Goal: Task Accomplishment & Management: Manage account settings

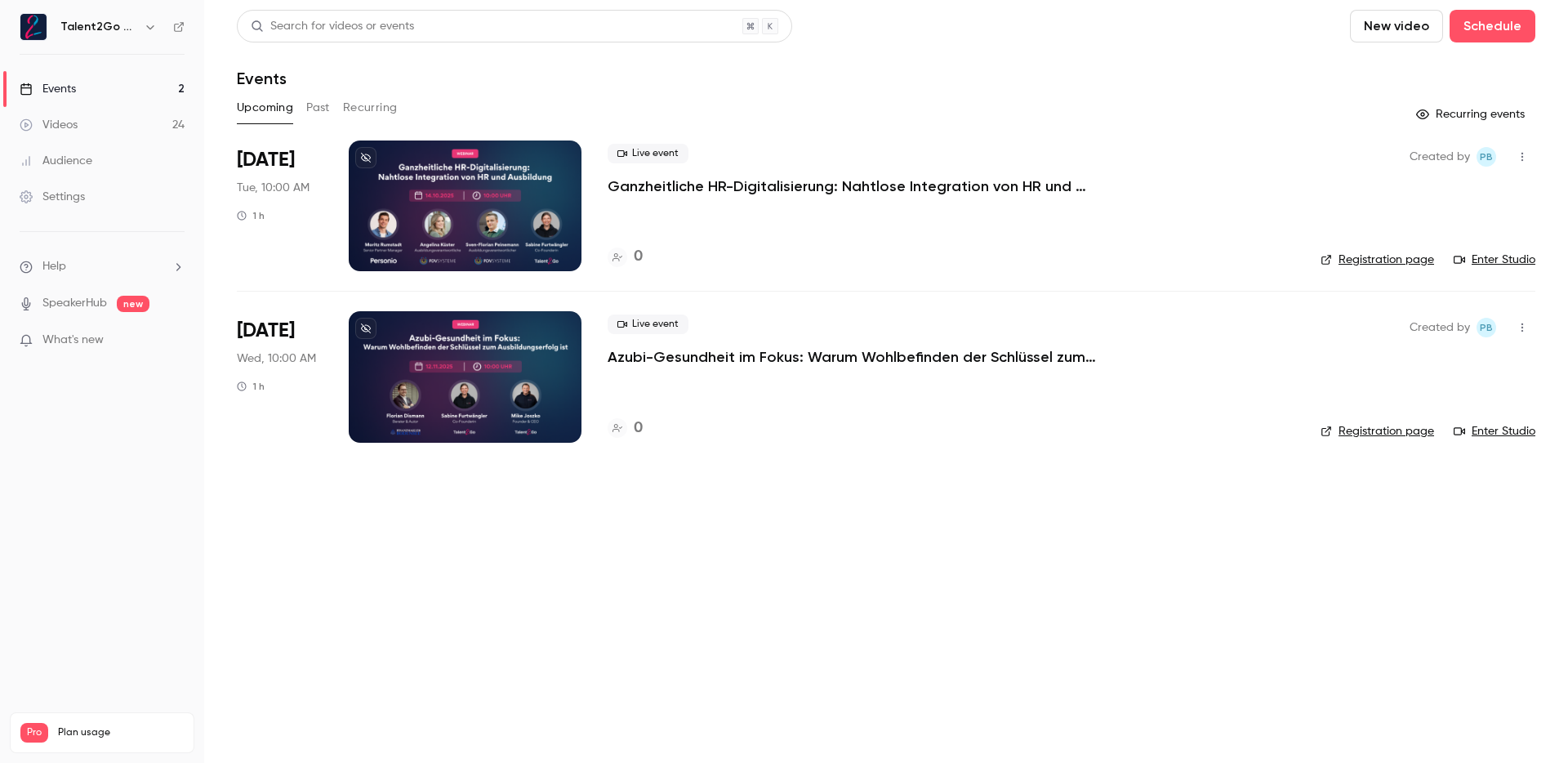
click at [776, 193] on p "Ganzheitliche HR-Digitalisierung: Nahtlose Integration von HR und Ausbildung mi…" at bounding box center [852, 186] width 490 height 20
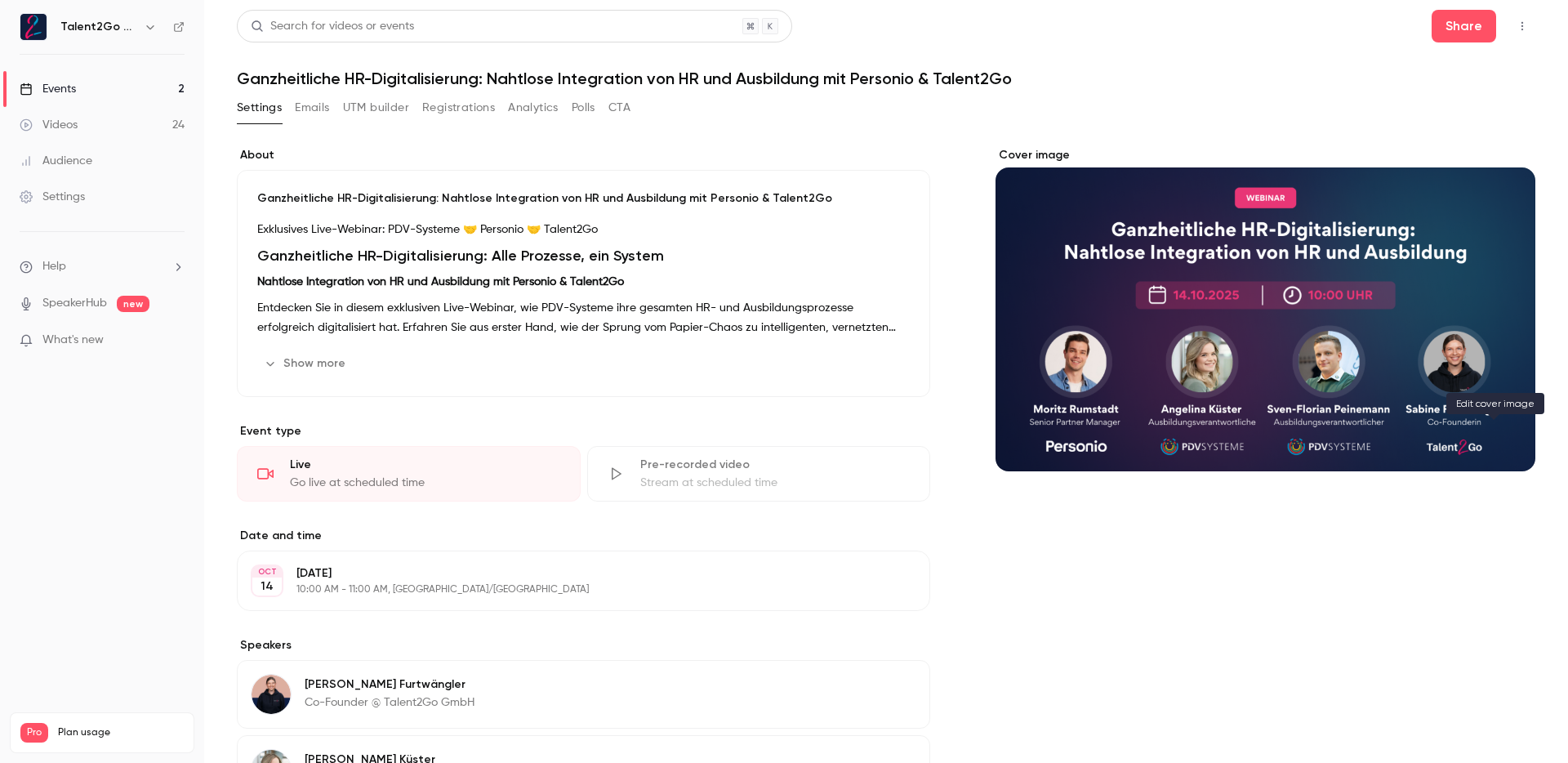
click at [1501, 443] on icon "Cover image" at bounding box center [1506, 442] width 18 height 13
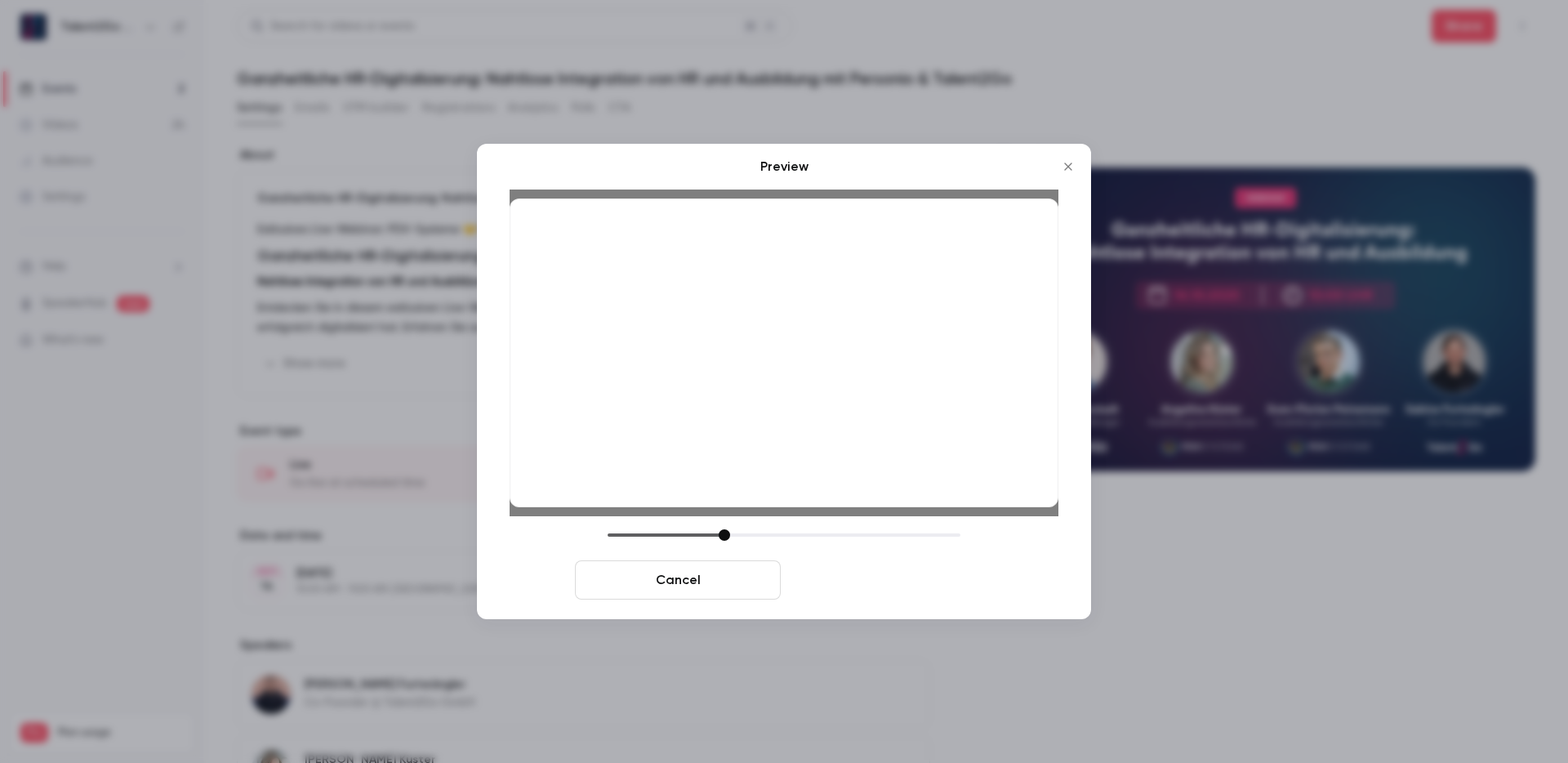
click at [926, 587] on button "Save cover" at bounding box center [890, 580] width 206 height 39
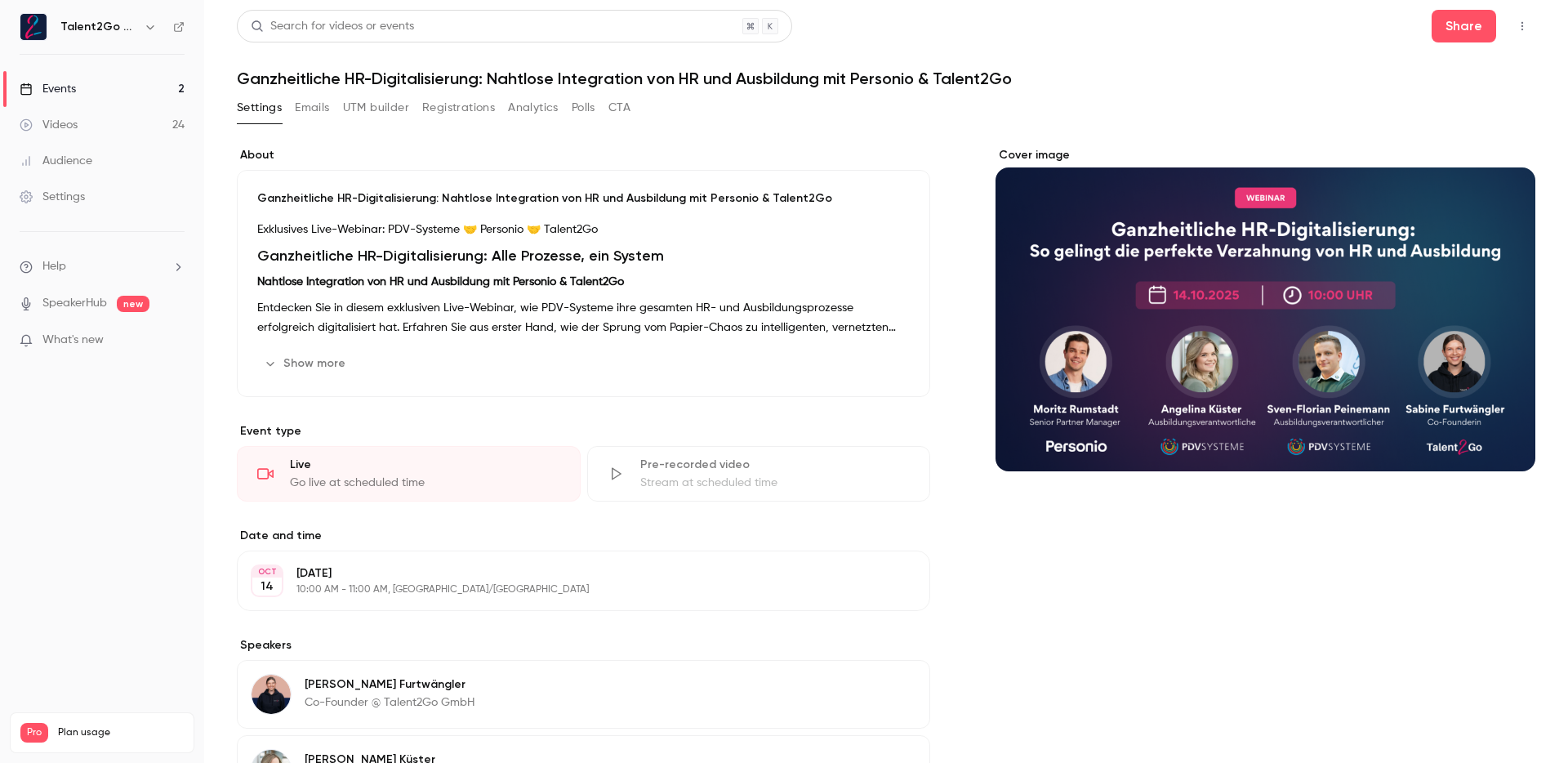
click at [560, 90] on div "Search for videos or events Share Ganzheitliche HR-Digitalisierung: Nahtlose In…" at bounding box center [886, 564] width 1298 height 1110
click at [561, 87] on h1 "Ganzheitliche HR-Digitalisierung: Nahtlose Integration von HR und Ausbildung mi…" at bounding box center [886, 78] width 1298 height 20
click at [377, 234] on p "Exklusives Live-Webinar: PDV-Systeme 🤝 Personio 🤝 Talent2Go" at bounding box center [584, 230] width 653 height 20
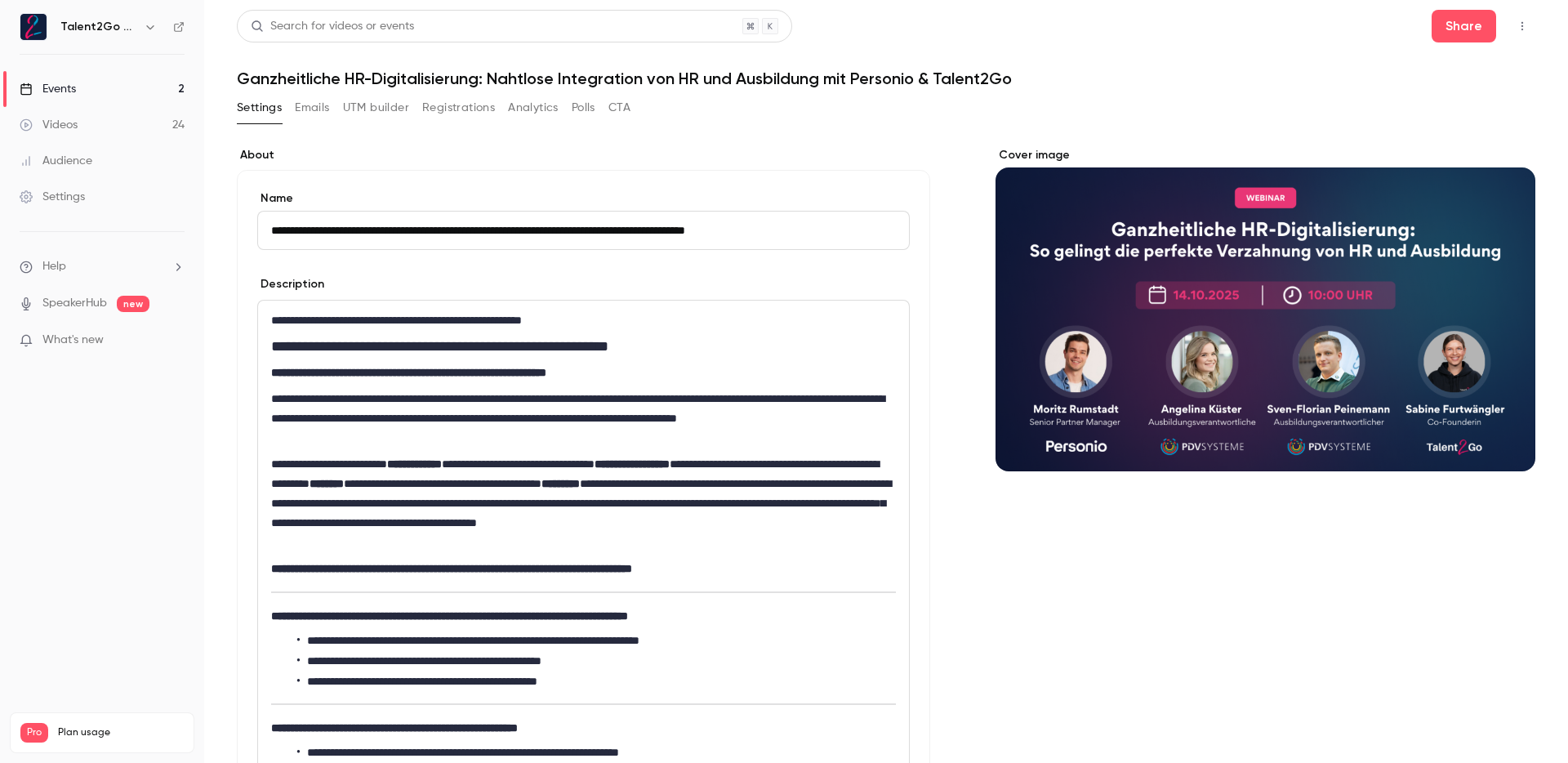
drag, startPoint x: 450, startPoint y: 228, endPoint x: 556, endPoint y: 227, distance: 106.0
click at [556, 227] on input "**********" at bounding box center [584, 231] width 653 height 39
paste input "**********"
type input "**********"
click at [347, 373] on strong "**********" at bounding box center [409, 373] width 275 height 12
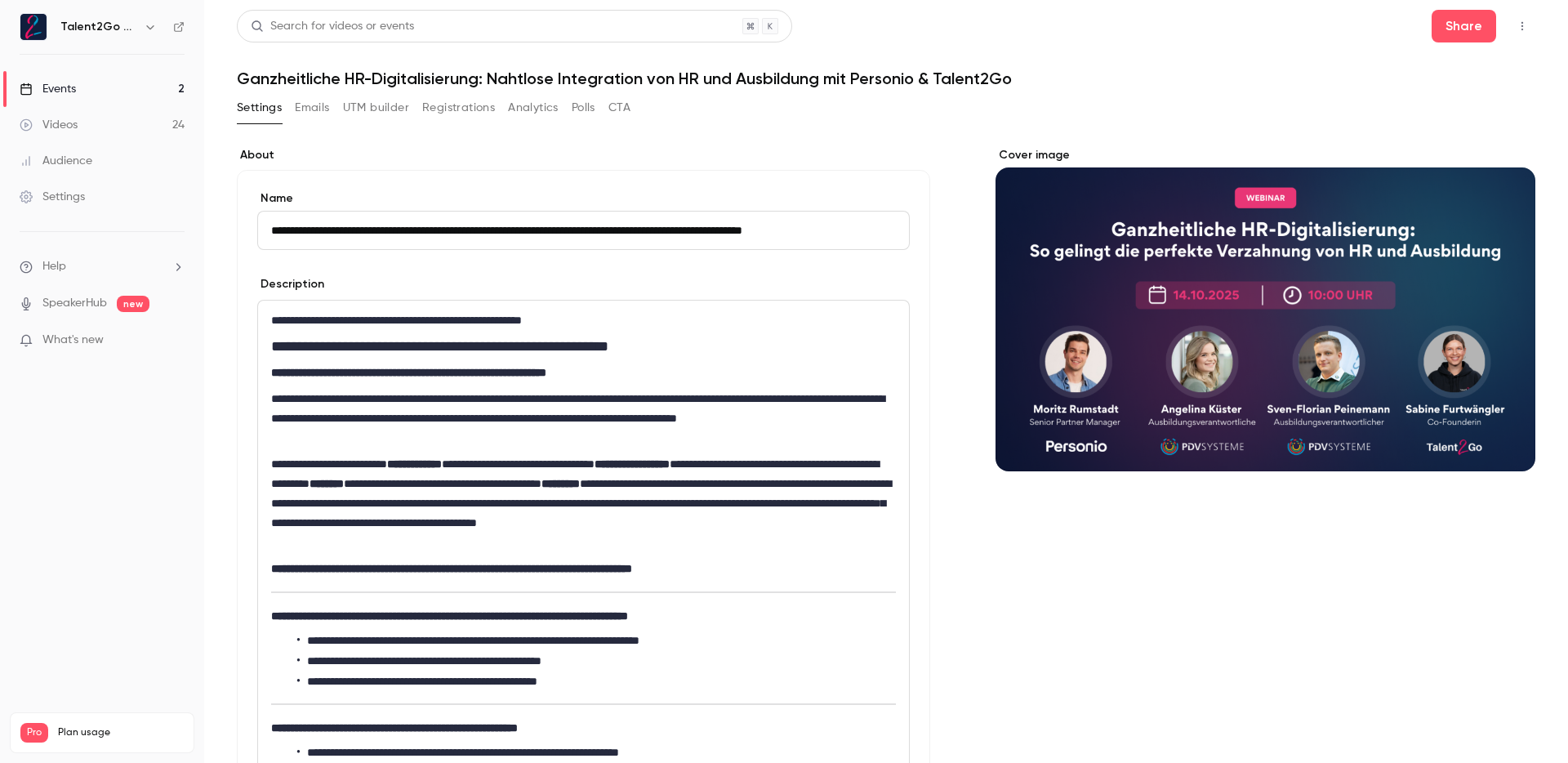
click at [290, 373] on strong "**********" at bounding box center [409, 373] width 275 height 12
click at [347, 371] on strong "**********" at bounding box center [409, 373] width 275 height 12
drag, startPoint x: 320, startPoint y: 376, endPoint x: 261, endPoint y: 372, distance: 59.1
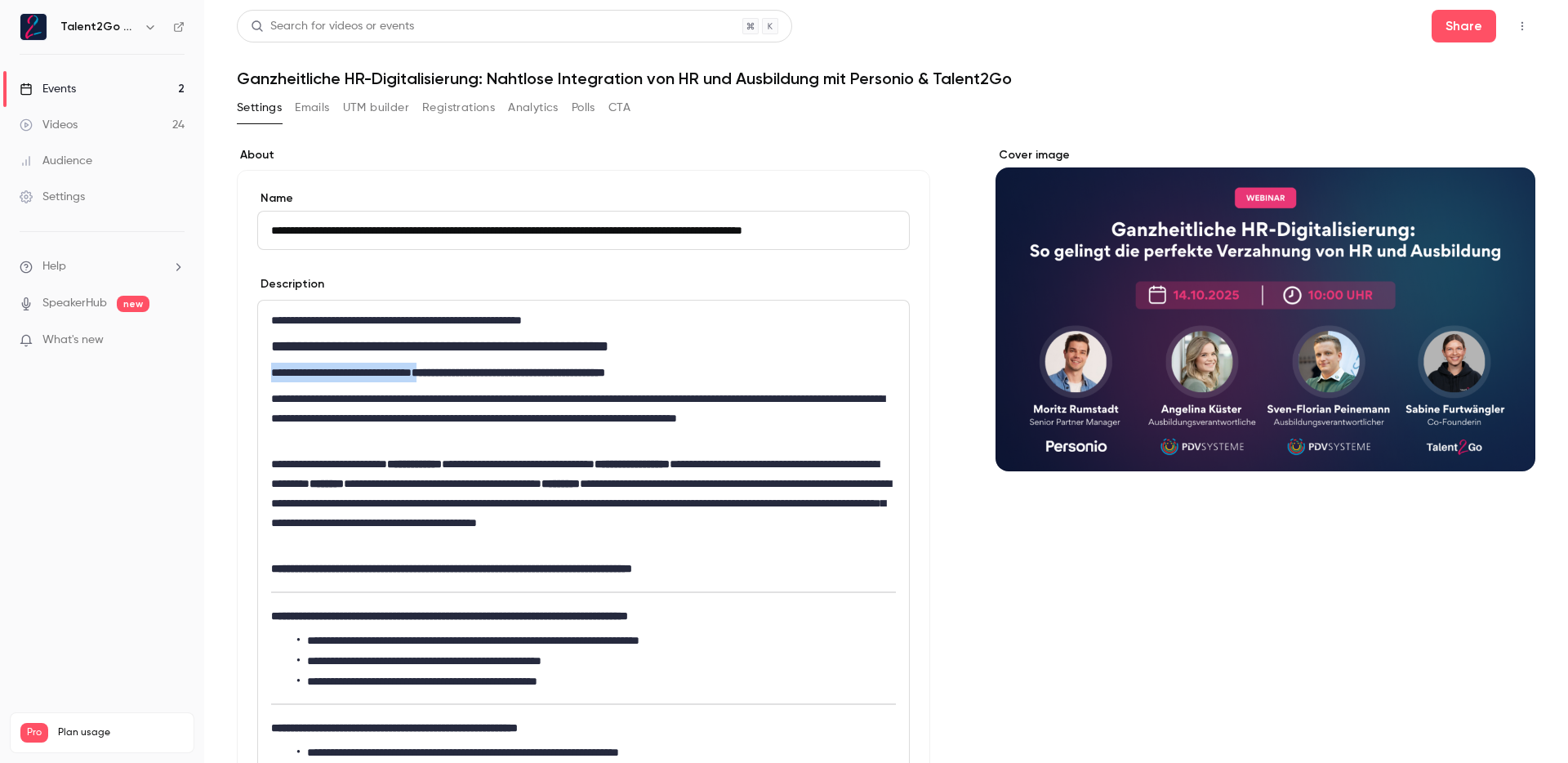
drag, startPoint x: 270, startPoint y: 373, endPoint x: 460, endPoint y: 374, distance: 190.0
click at [278, 406] on icon "bold" at bounding box center [277, 401] width 13 height 12
click at [419, 508] on p "**********" at bounding box center [580, 503] width 618 height 98
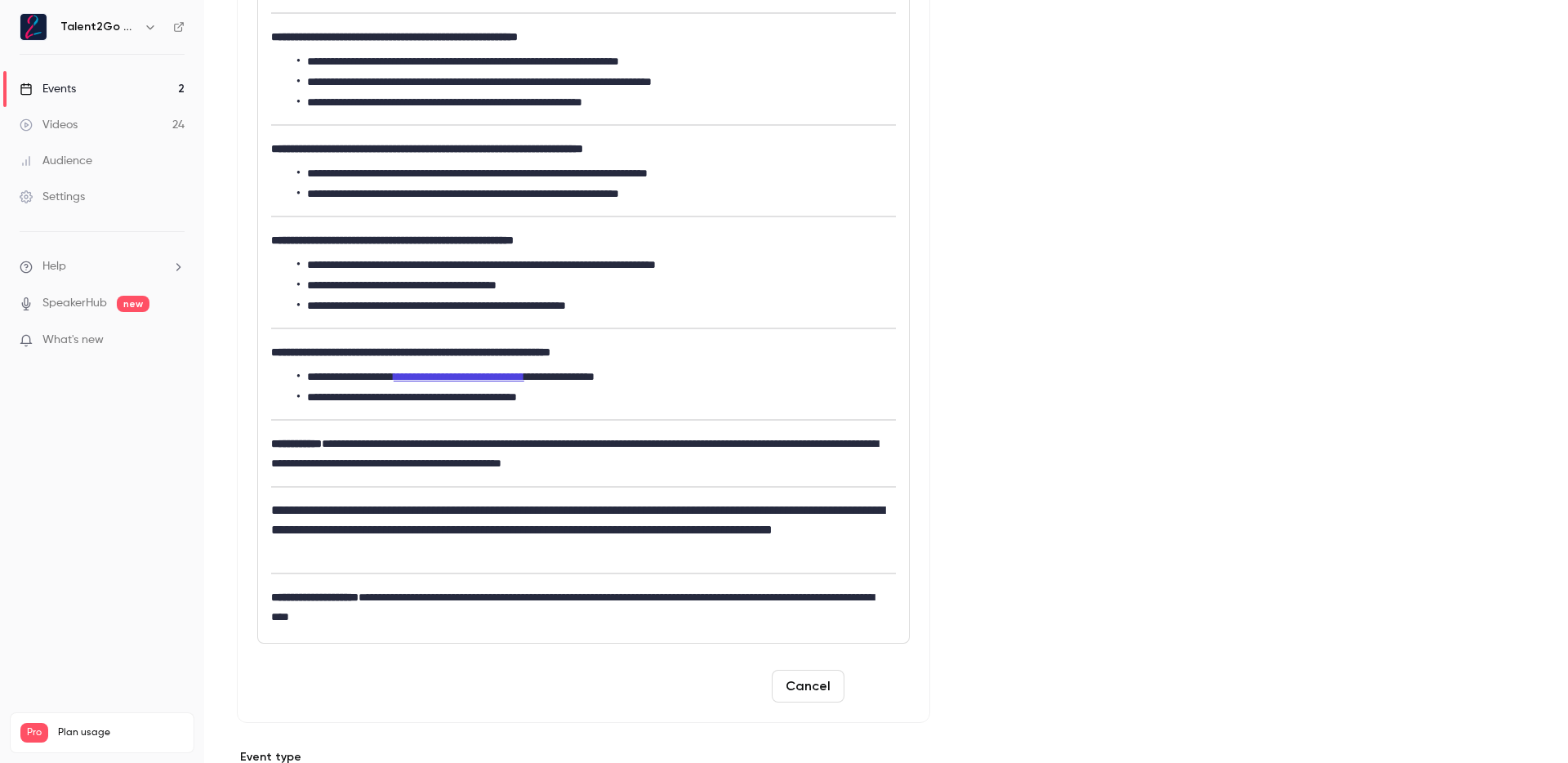
click at [881, 682] on button "Save" at bounding box center [881, 686] width 59 height 33
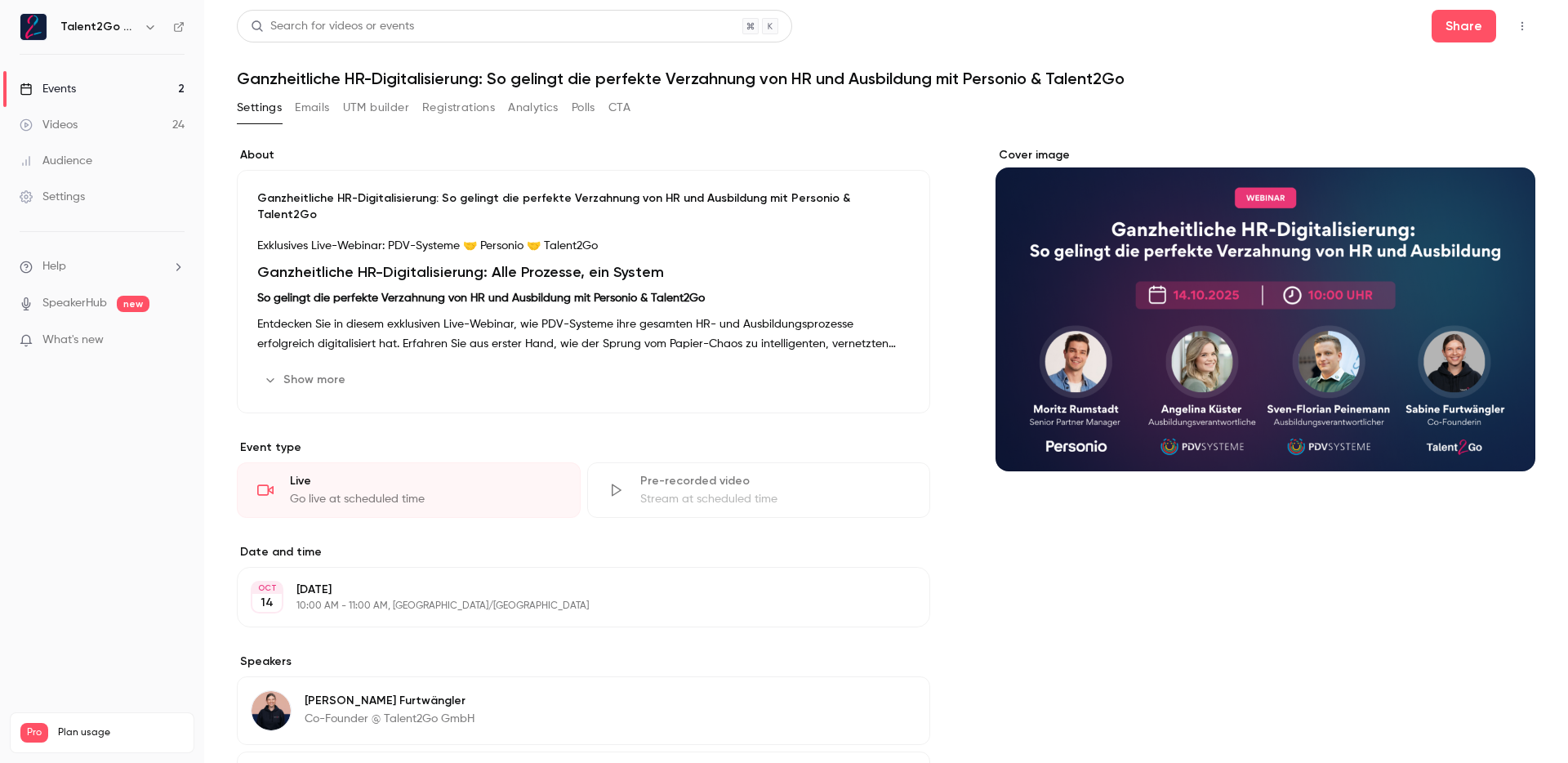
click at [136, 94] on link "Events 2" at bounding box center [102, 89] width 204 height 36
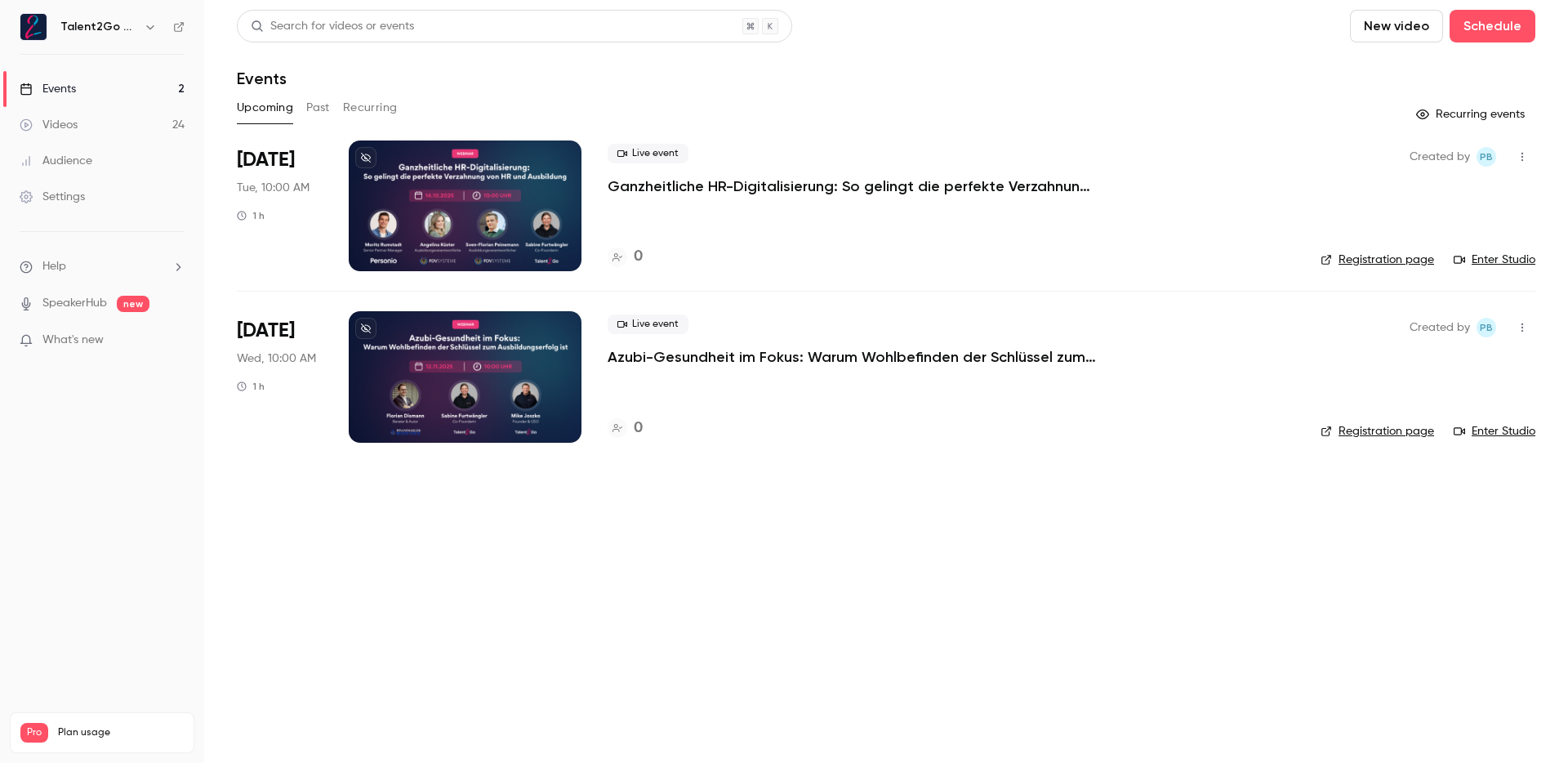
click at [819, 186] on p "Ganzheitliche HR-Digitalisierung: So gelingt die perfekte Verzahnung von HR und…" at bounding box center [852, 186] width 490 height 20
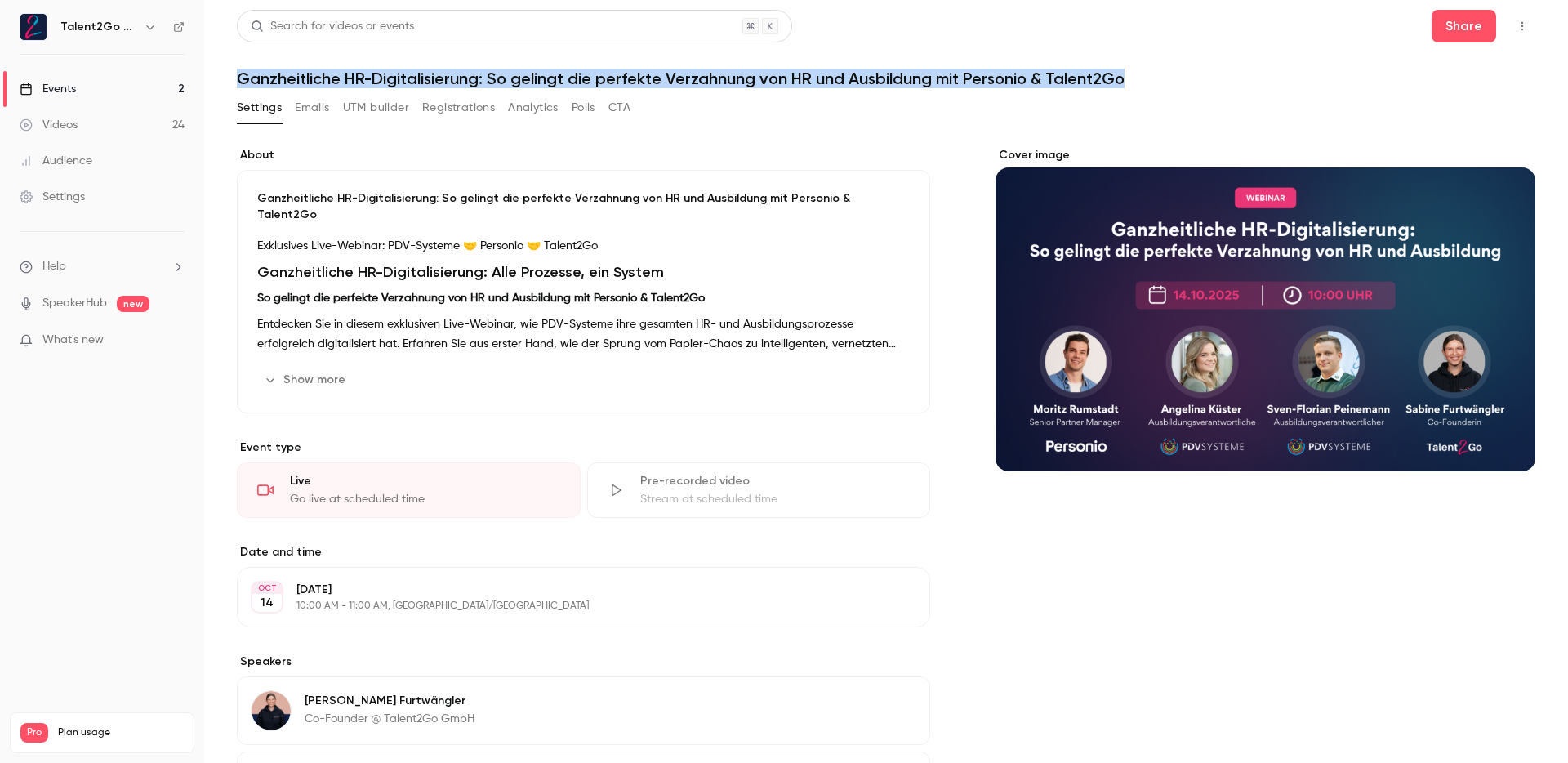
drag, startPoint x: 238, startPoint y: 78, endPoint x: 1129, endPoint y: 84, distance: 891.0
click at [1129, 84] on h1 "Ganzheitliche HR-Digitalisierung: So gelingt die perfekte Verzahnung von HR und…" at bounding box center [886, 78] width 1298 height 20
copy h1 "Ganzheitliche HR-Digitalisierung: So gelingt die perfekte Verzahnung von HR und…"
click at [431, 82] on h1 "Ganzheitliche HR-Digitalisierung: So gelingt die perfekte Verzahnung von HR und…" at bounding box center [886, 78] width 1298 height 20
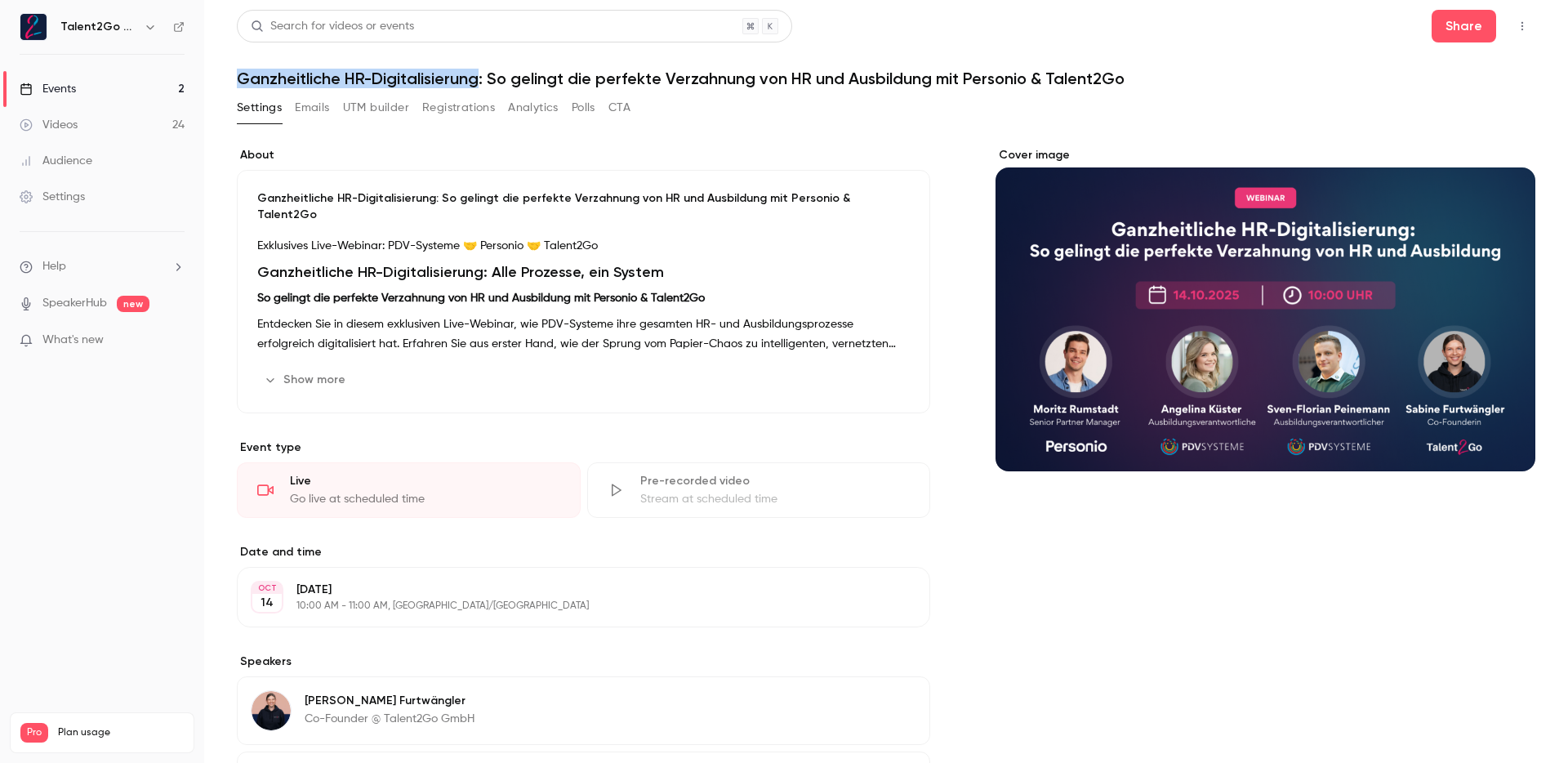
drag, startPoint x: 482, startPoint y: 83, endPoint x: 237, endPoint y: 80, distance: 245.0
click at [237, 80] on h1 "Ganzheitliche HR-Digitalisierung: So gelingt die perfekte Verzahnung von HR und…" at bounding box center [886, 78] width 1298 height 20
copy h1 "Ganzheitliche HR-Digitalisierung"
click at [1459, 28] on button "Share" at bounding box center [1464, 26] width 65 height 33
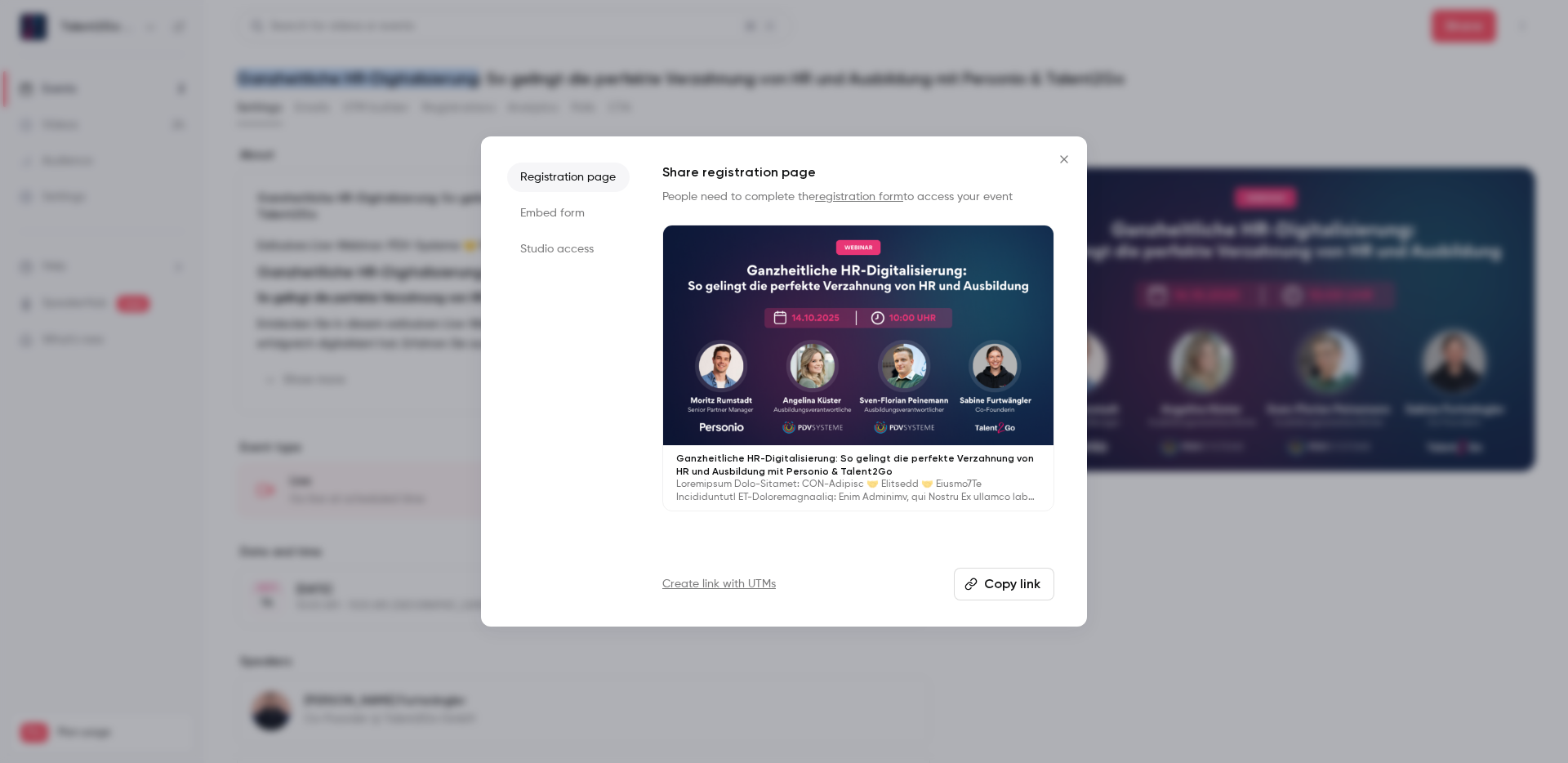
click at [1014, 581] on button "Copy link" at bounding box center [1004, 584] width 100 height 33
click at [1063, 161] on icon "Close" at bounding box center [1064, 159] width 20 height 13
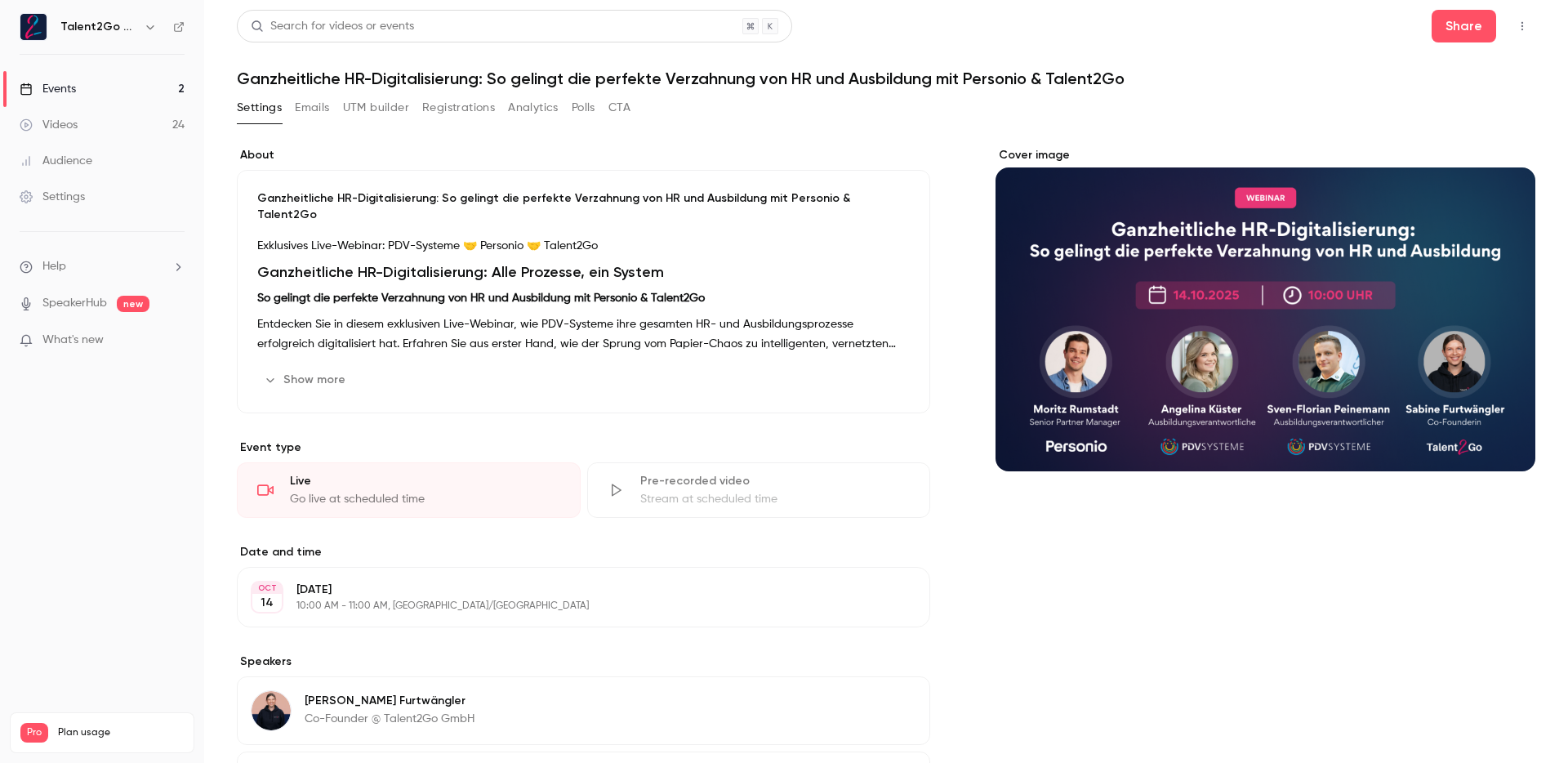
click at [388, 347] on div "Ganzheitliche HR-Digitalisierung: So gelingt die perfekte Verzahnung von HR und…" at bounding box center [584, 292] width 694 height 243
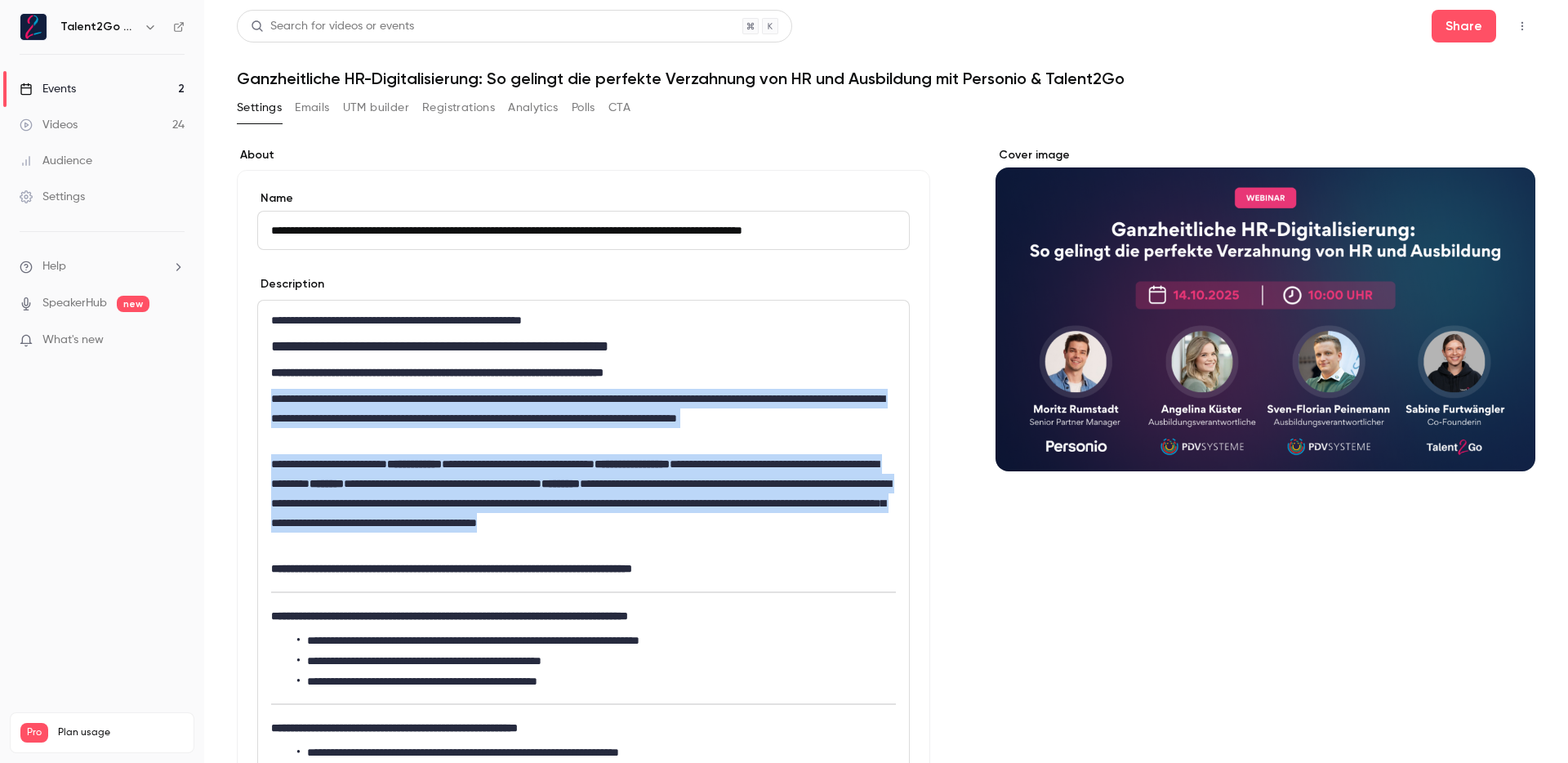
drag, startPoint x: 488, startPoint y: 542, endPoint x: 273, endPoint y: 403, distance: 256.0
click at [623, 419] on p "**********" at bounding box center [580, 418] width 618 height 59
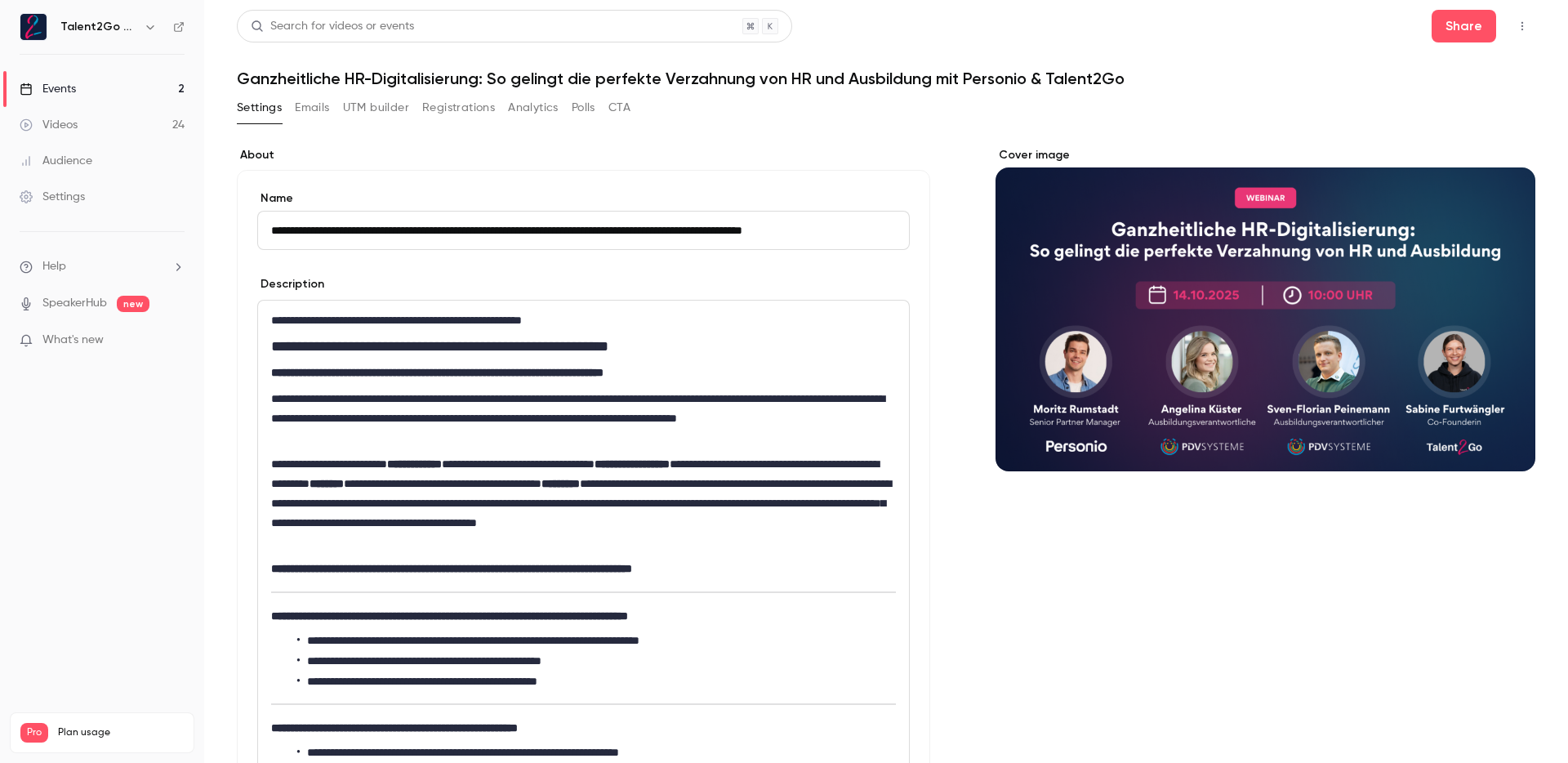
click at [460, 482] on p "**********" at bounding box center [580, 503] width 618 height 98
click at [468, 482] on p "**********" at bounding box center [580, 503] width 618 height 98
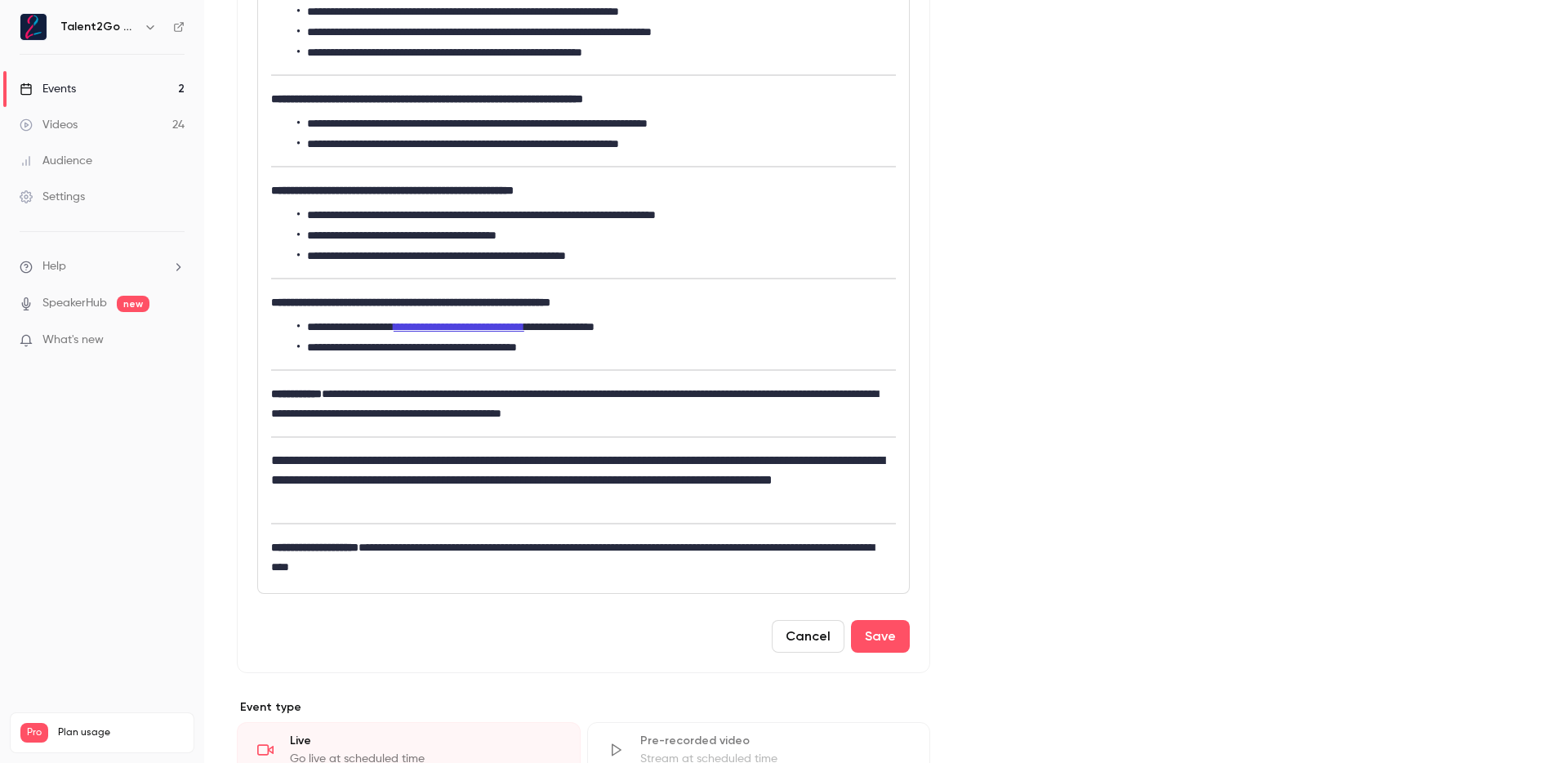
scroll to position [1077, 0]
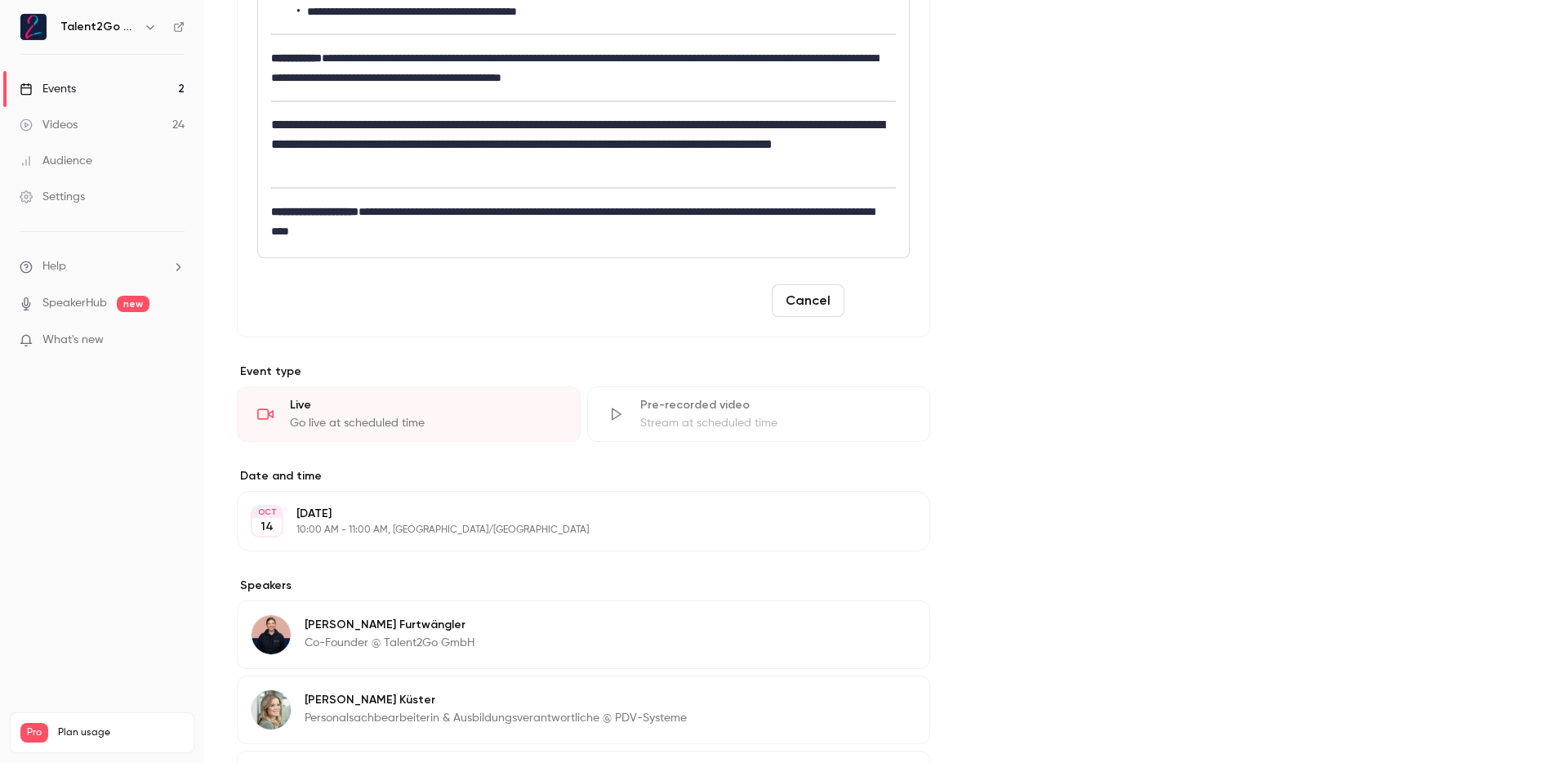
click at [885, 310] on button "Save" at bounding box center [881, 301] width 59 height 33
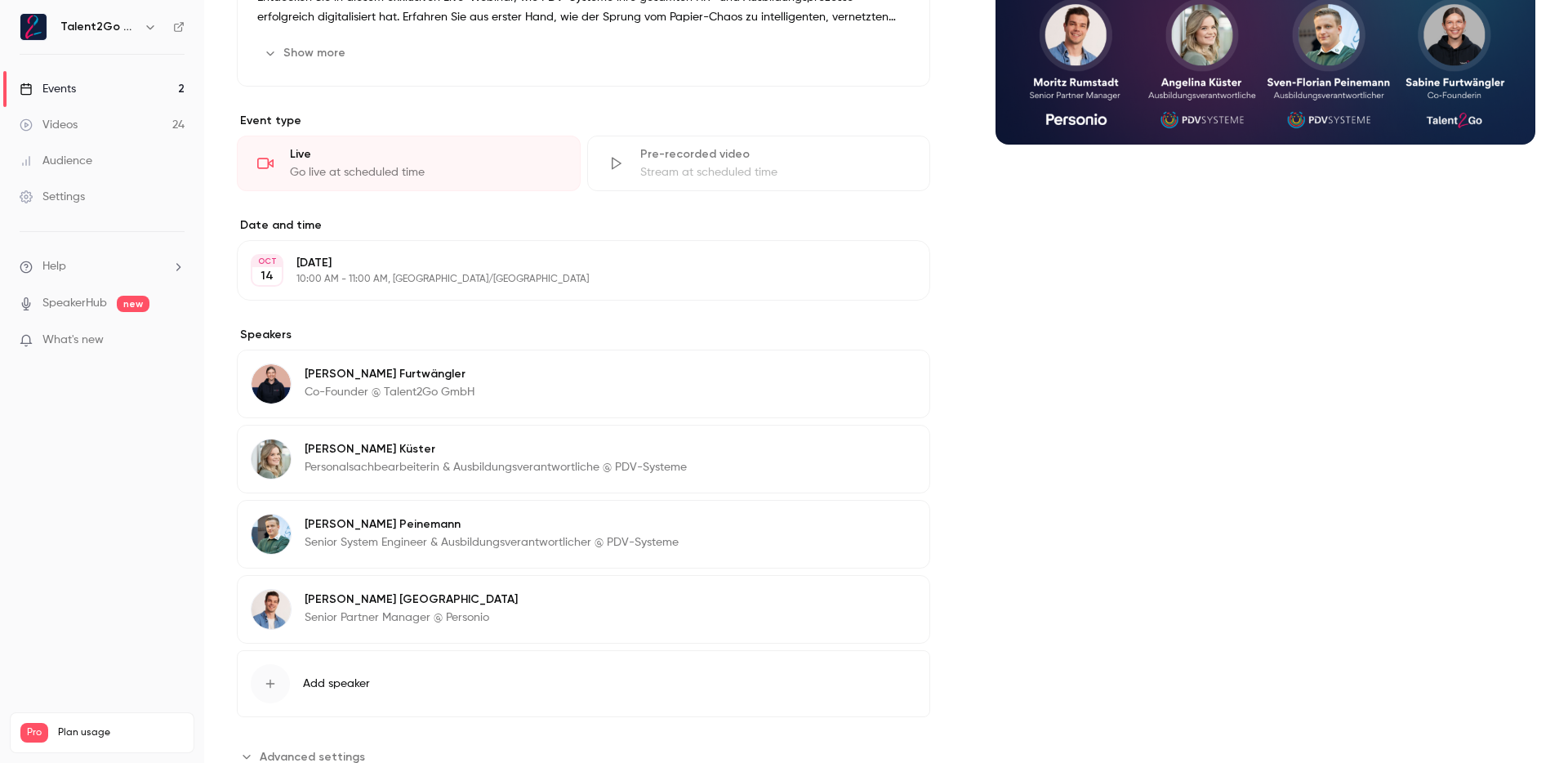
scroll to position [0, 0]
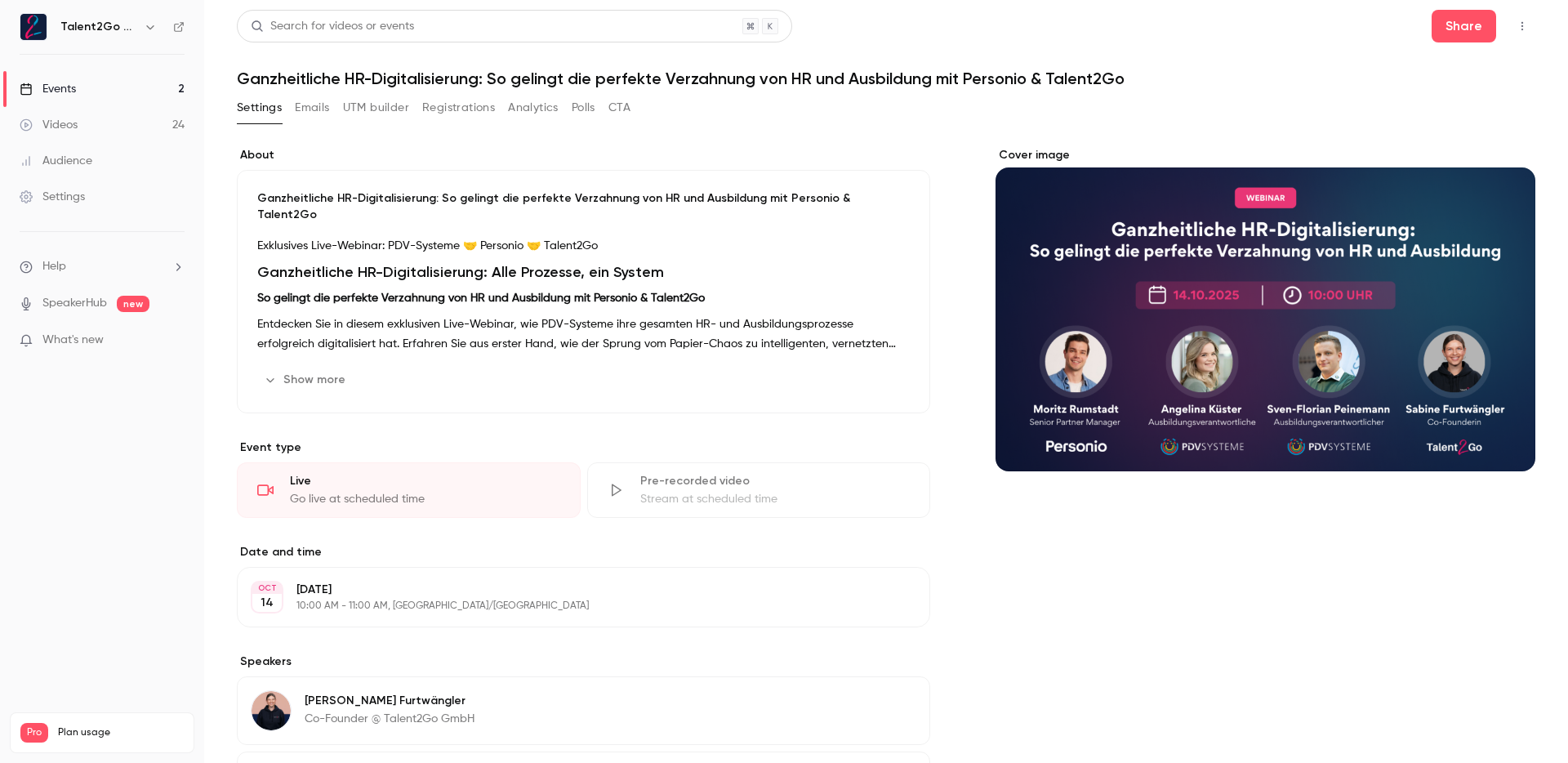
click at [369, 106] on button "UTM builder" at bounding box center [376, 107] width 67 height 26
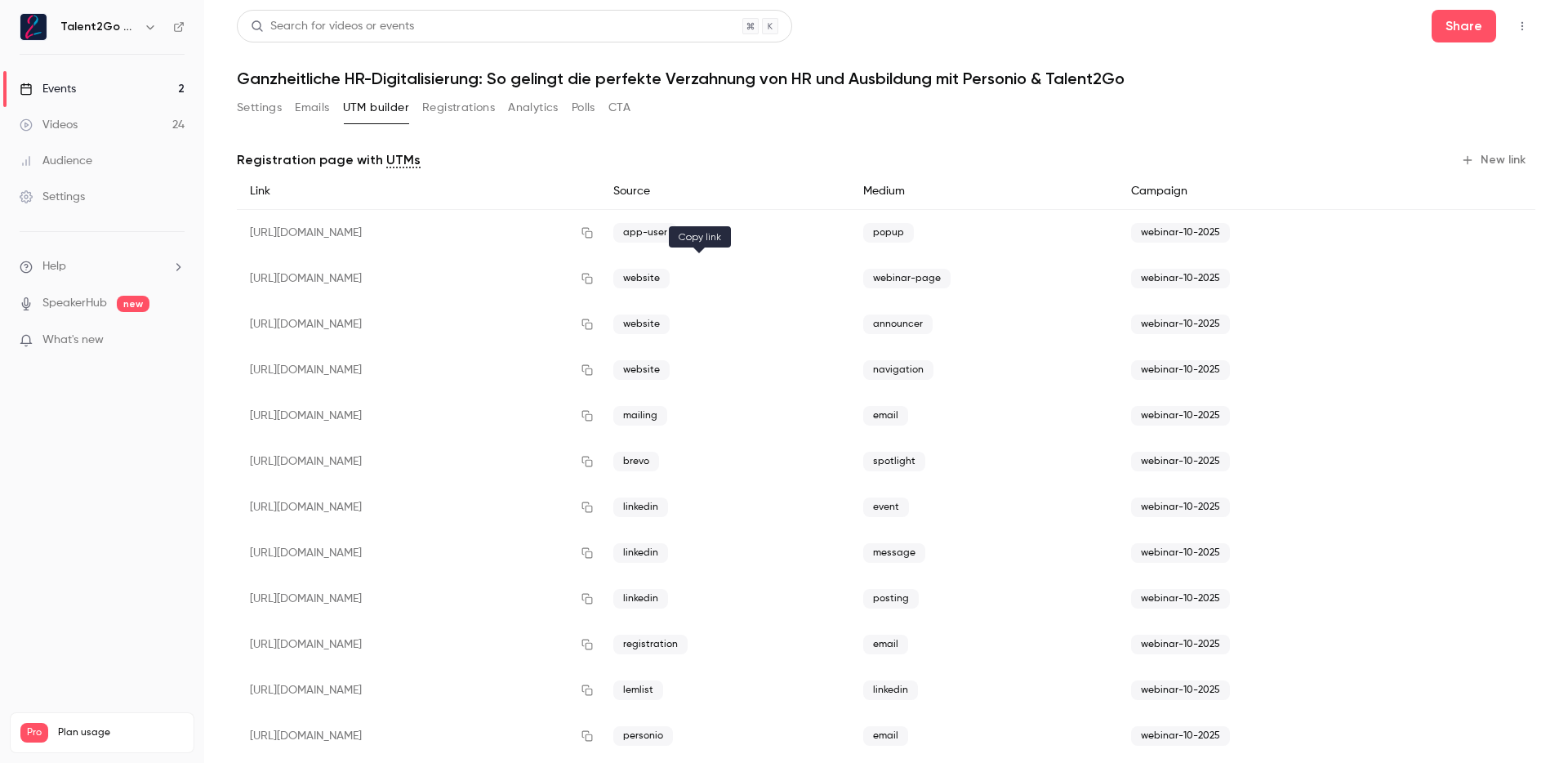
click at [594, 283] on icon "button" at bounding box center [587, 279] width 13 height 12
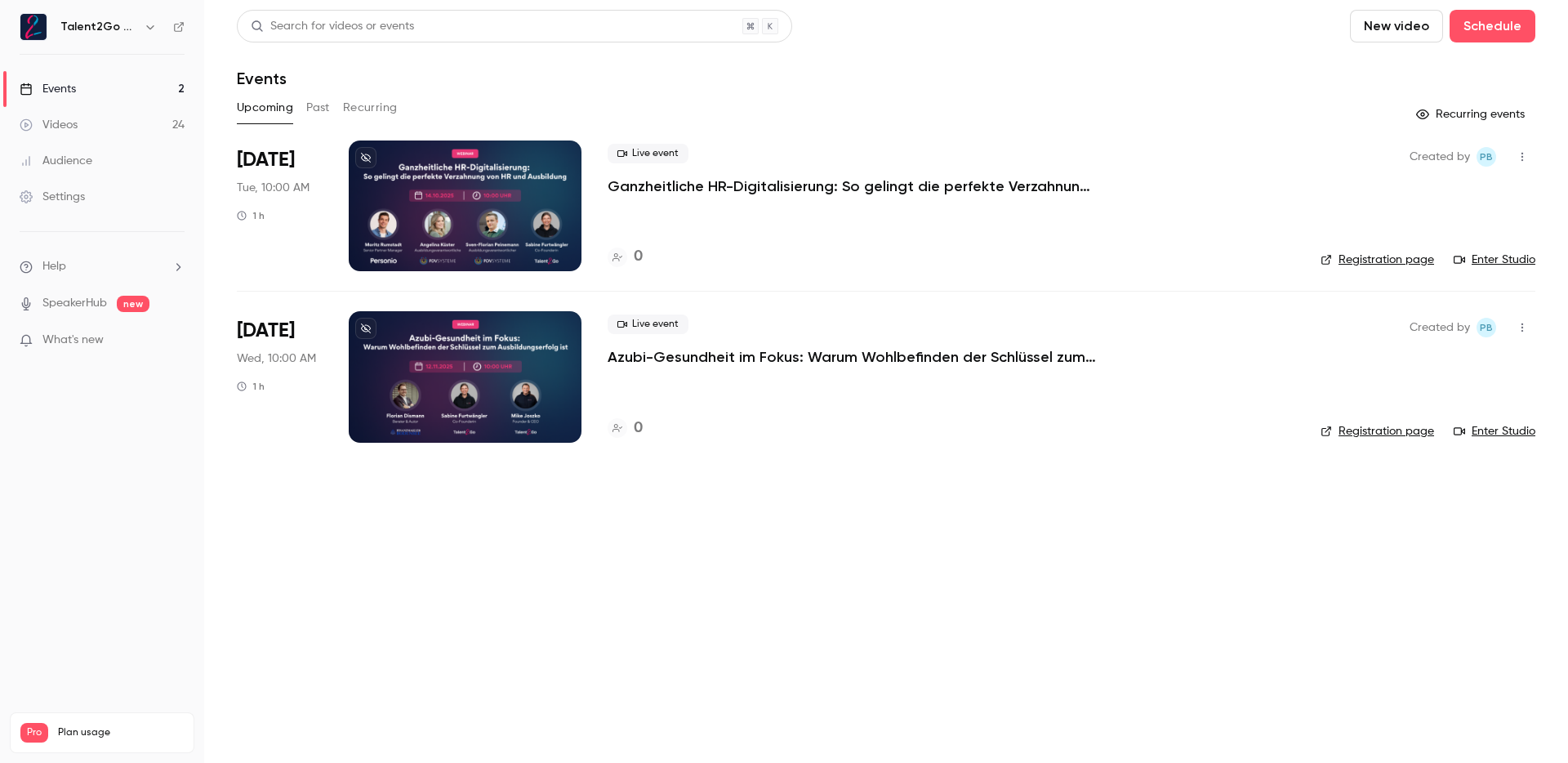
click at [771, 362] on p "Azubi-Gesundheit im Fokus: Warum Wohlbefinden der Schlüssel zum Ausbildungserfo…" at bounding box center [852, 357] width 490 height 20
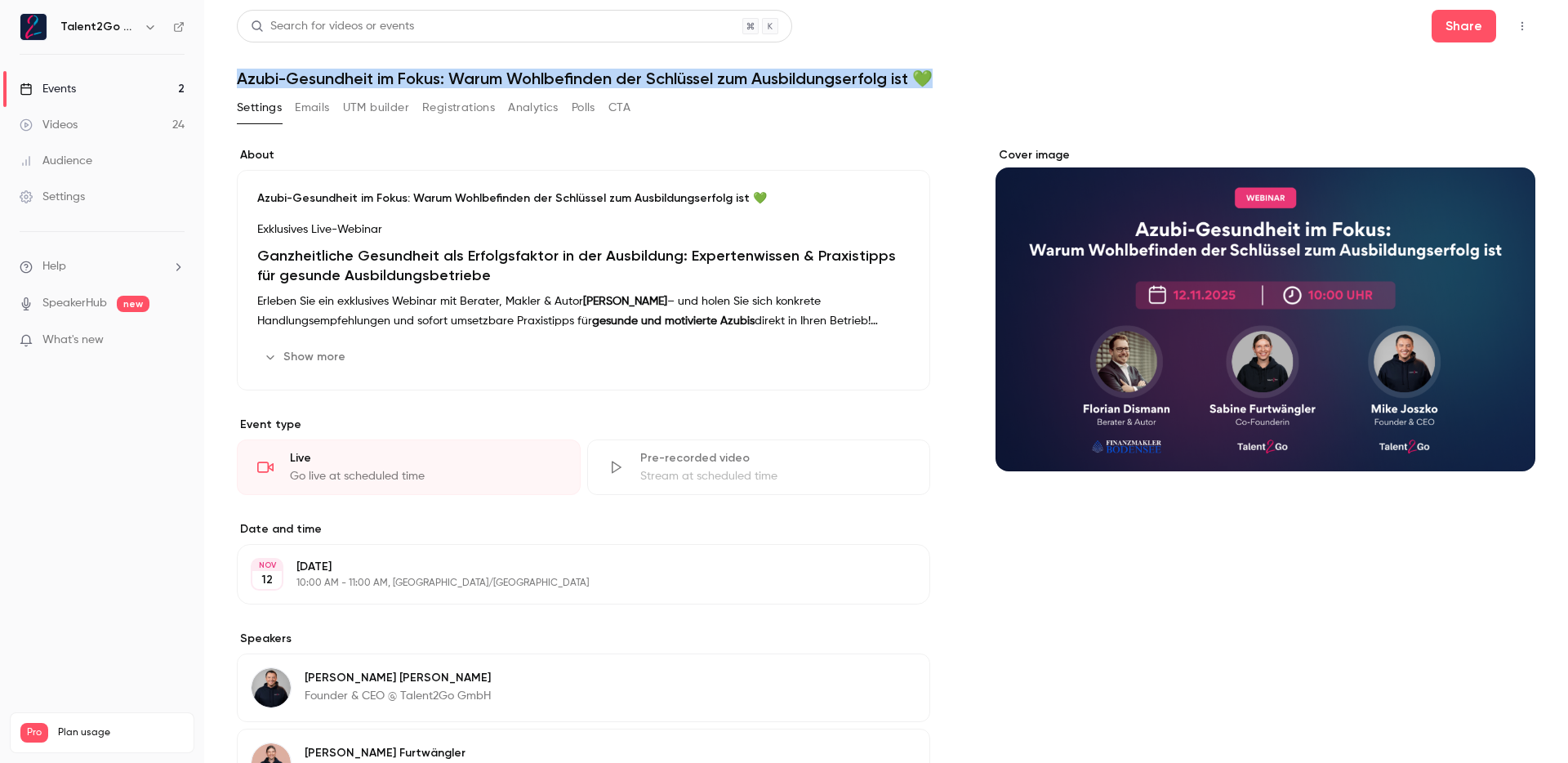
drag, startPoint x: 239, startPoint y: 80, endPoint x: 929, endPoint y: 68, distance: 690.1
click at [929, 68] on h1 "Azubi-Gesundheit im Fokus: Warum Wohlbefinden der Schlüssel zum Ausbildungserfo…" at bounding box center [886, 78] width 1298 height 20
copy h1 "Azubi-Gesundheit im Fokus: Warum Wohlbefinden der Schlüssel zum Ausbildungserfo…"
click at [449, 65] on header "Search for videos or events Share Azubi-Gesundheit im Fokus: Warum Wohlbefinden…" at bounding box center [886, 49] width 1298 height 78
drag, startPoint x: 443, startPoint y: 79, endPoint x: 235, endPoint y: 73, distance: 208.1
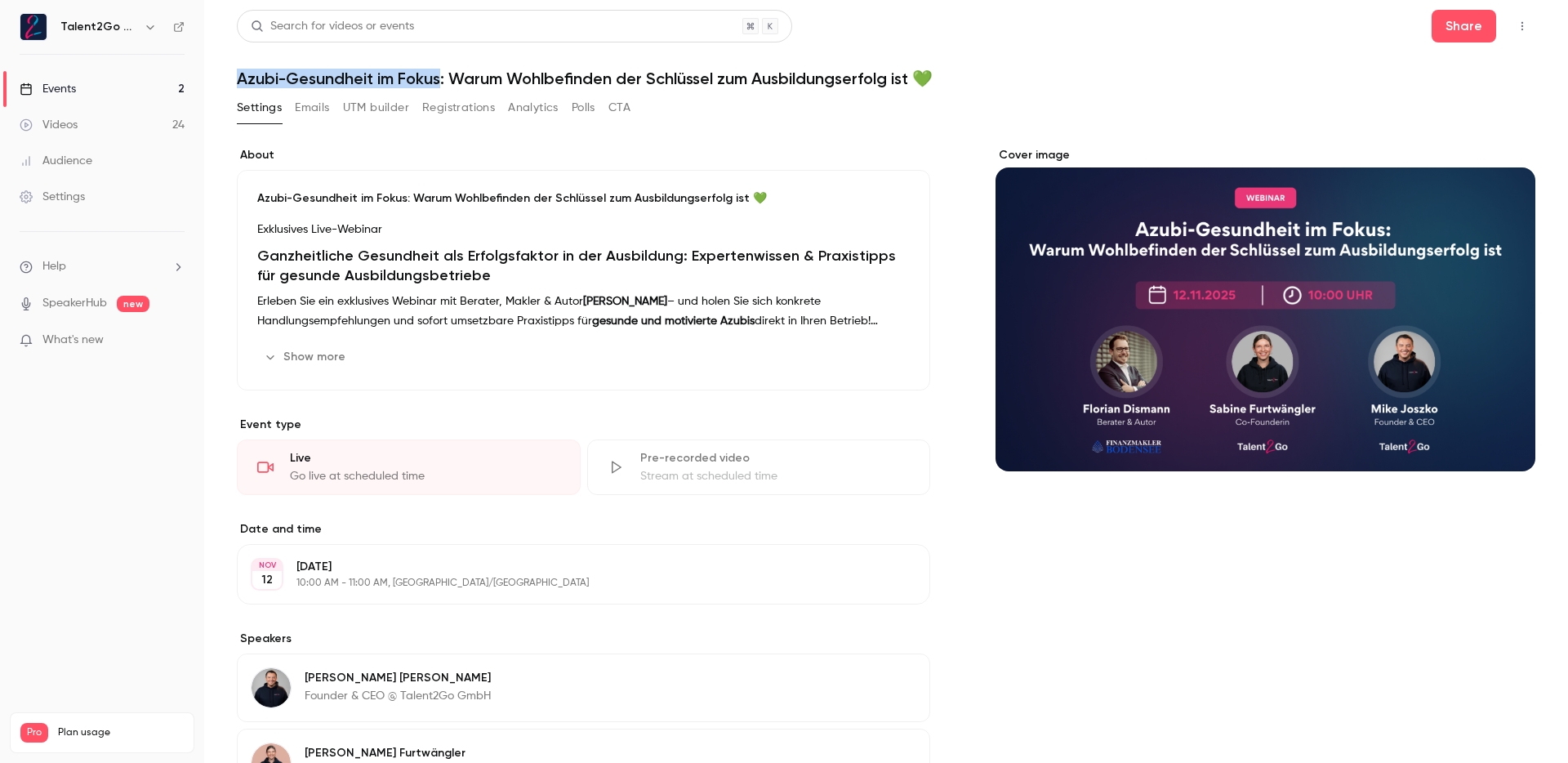
click at [235, 73] on main "Search for videos or events Share Azubi-Gesundheit im Fokus: Warum Wohlbefinden…" at bounding box center [886, 382] width 1364 height 763
copy h1 "Azubi-Gesundheit im Fokus"
click at [378, 114] on button "UTM builder" at bounding box center [376, 107] width 67 height 26
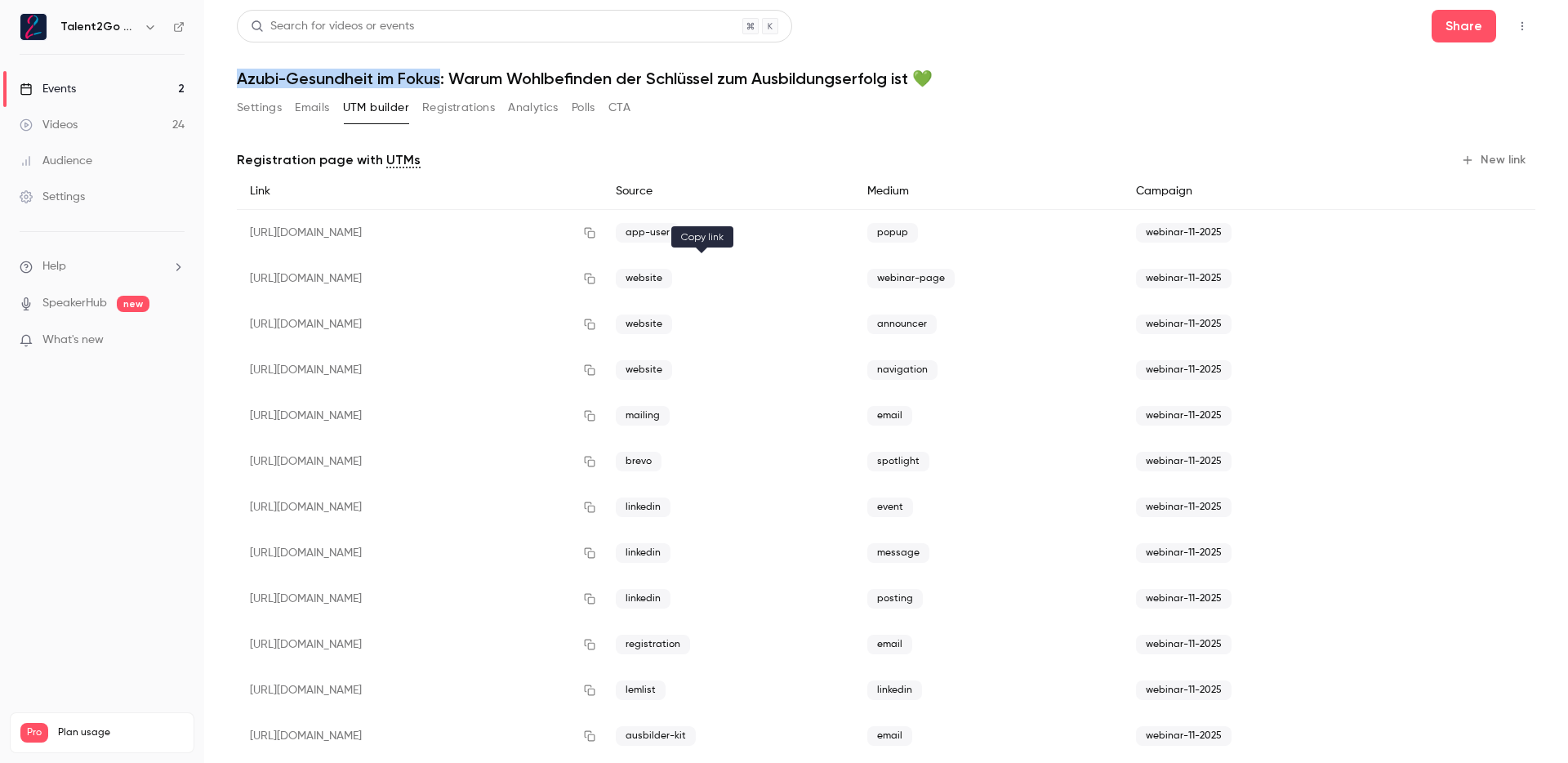
click at [596, 275] on icon "button" at bounding box center [590, 279] width 13 height 12
click at [250, 106] on button "Settings" at bounding box center [259, 107] width 45 height 26
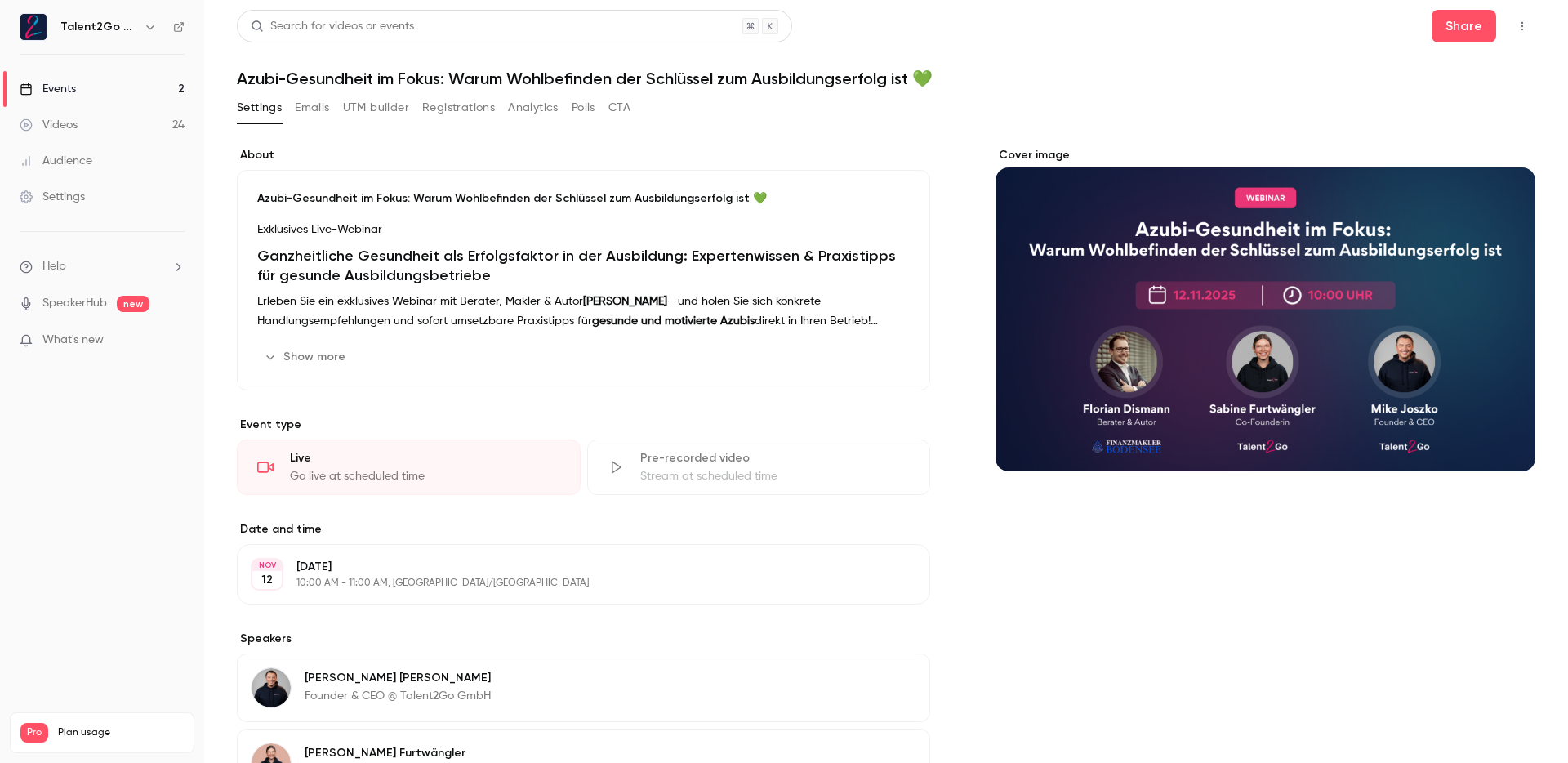
click at [385, 202] on p "Azubi-Gesundheit im Fokus: Warum Wohlbefinden der Schlüssel zum Ausbildungserfo…" at bounding box center [584, 199] width 653 height 16
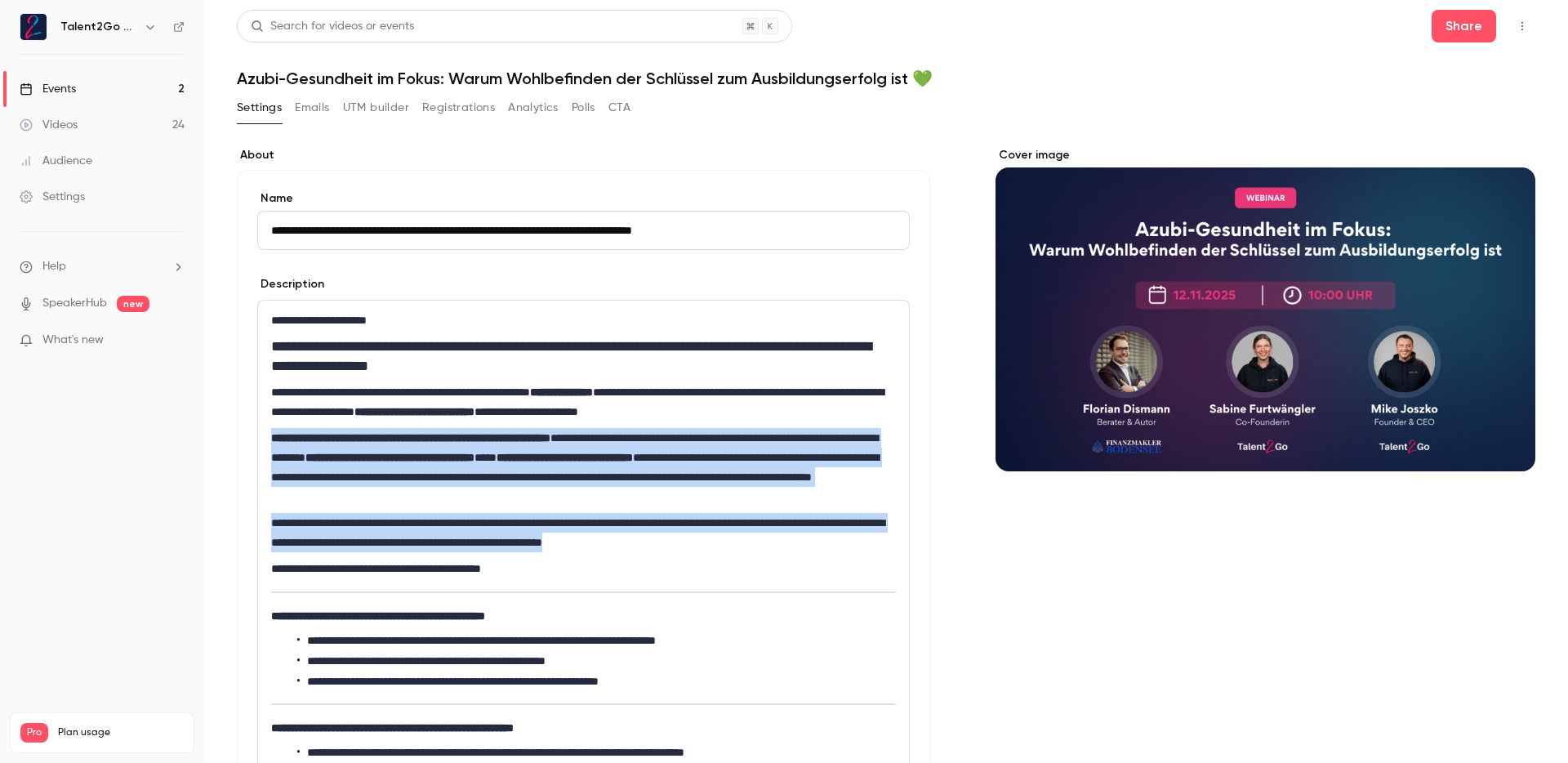
drag, startPoint x: 847, startPoint y: 541, endPoint x: 270, endPoint y: 445, distance: 584.9
click at [270, 445] on div "**********" at bounding box center [584, 772] width 651 height 943
copy div "**********"
click at [472, 499] on p "**********" at bounding box center [580, 468] width 618 height 78
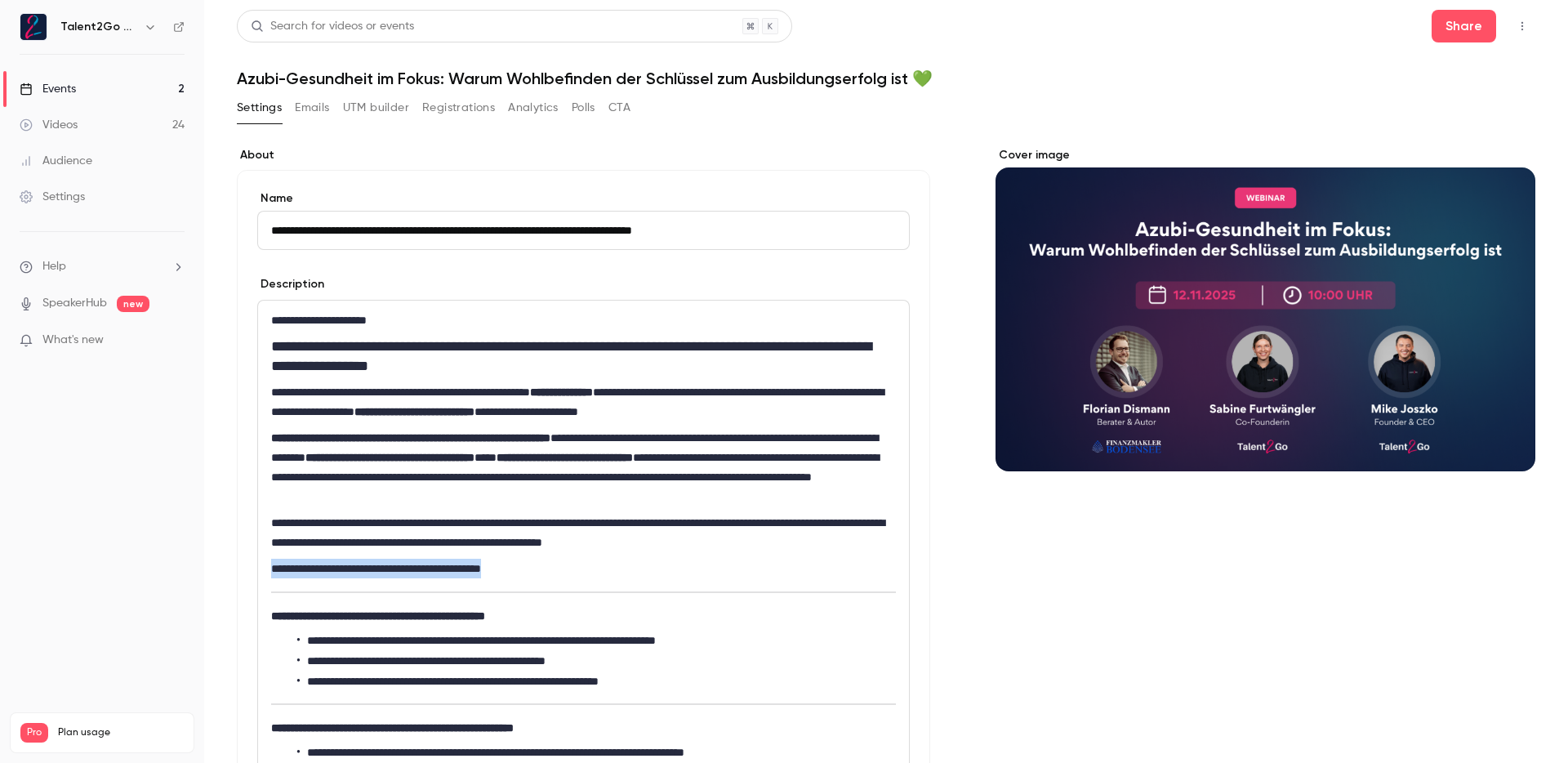
drag, startPoint x: 538, startPoint y: 566, endPoint x: 270, endPoint y: 570, distance: 268.0
click at [271, 570] on p "**********" at bounding box center [580, 569] width 618 height 20
click at [306, 595] on icon "bold" at bounding box center [311, 597] width 13 height 12
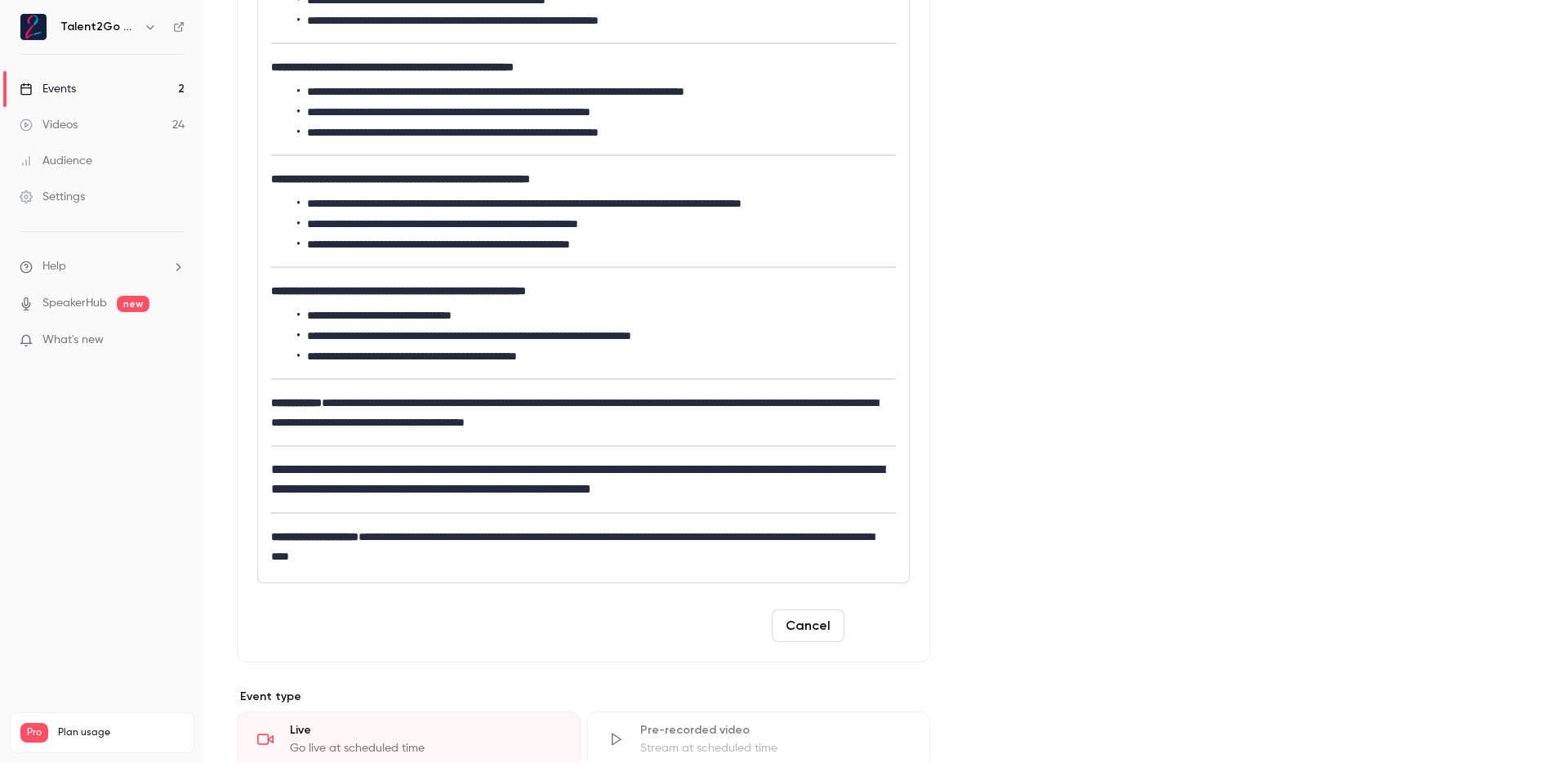
click at [890, 633] on button "Save" at bounding box center [881, 625] width 59 height 33
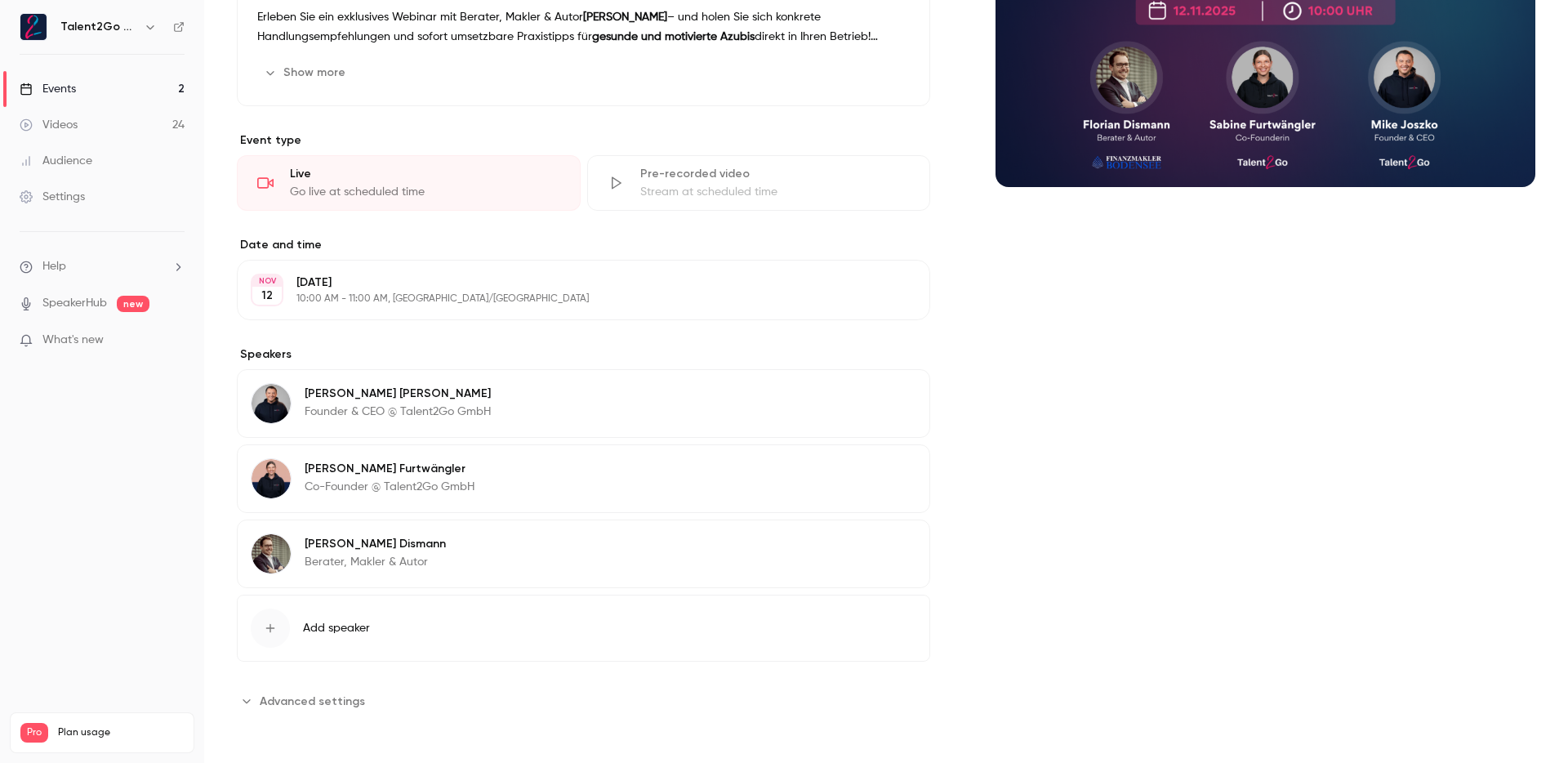
scroll to position [245, 0]
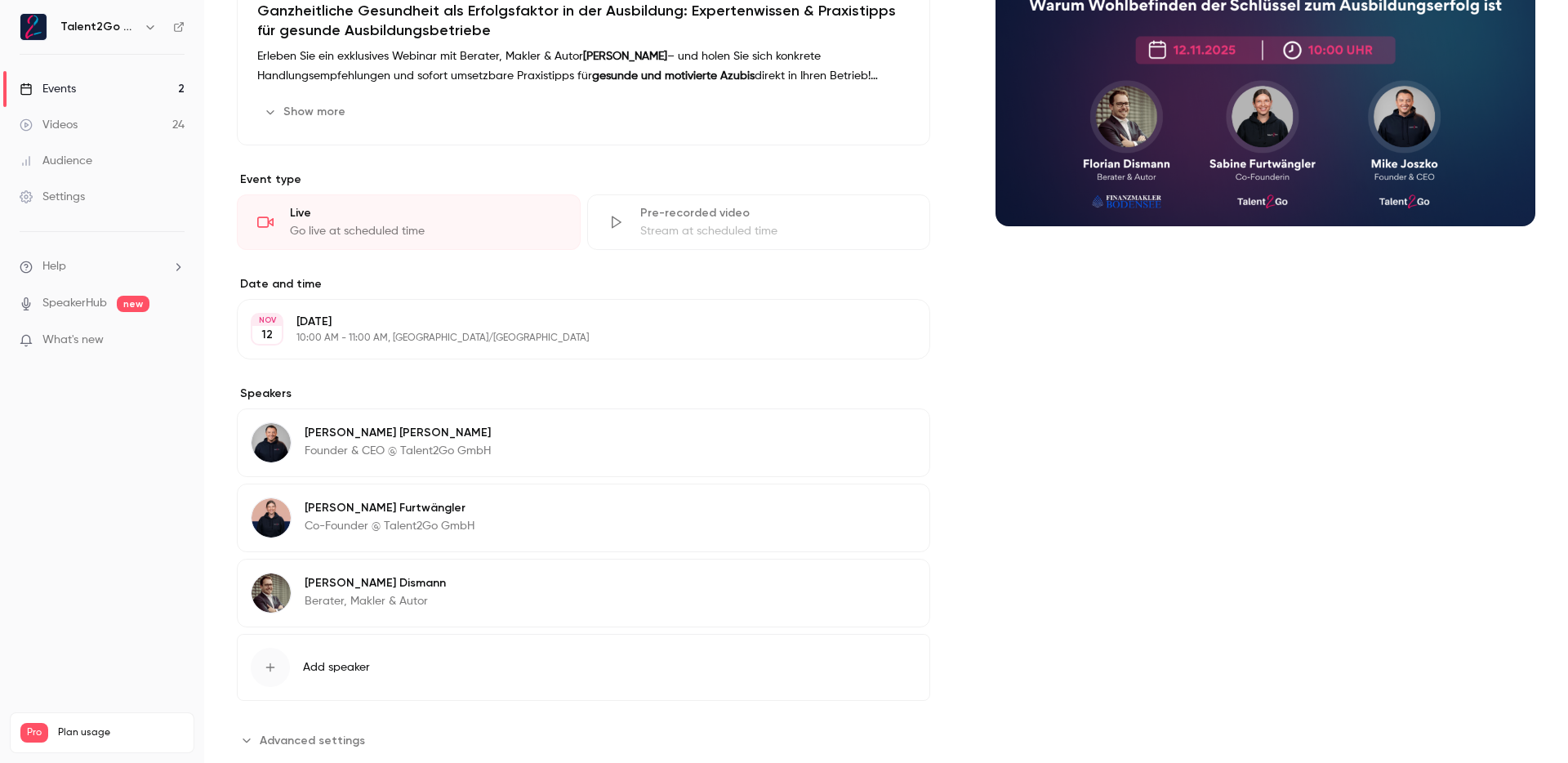
click at [112, 121] on link "Videos 24" at bounding box center [102, 125] width 204 height 36
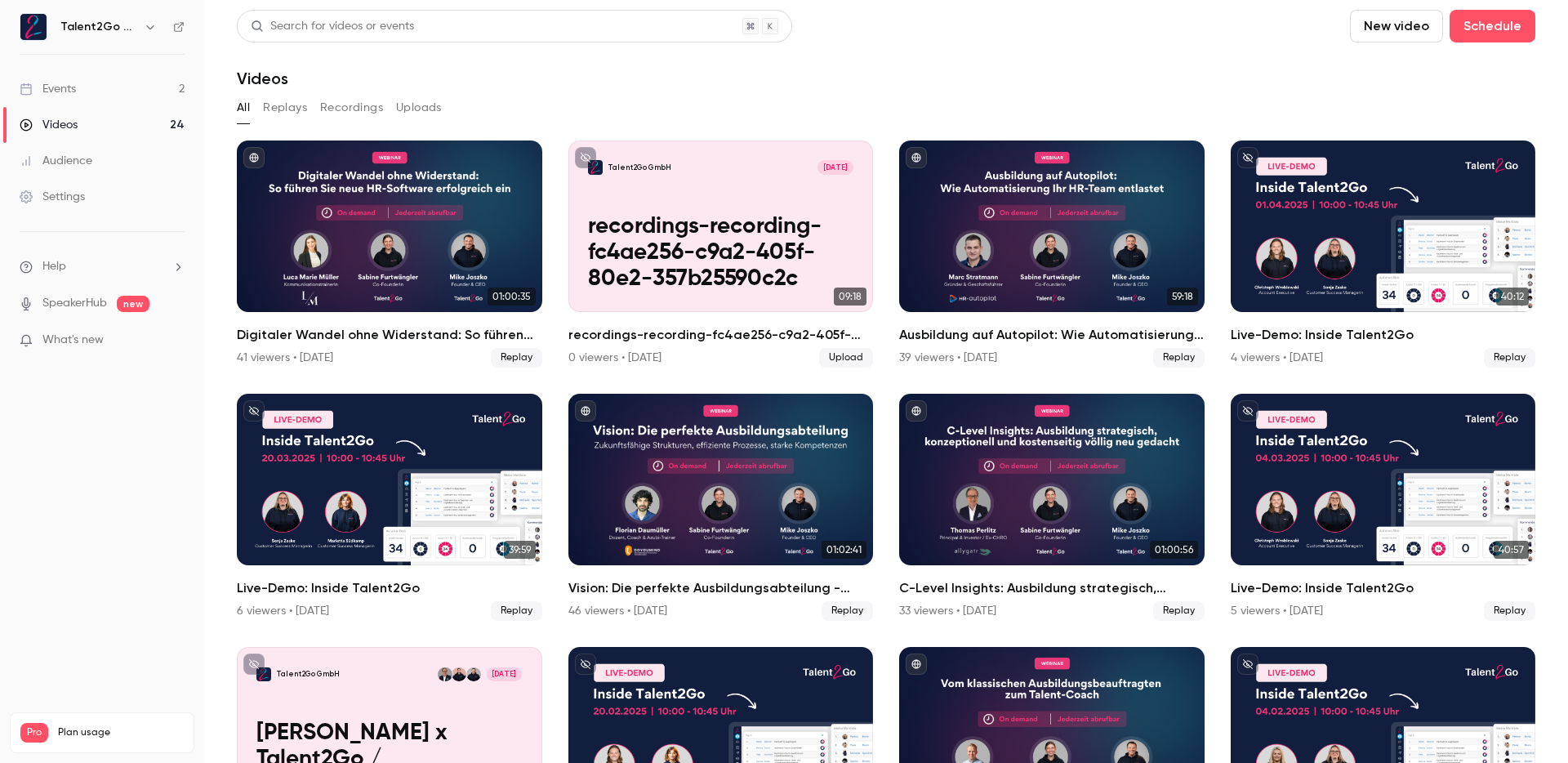
click at [131, 84] on link "Events 2" at bounding box center [102, 89] width 204 height 36
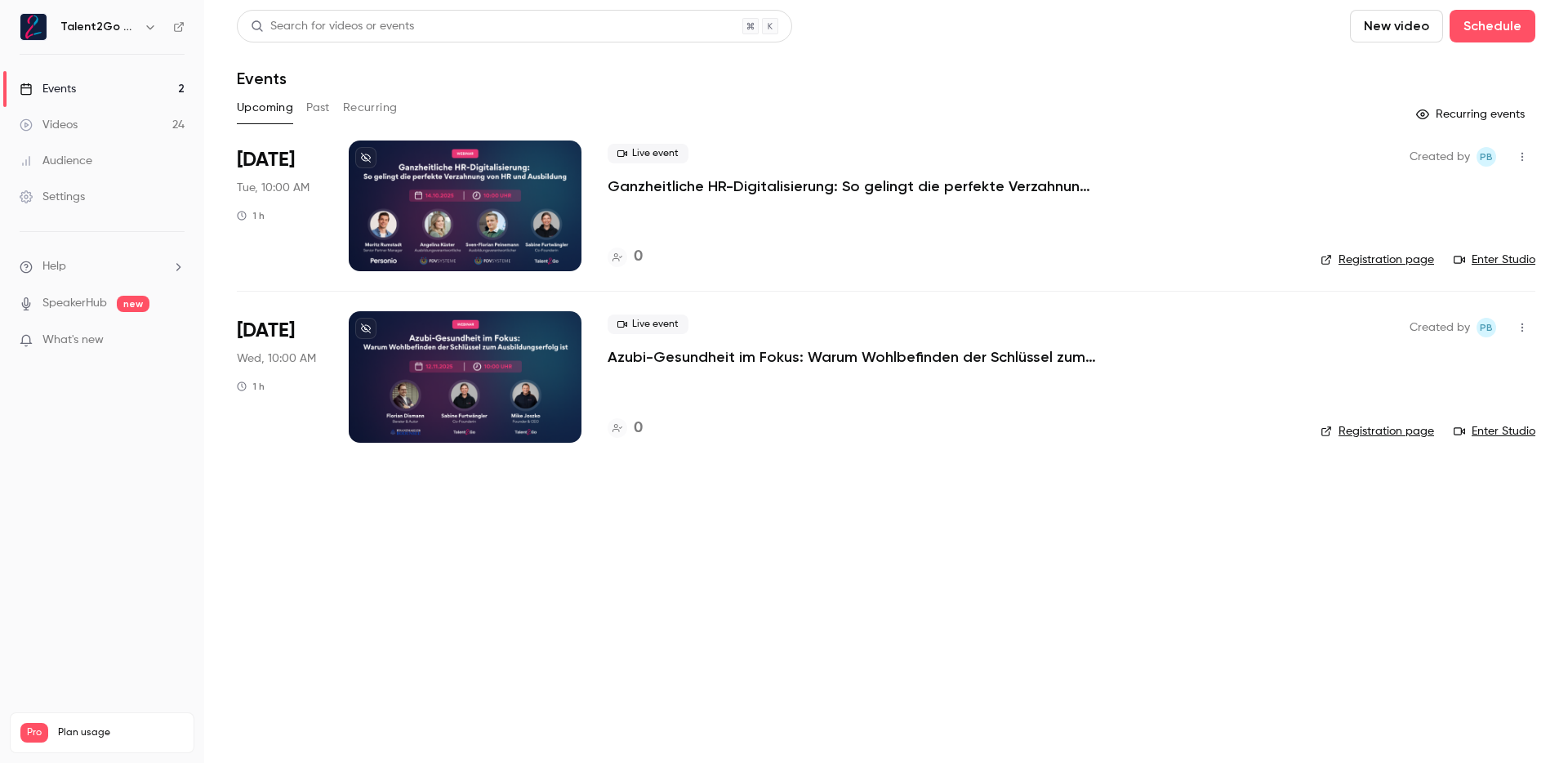
click at [368, 157] on icon at bounding box center [365, 157] width 10 height 10
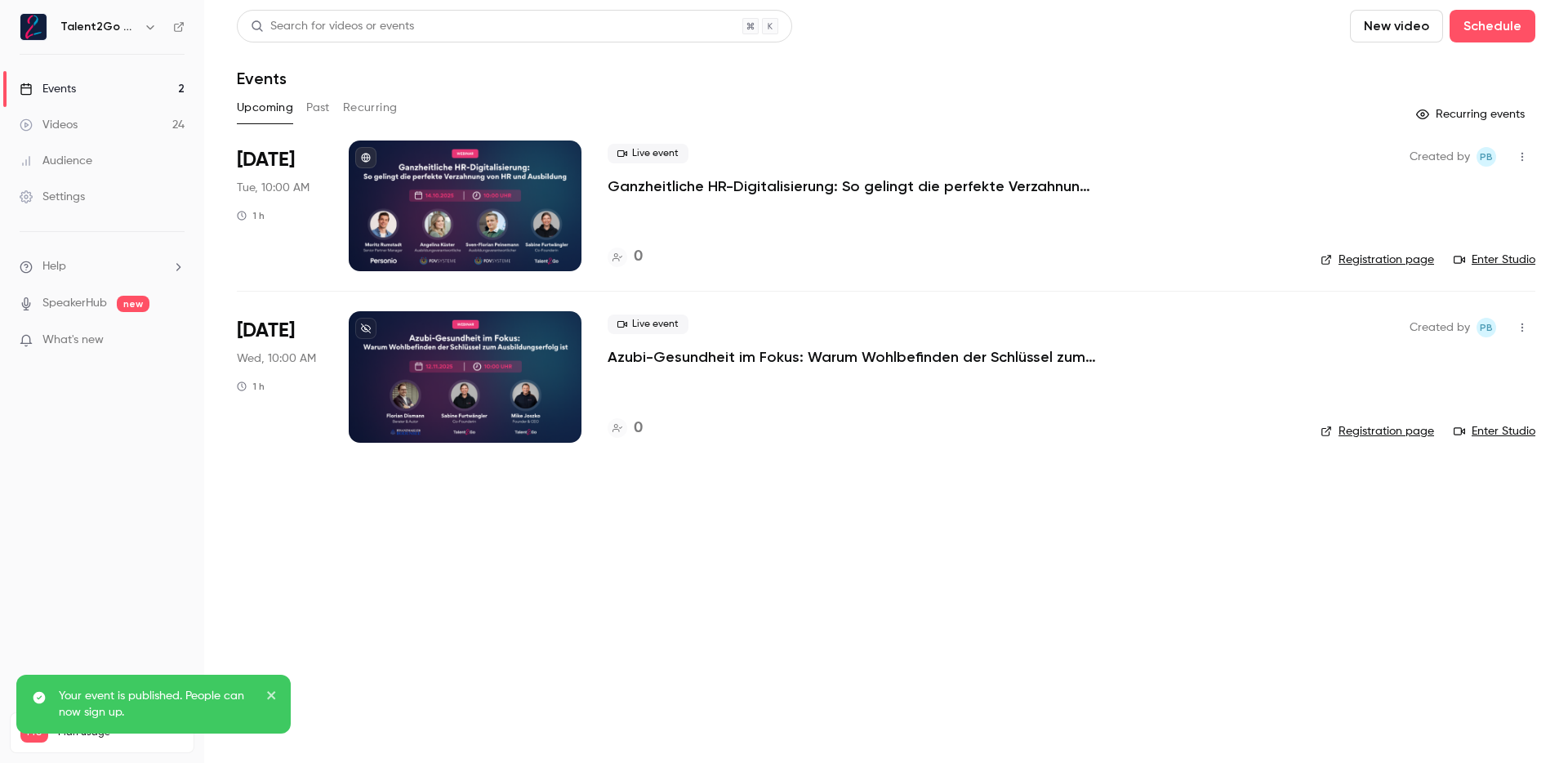
click at [366, 329] on icon at bounding box center [365, 328] width 10 height 10
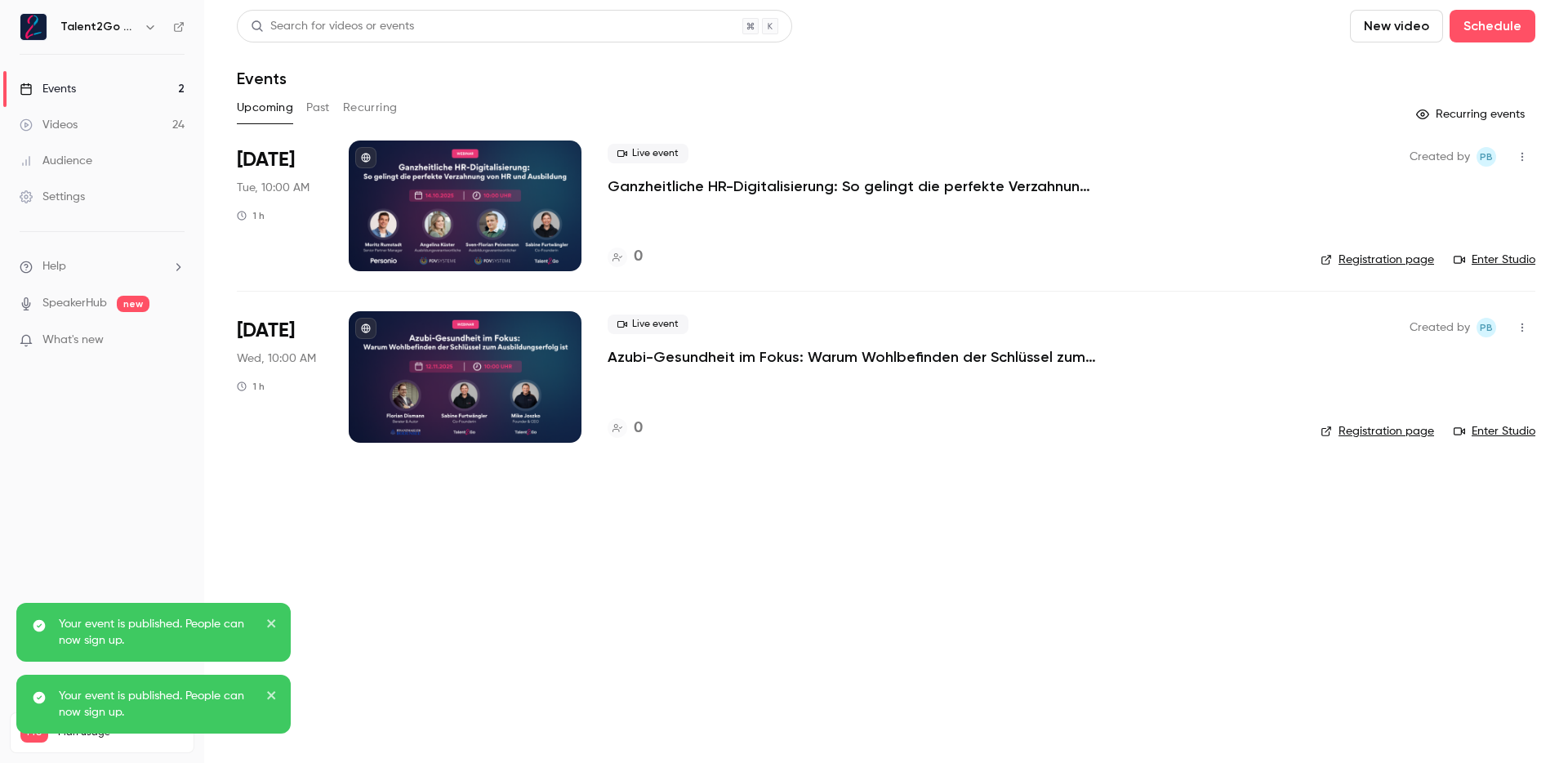
click at [909, 114] on div "Upcoming Past Recurring" at bounding box center [886, 107] width 1298 height 26
click at [104, 90] on link "Events 2" at bounding box center [102, 89] width 204 height 36
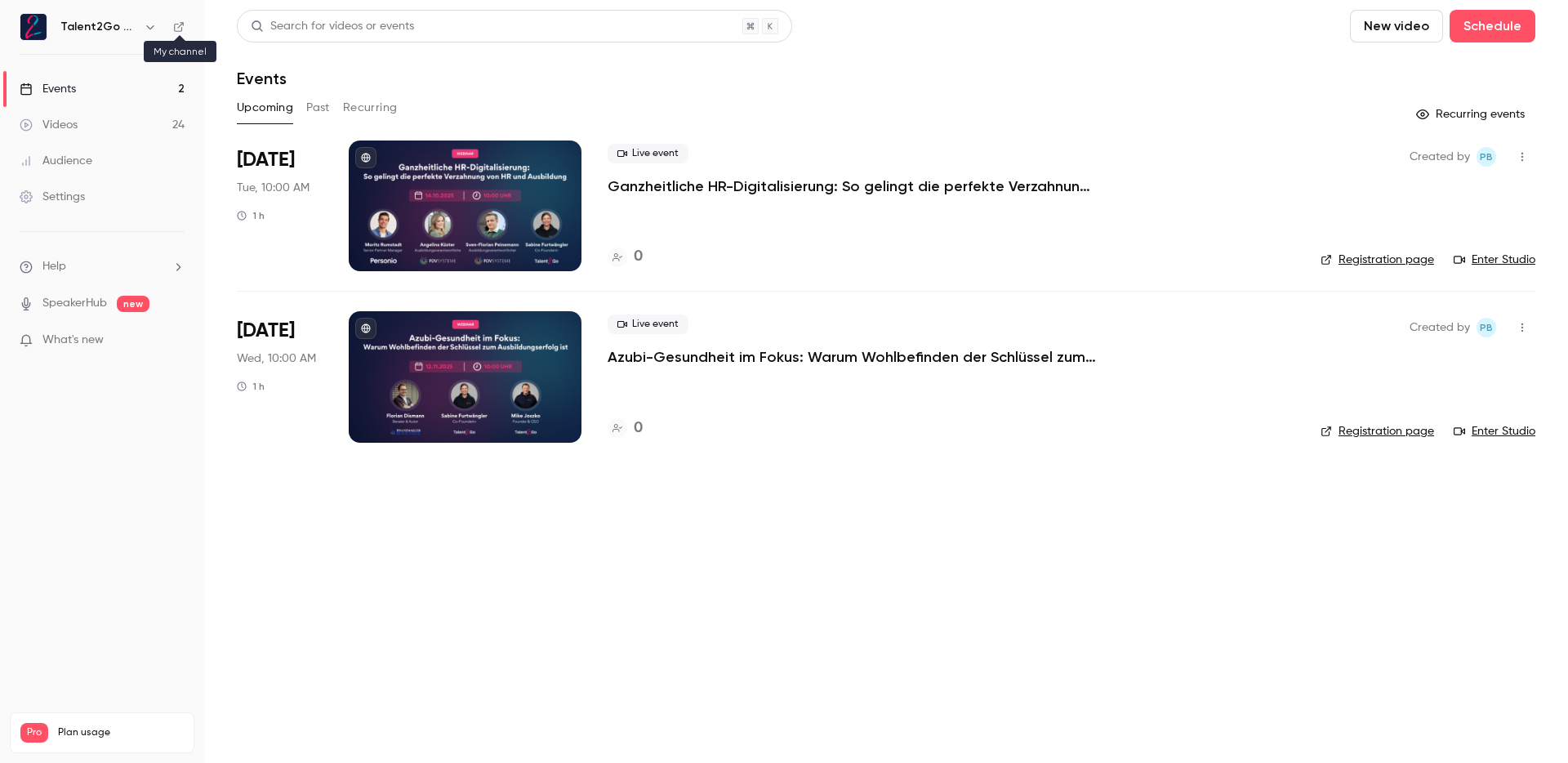
click at [181, 29] on icon at bounding box center [178, 27] width 10 height 10
click at [96, 192] on link "Settings" at bounding box center [102, 197] width 204 height 36
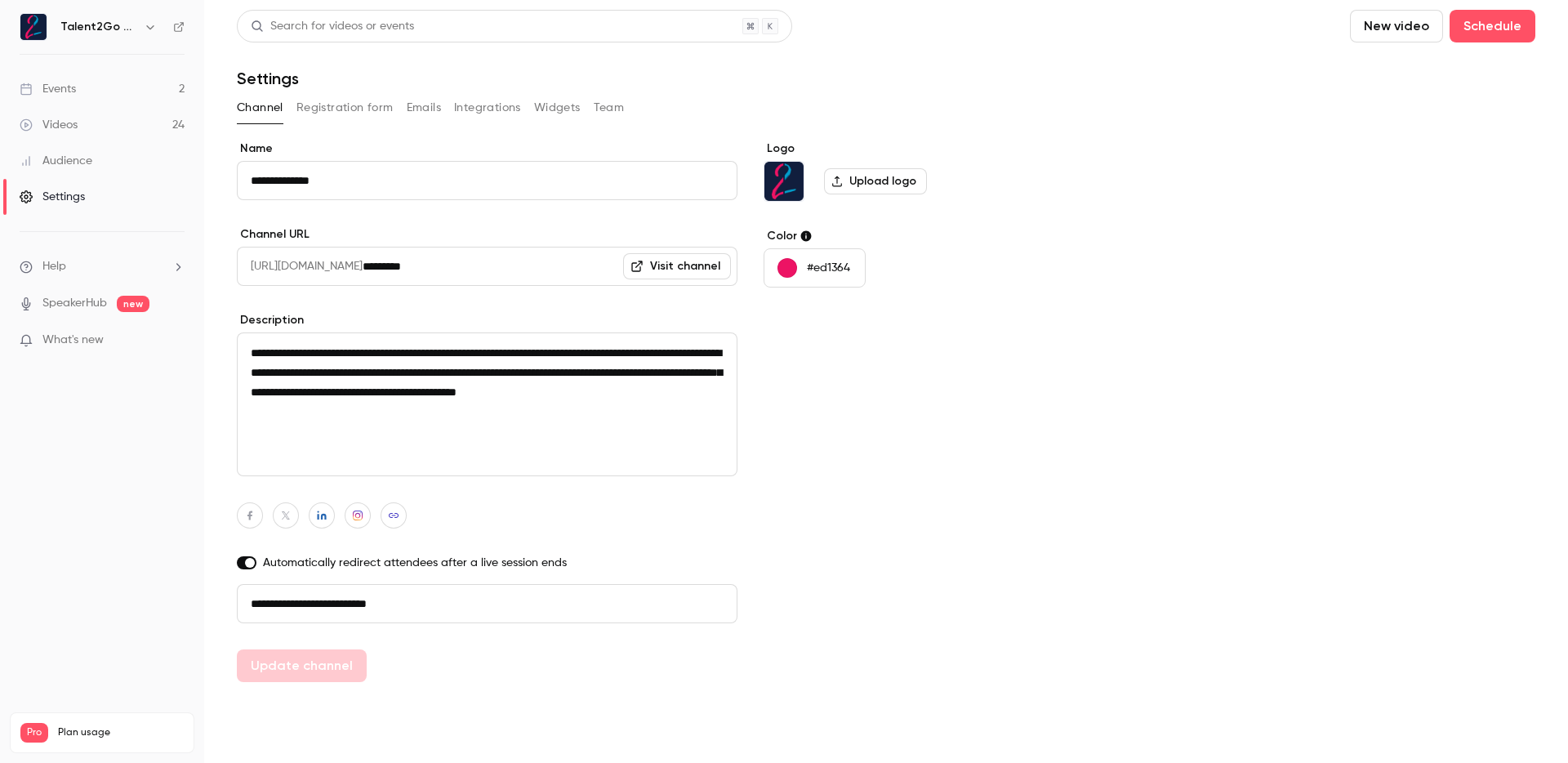
click at [350, 115] on button "Registration form" at bounding box center [345, 107] width 98 height 26
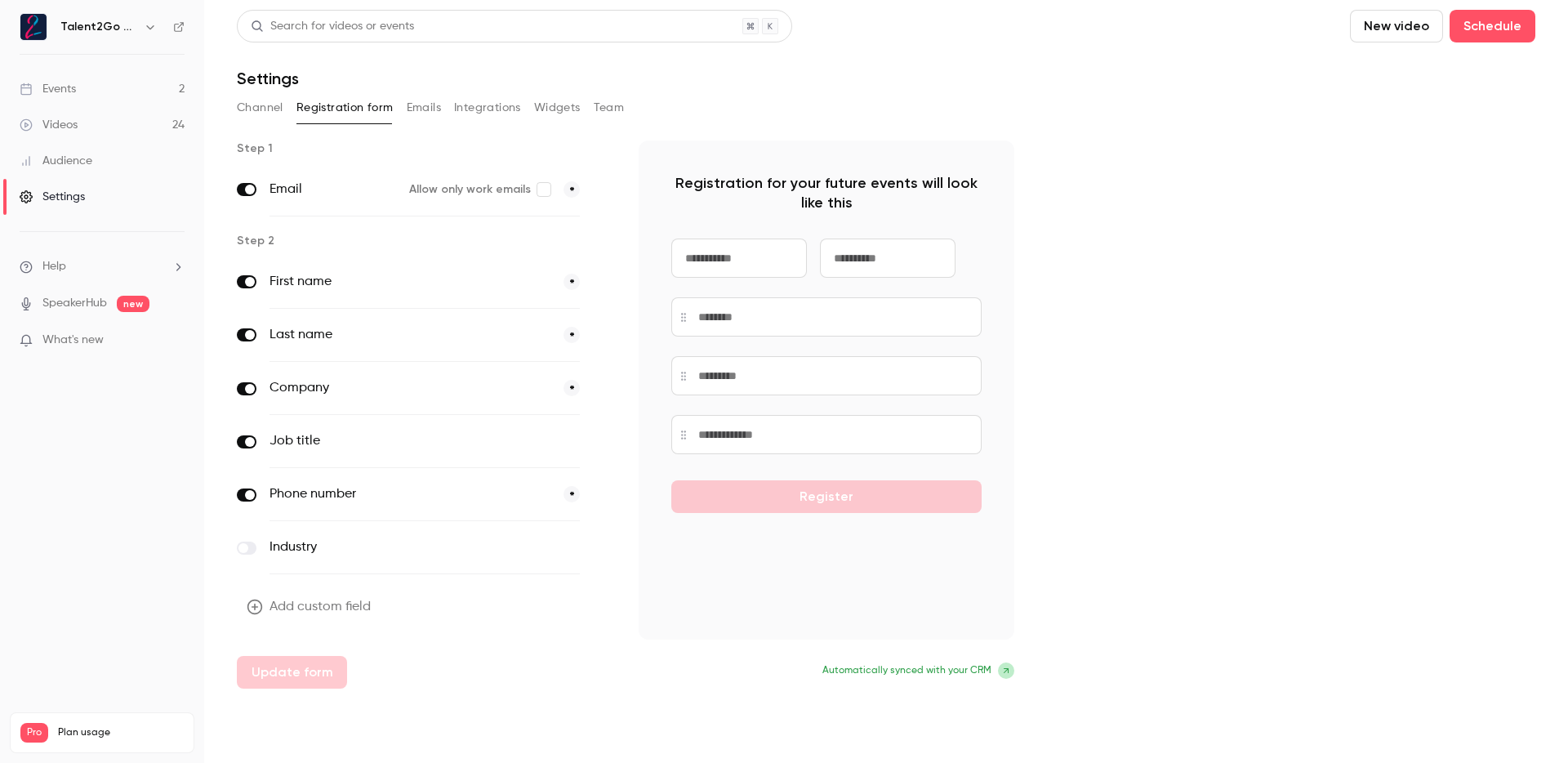
click at [515, 502] on label "Phone number" at bounding box center [410, 494] width 281 height 20
click at [608, 497] on button "button" at bounding box center [603, 495] width 20 height 20
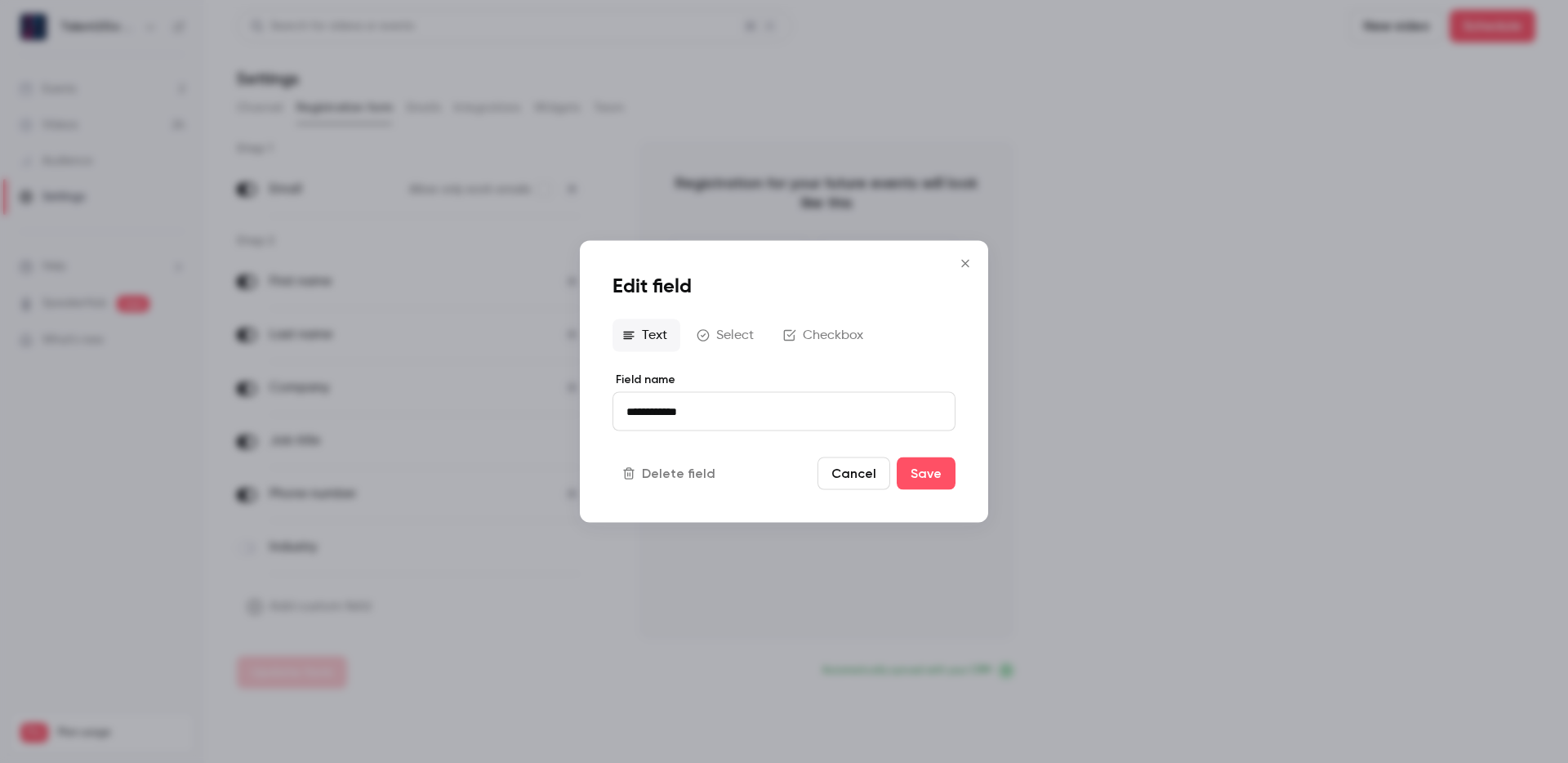
click at [842, 476] on button "Cancel" at bounding box center [854, 474] width 73 height 33
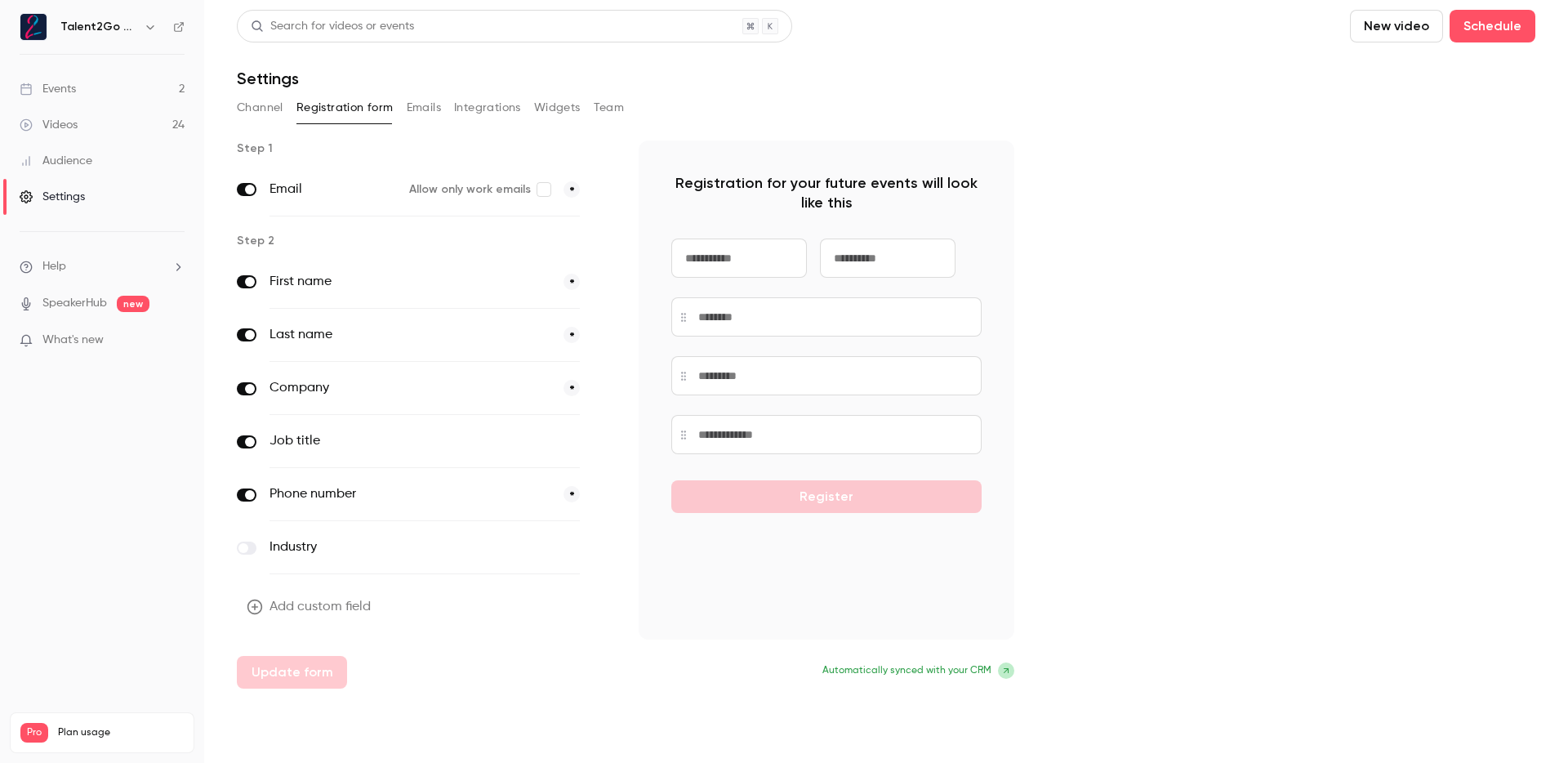
click at [568, 283] on span "*" at bounding box center [572, 282] width 16 height 16
click at [502, 285] on label "First name" at bounding box center [410, 282] width 281 height 20
click at [437, 110] on button "Emails" at bounding box center [424, 107] width 35 height 26
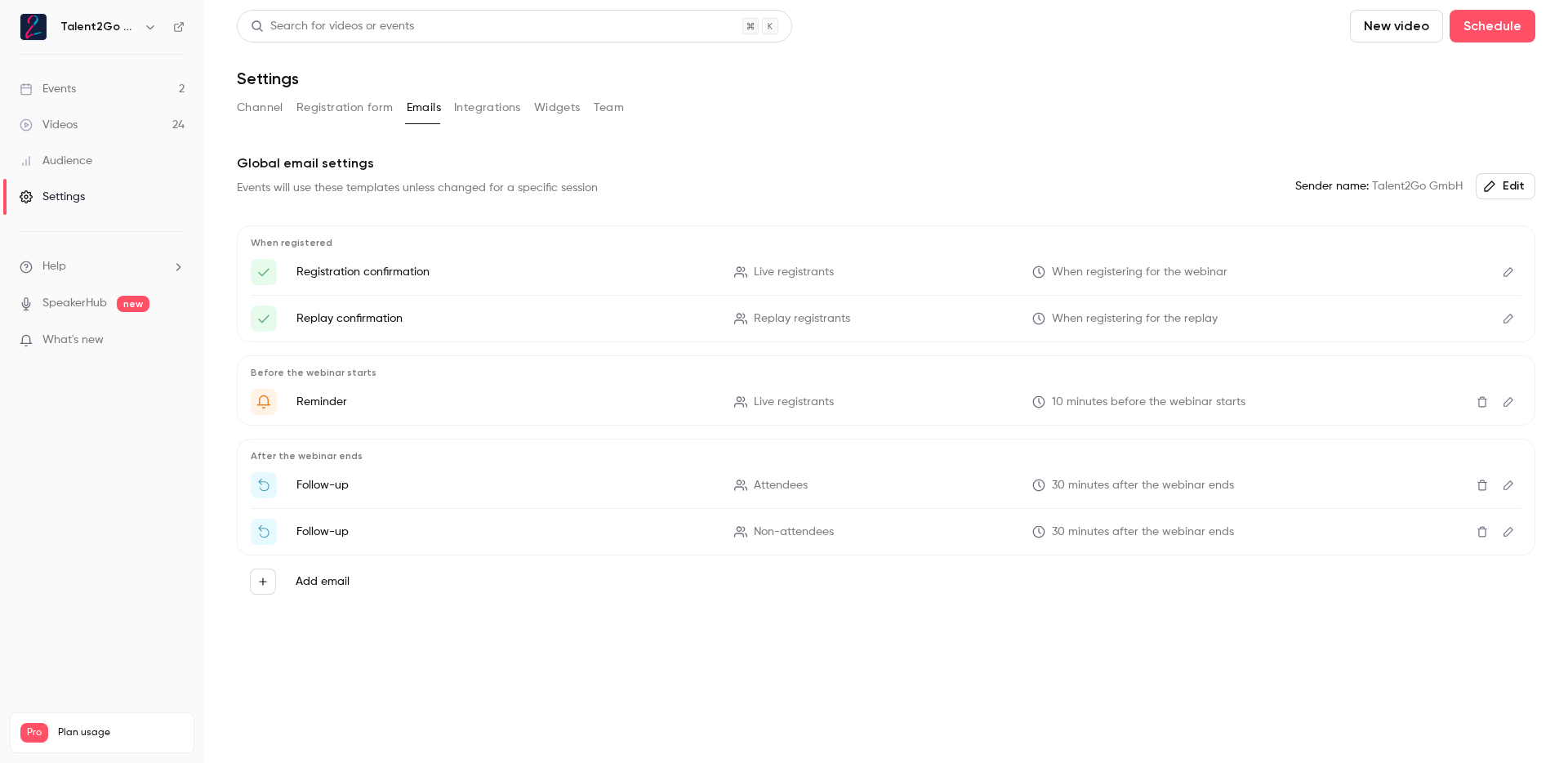
click at [522, 114] on div "Channel Registration form Emails Integrations Widgets Team" at bounding box center [886, 107] width 1298 height 26
click at [520, 114] on button "Integrations" at bounding box center [488, 107] width 67 height 26
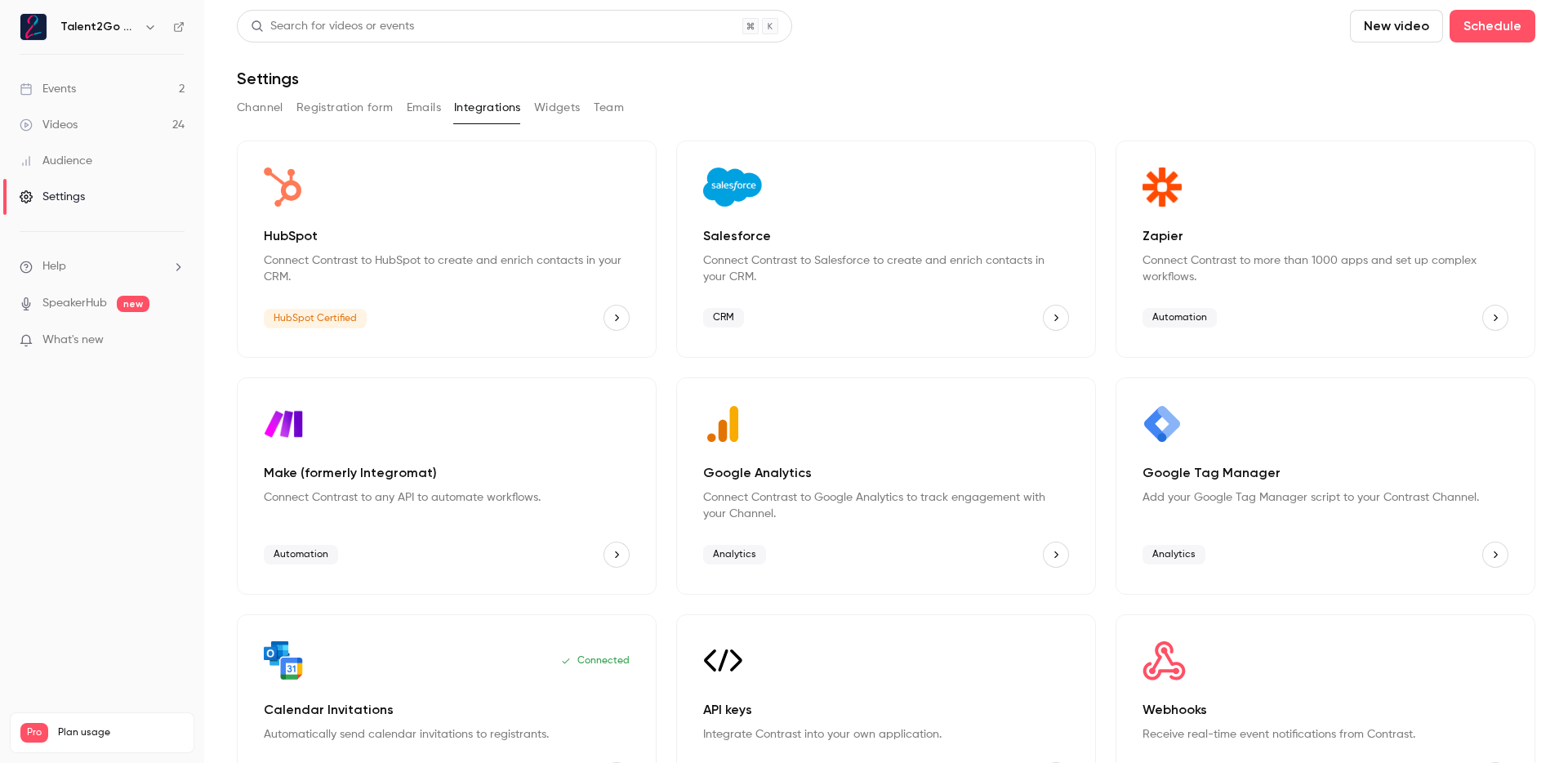
drag, startPoint x: 554, startPoint y: 112, endPoint x: 554, endPoint y: 128, distance: 16.0
click at [554, 128] on div "Search for videos or events New video Schedule Settings Channel Registration fo…" at bounding box center [886, 413] width 1298 height 806
click at [560, 107] on button "Widgets" at bounding box center [557, 107] width 47 height 26
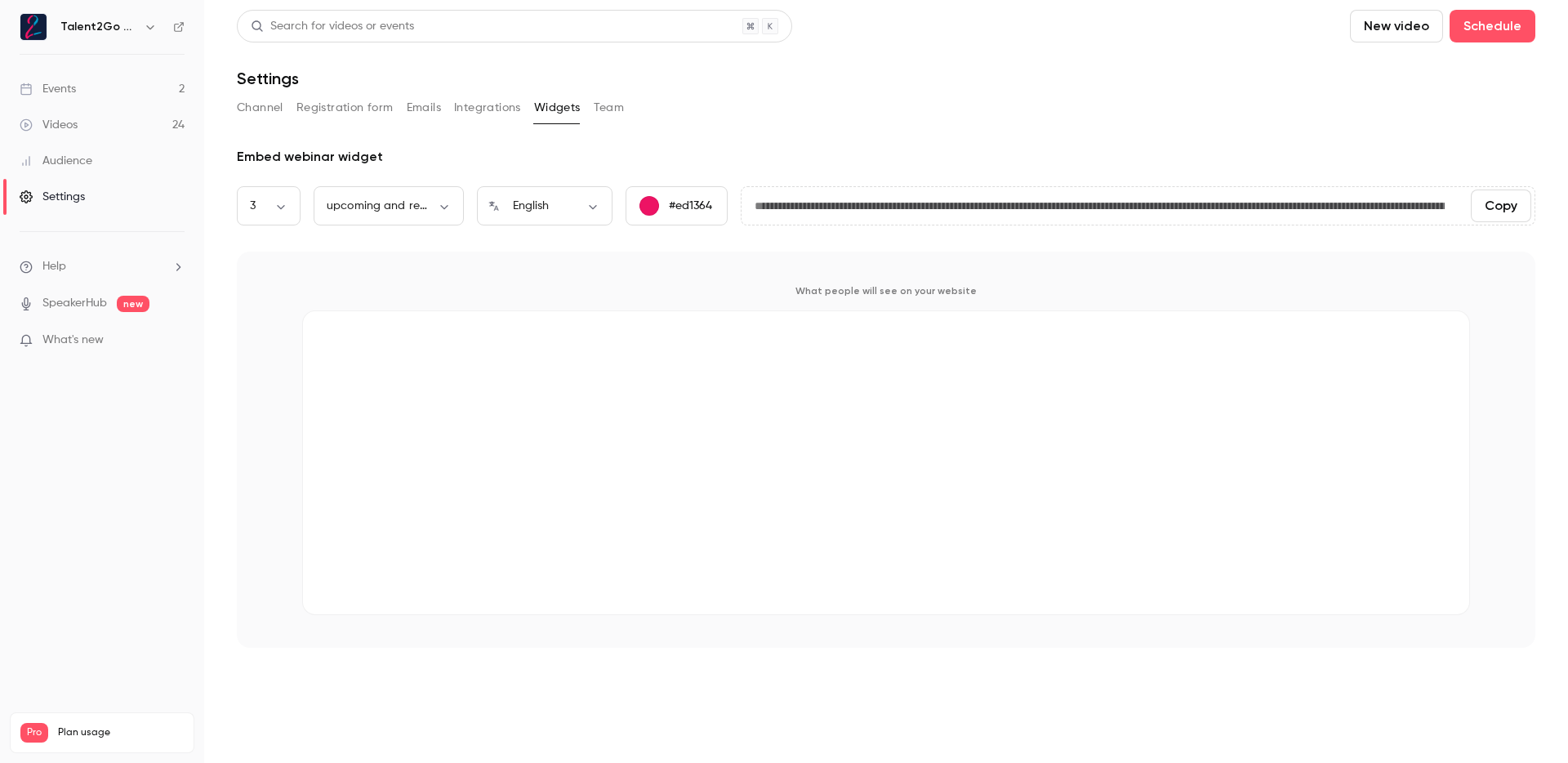
click at [615, 109] on button "Team" at bounding box center [609, 107] width 31 height 26
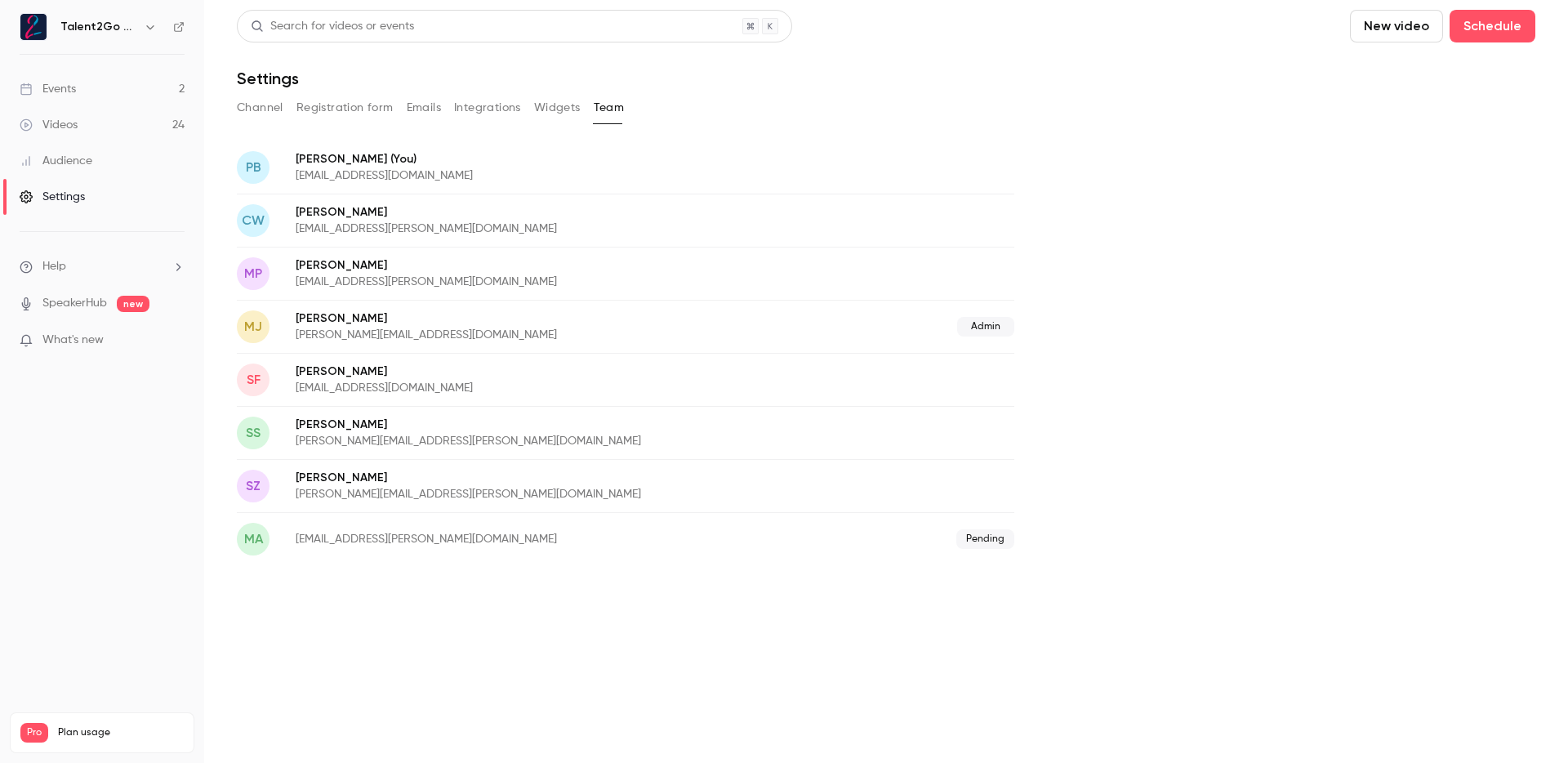
click at [482, 422] on p "[PERSON_NAME]" at bounding box center [561, 425] width 533 height 16
click at [549, 124] on div "Channel Registration form Emails Integrations Widgets Team" at bounding box center [886, 111] width 1298 height 33
click at [553, 115] on button "Widgets" at bounding box center [557, 107] width 47 height 26
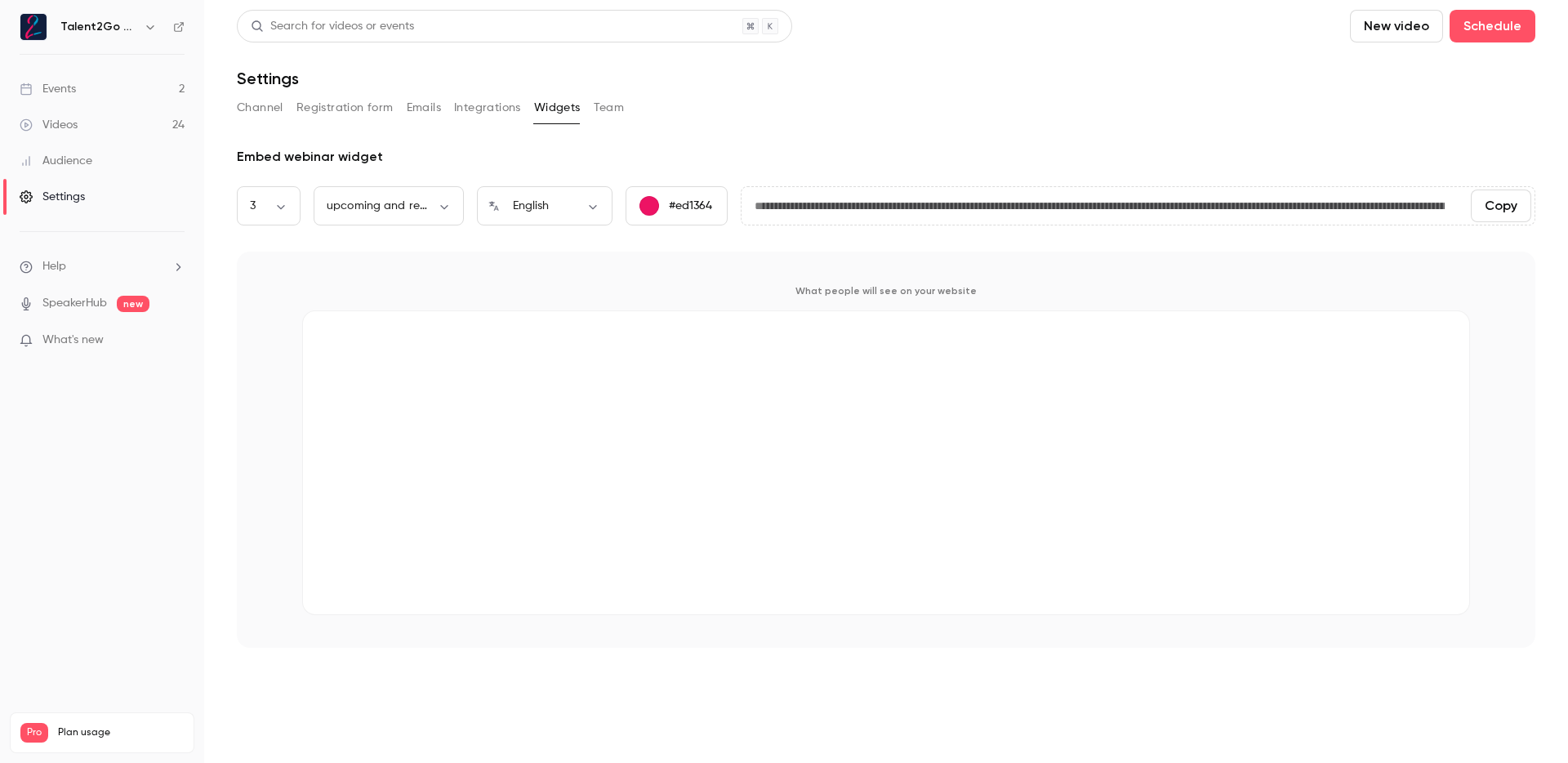
click at [491, 114] on button "Integrations" at bounding box center [488, 107] width 67 height 26
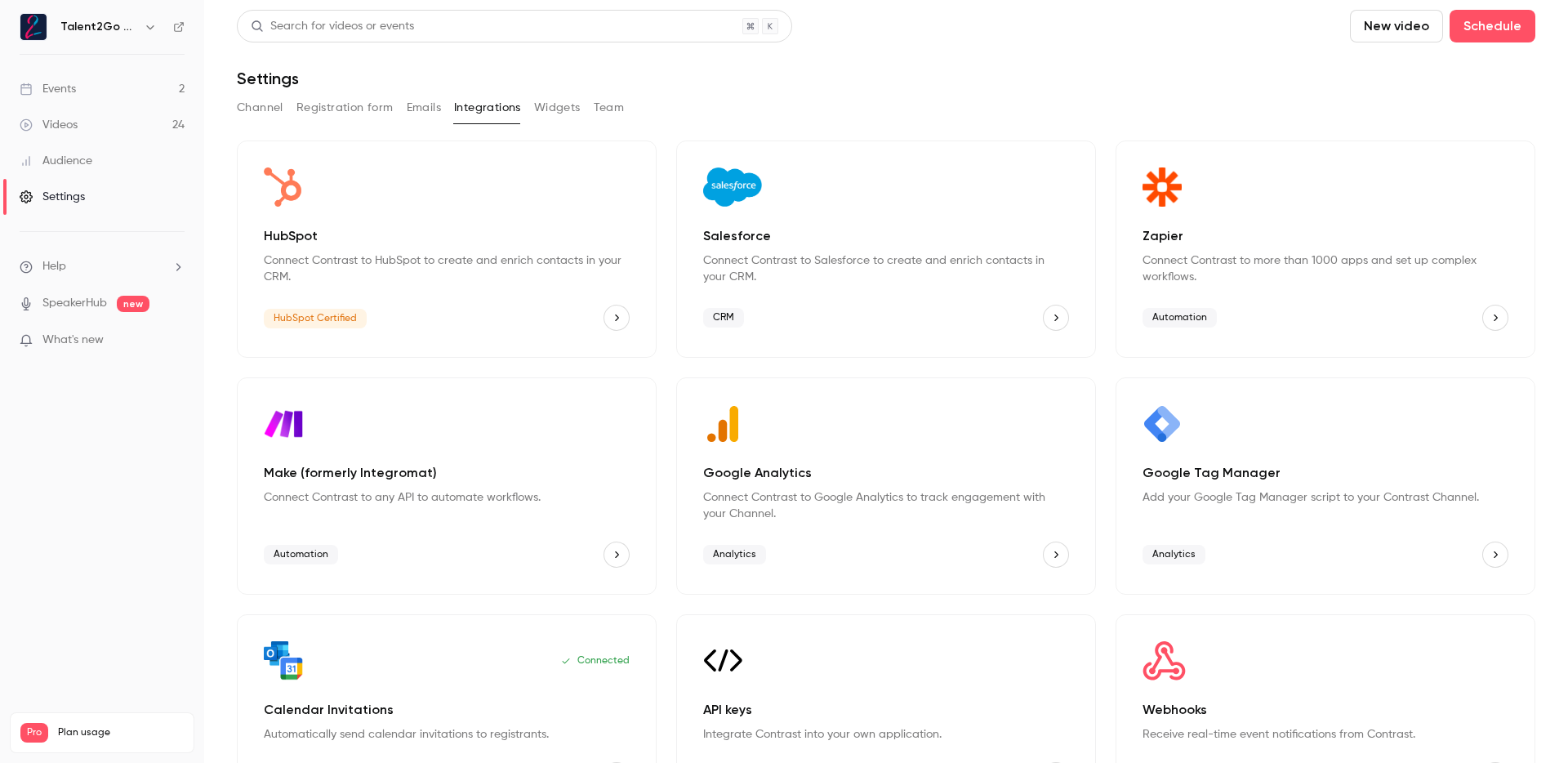
click at [417, 113] on button "Emails" at bounding box center [424, 107] width 35 height 26
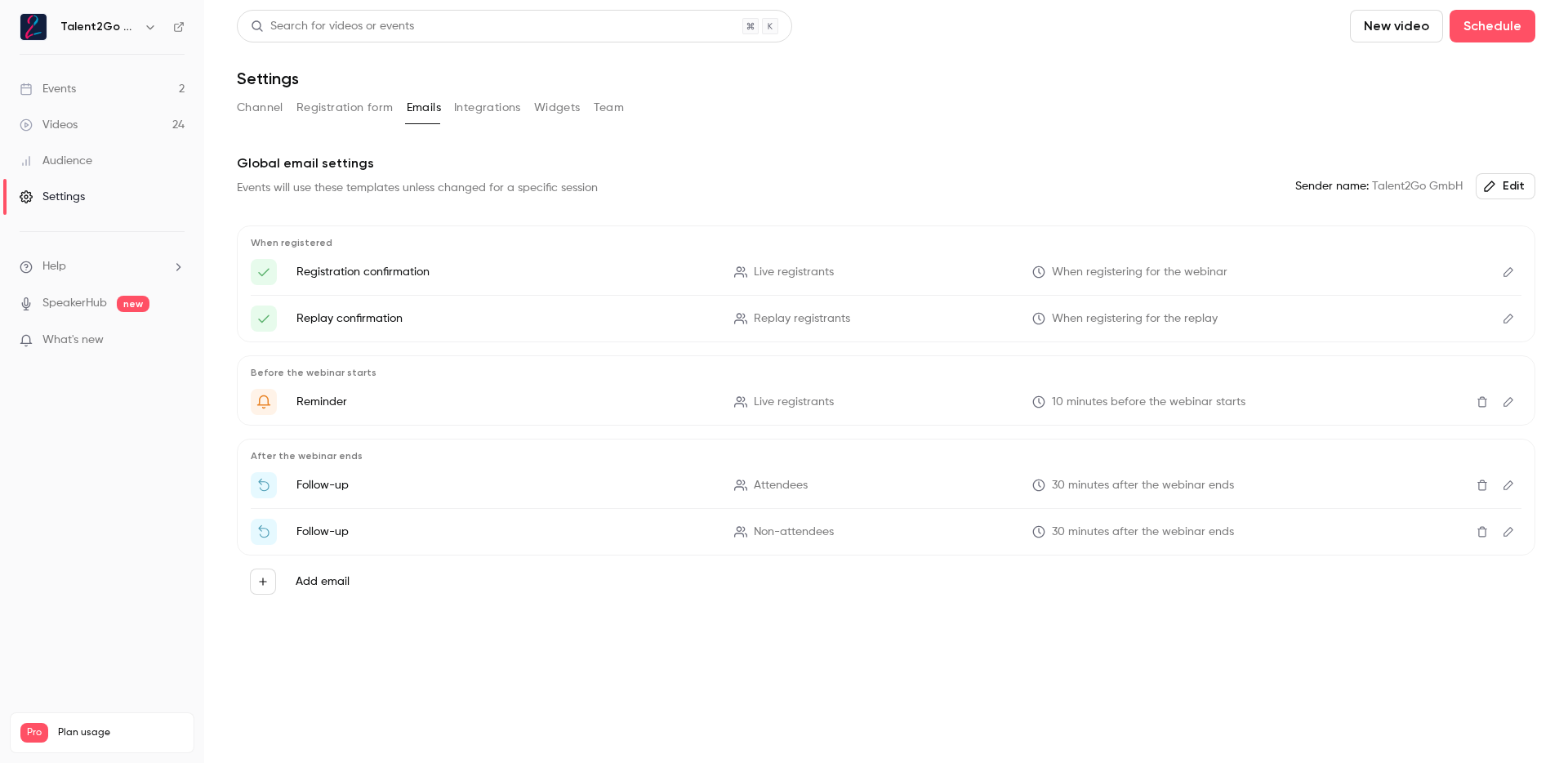
click at [357, 110] on button "Registration form" at bounding box center [345, 107] width 98 height 26
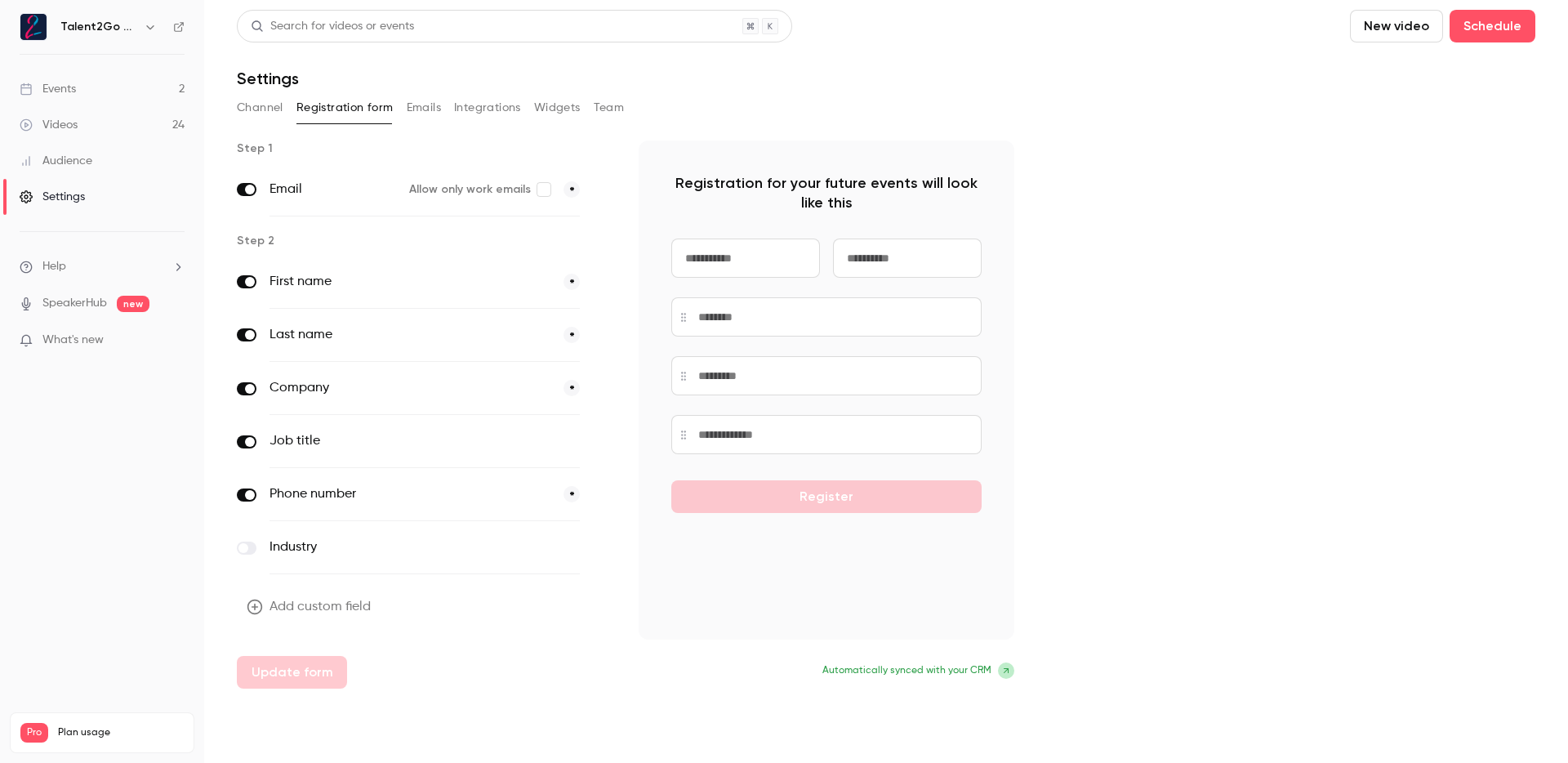
click at [270, 106] on button "Channel" at bounding box center [260, 107] width 47 height 26
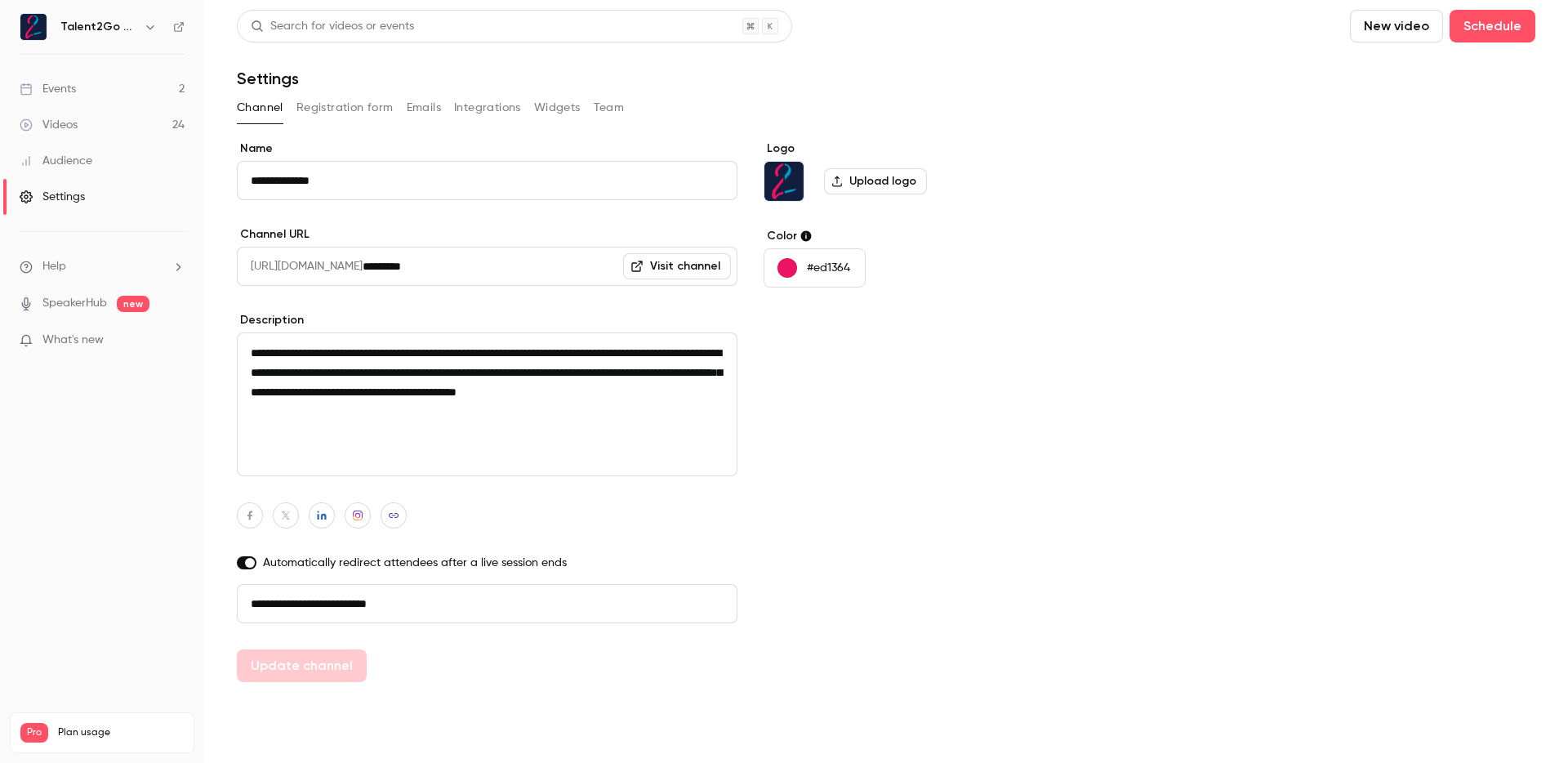
click at [149, 30] on icon "button" at bounding box center [150, 27] width 13 height 13
click at [74, 529] on div at bounding box center [784, 382] width 1568 height 763
click at [78, 200] on div "Settings" at bounding box center [52, 197] width 66 height 16
click at [368, 103] on button "Registration form" at bounding box center [345, 107] width 98 height 26
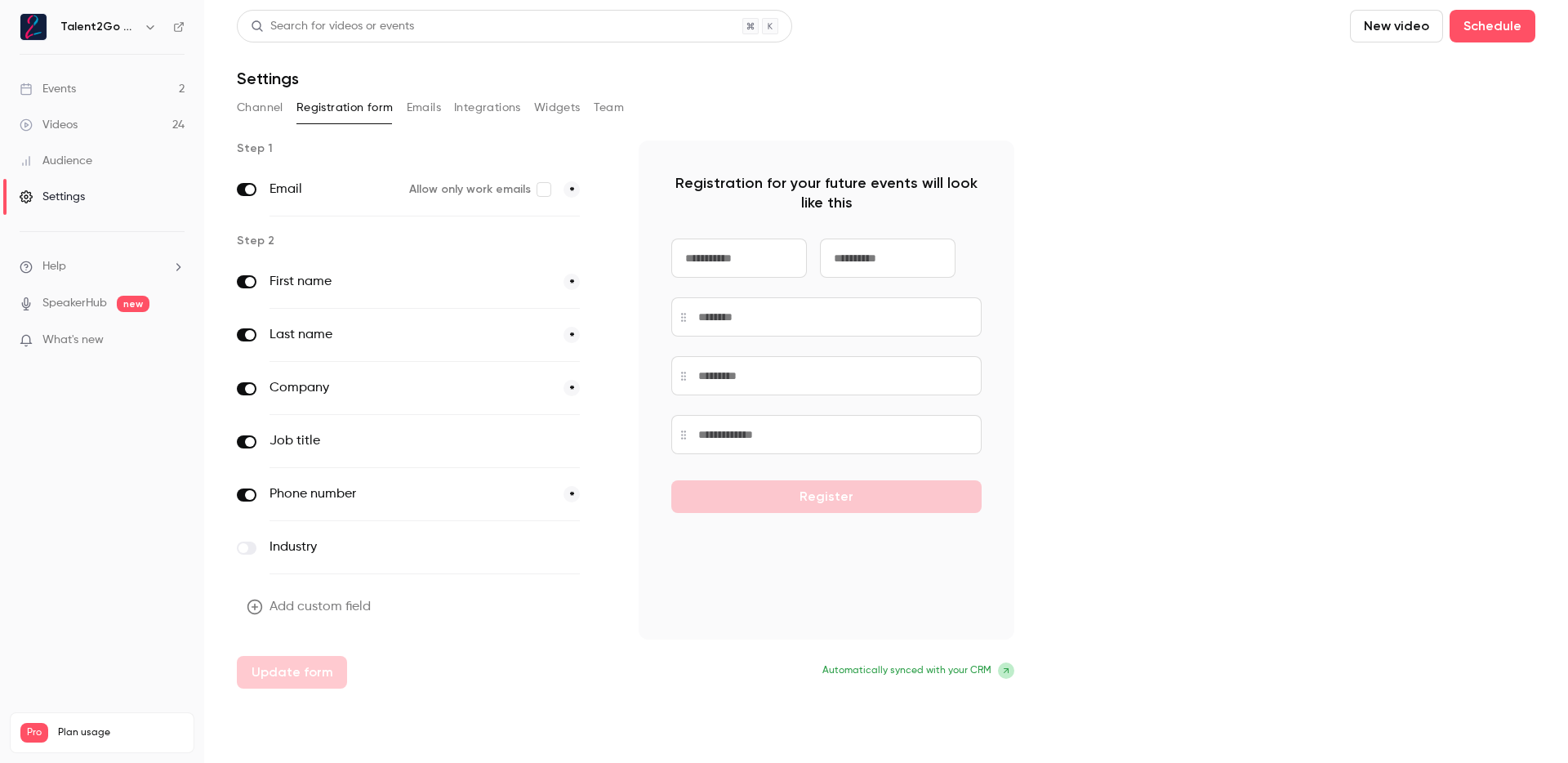
click at [431, 105] on button "Emails" at bounding box center [424, 107] width 35 height 26
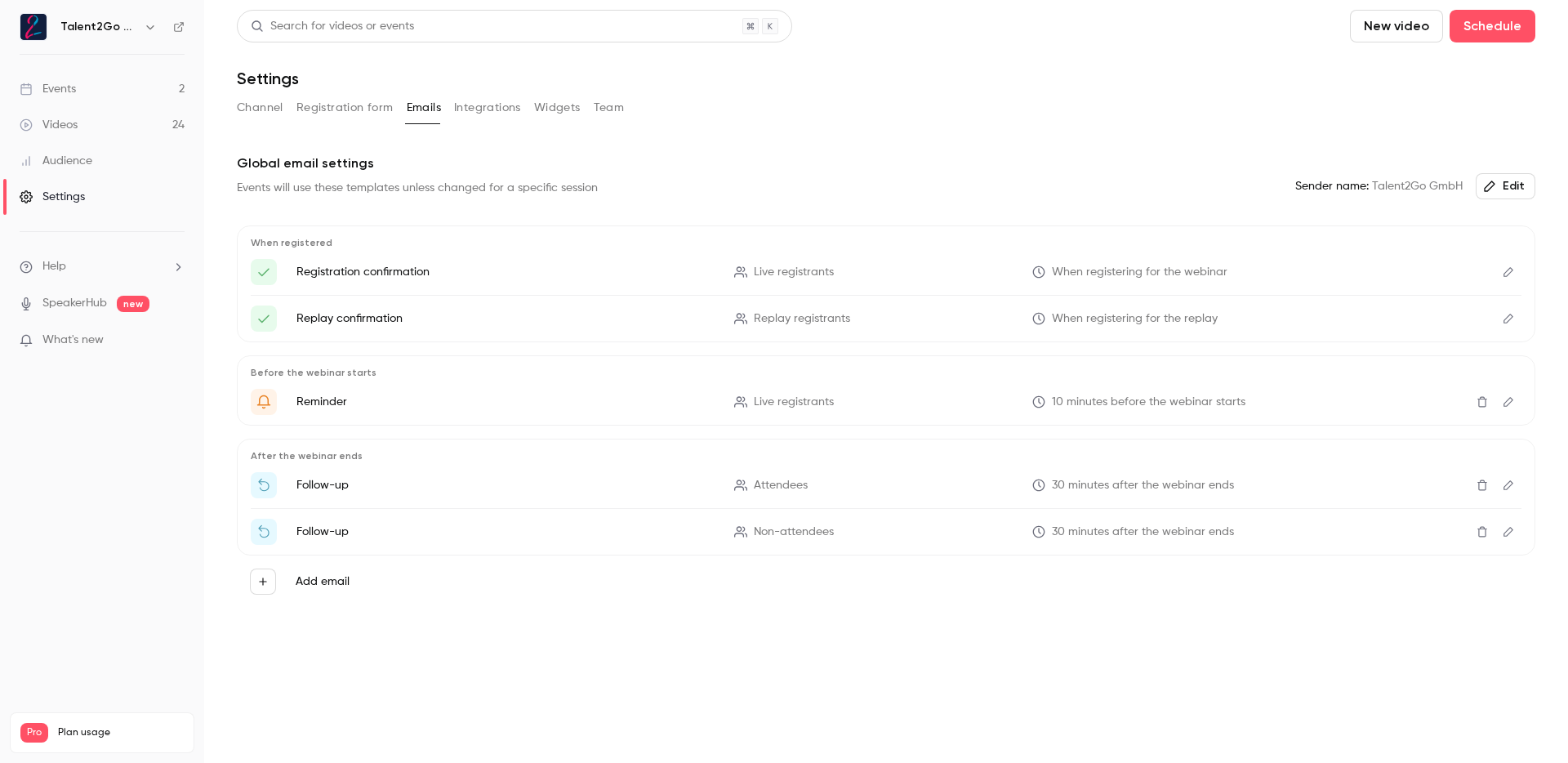
click at [483, 106] on button "Integrations" at bounding box center [488, 107] width 67 height 26
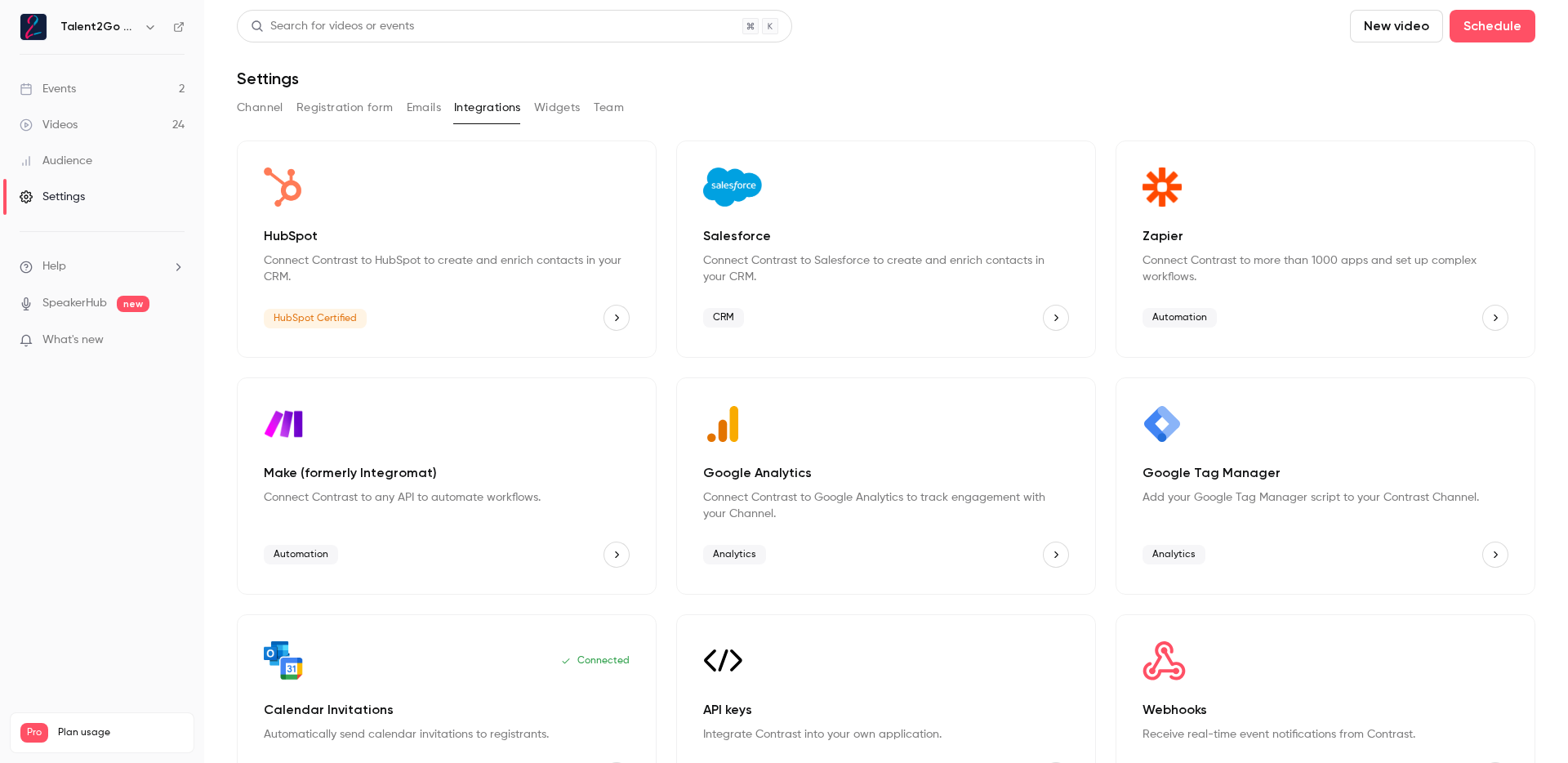
click at [388, 110] on button "Registration form" at bounding box center [345, 107] width 98 height 26
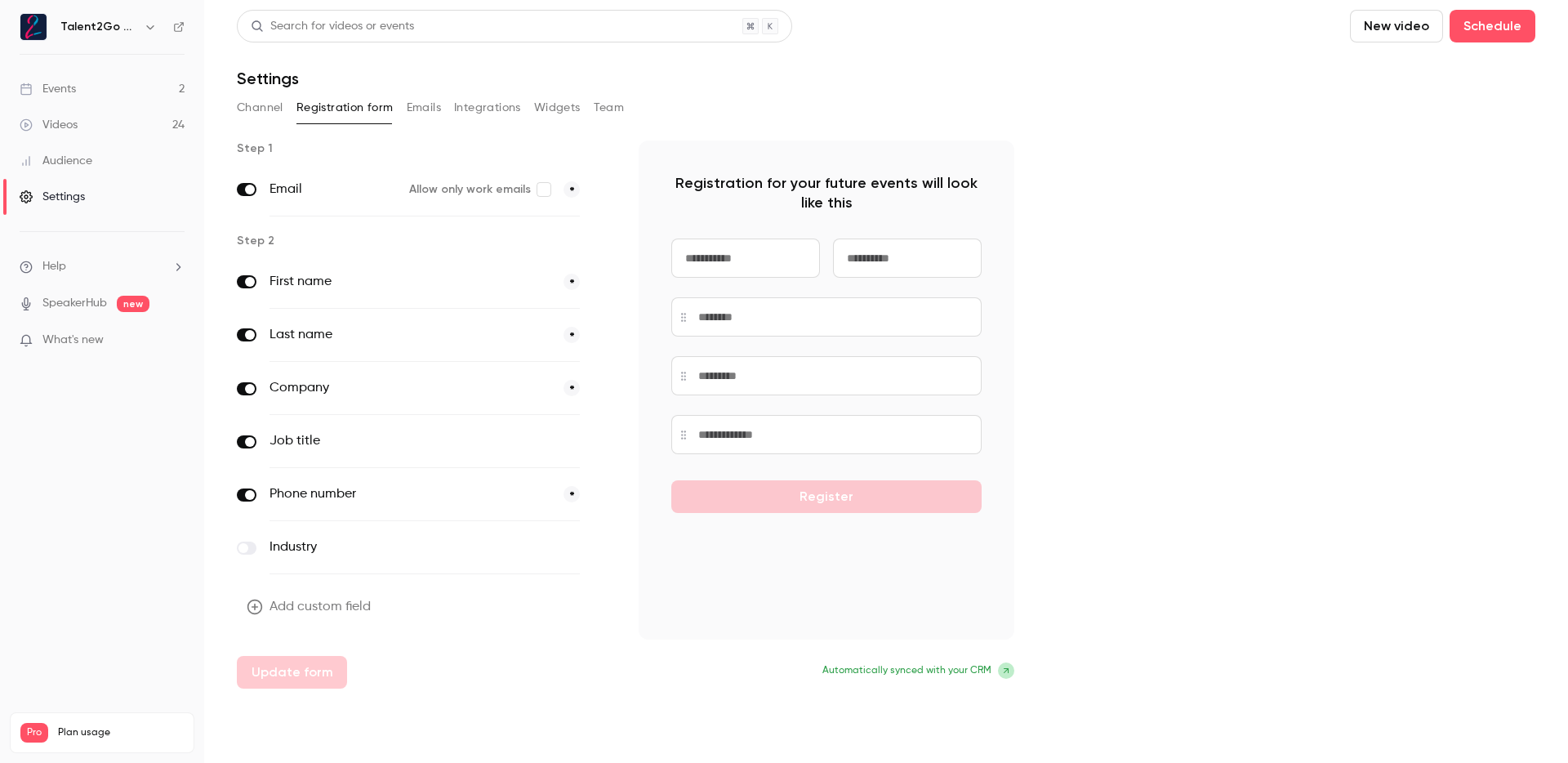
click at [430, 106] on button "Emails" at bounding box center [424, 107] width 35 height 26
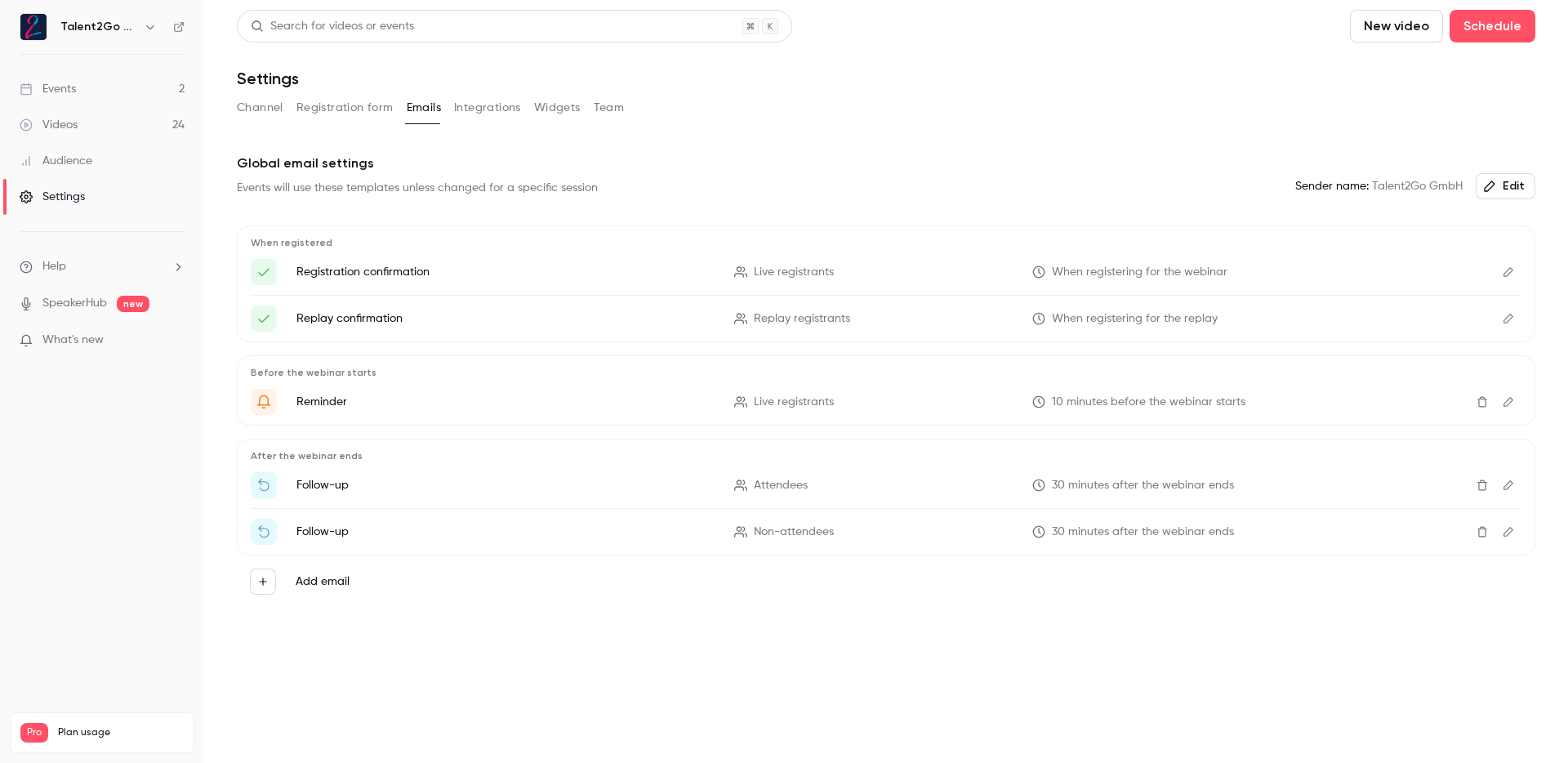
click at [350, 106] on button "Registration form" at bounding box center [345, 107] width 98 height 26
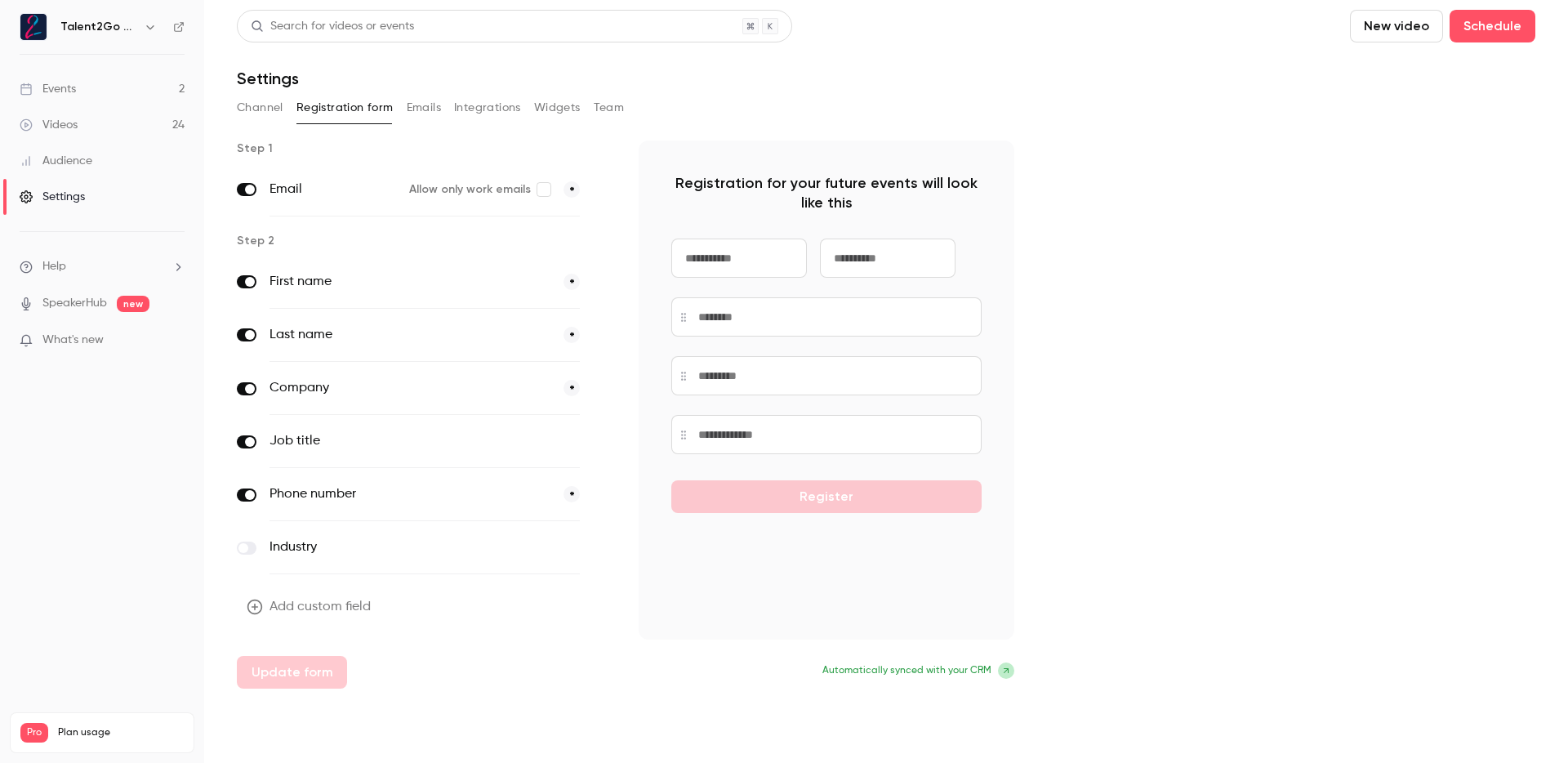
click at [245, 492] on span at bounding box center [249, 495] width 10 height 10
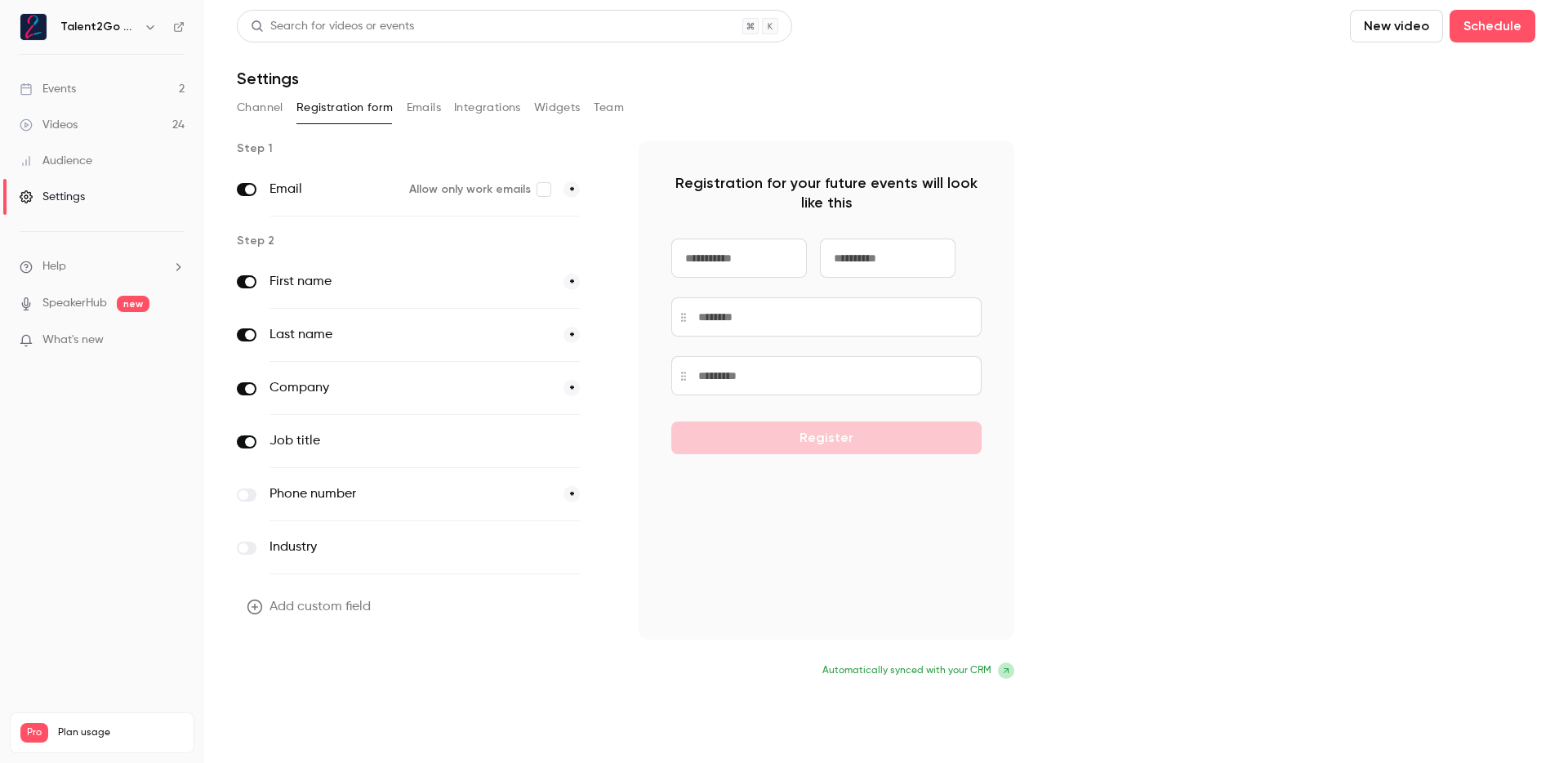
click at [290, 675] on button "Update form" at bounding box center [292, 673] width 110 height 33
click at [429, 111] on button "Emails" at bounding box center [424, 107] width 35 height 26
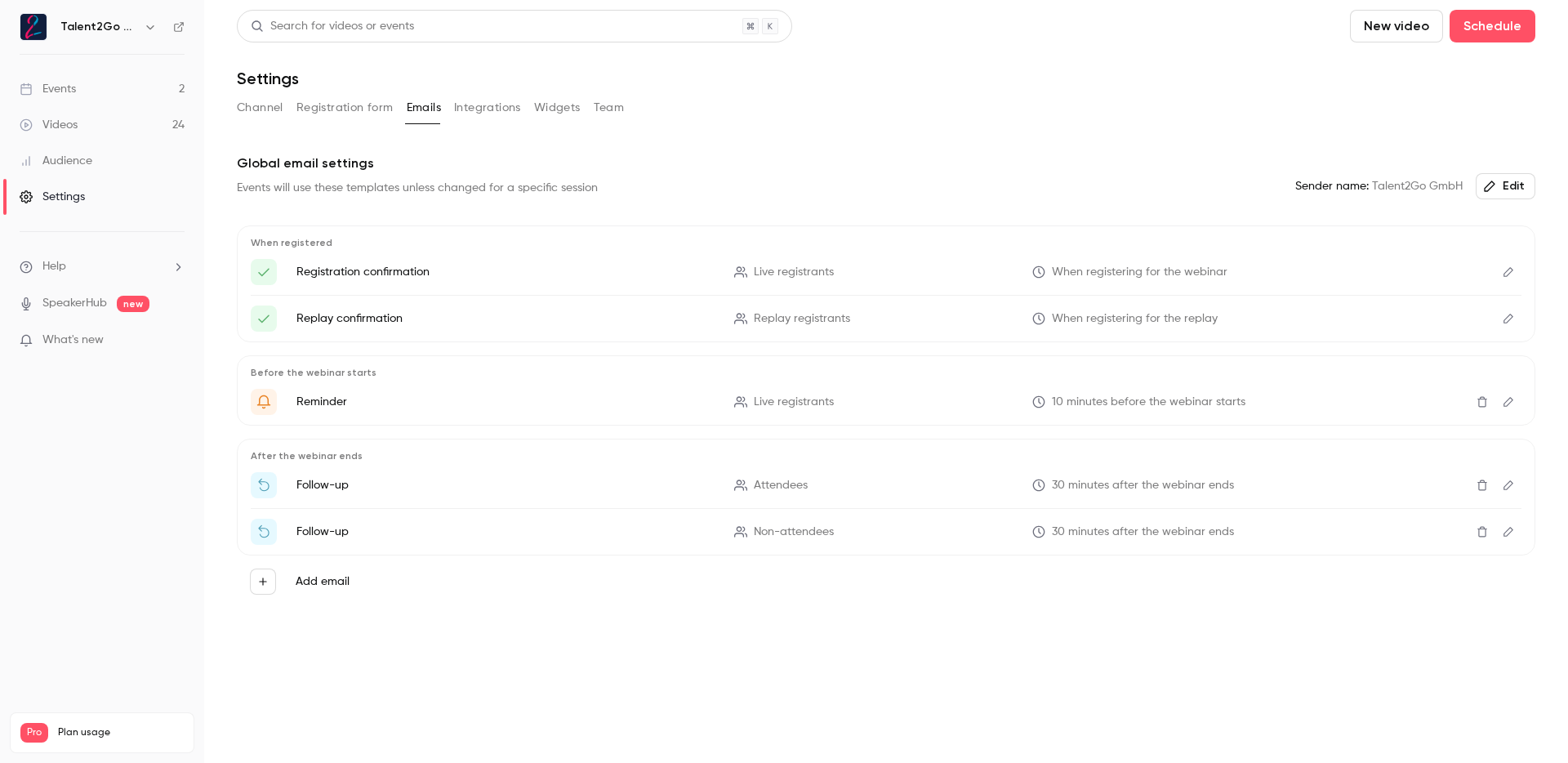
click at [490, 109] on button "Integrations" at bounding box center [488, 107] width 67 height 26
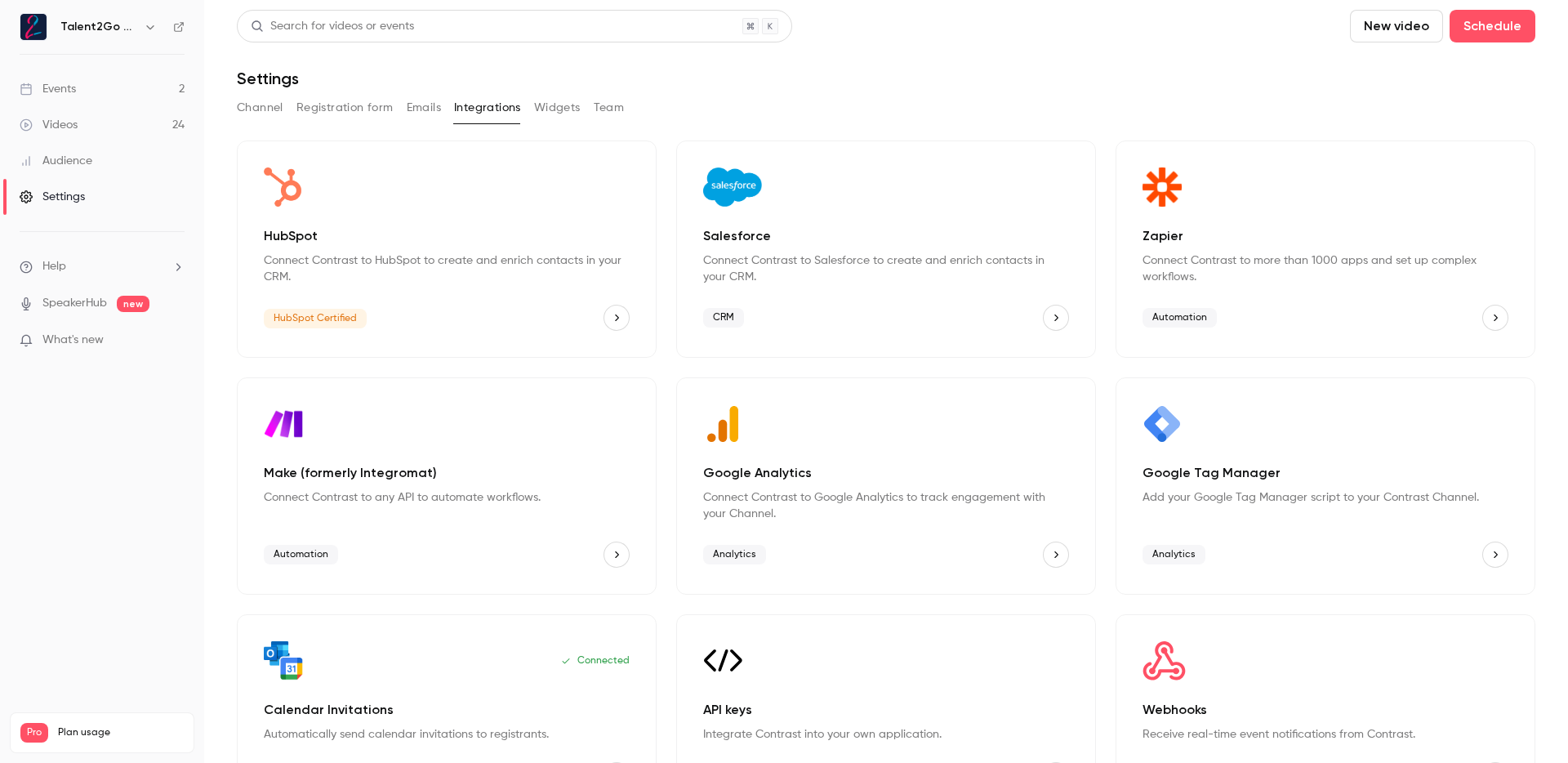
click at [547, 113] on button "Widgets" at bounding box center [557, 107] width 47 height 26
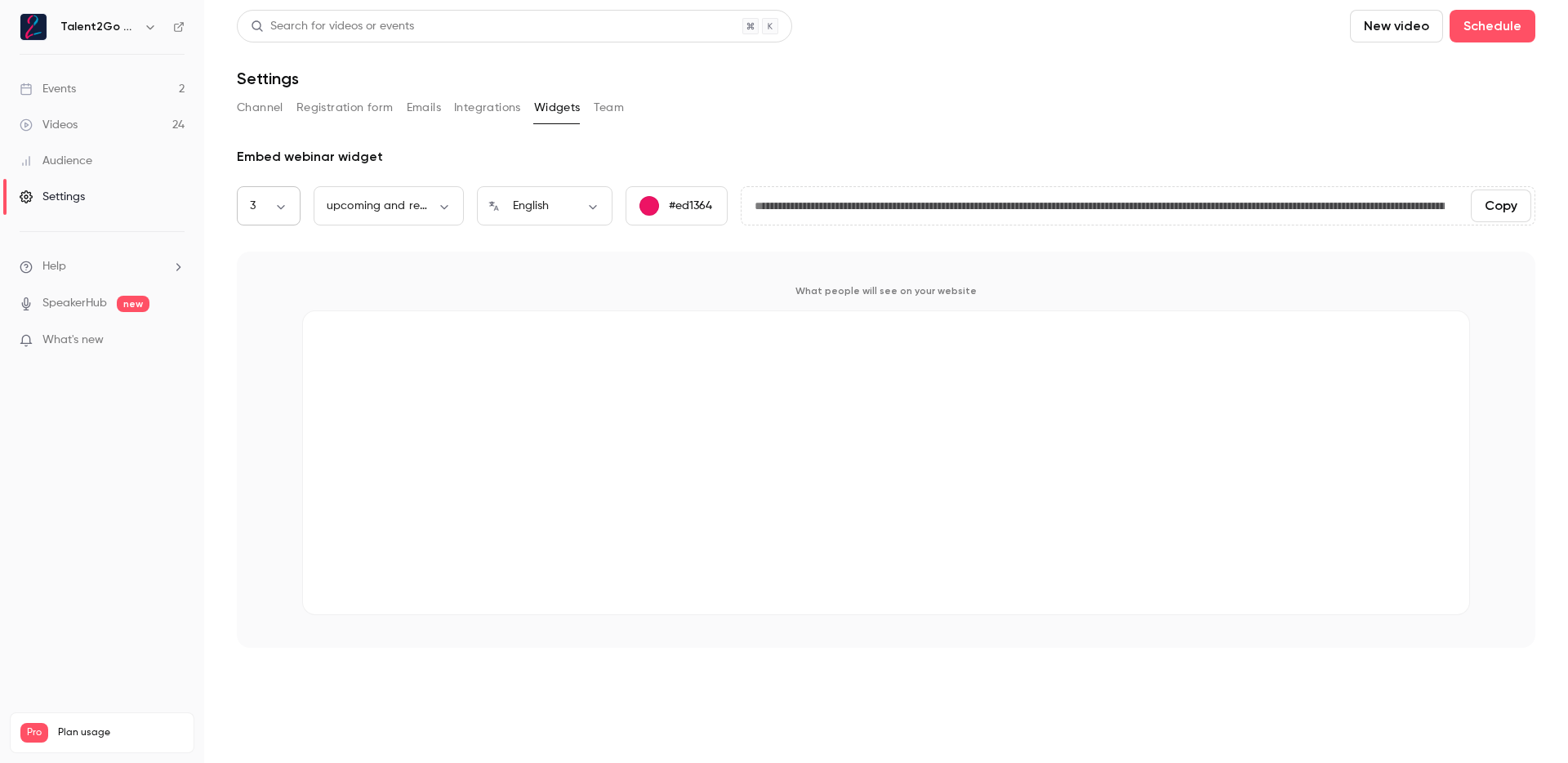
click at [265, 211] on body "**********" at bounding box center [784, 382] width 1568 height 763
click at [266, 212] on div at bounding box center [784, 382] width 1568 height 763
click at [374, 208] on body "**********" at bounding box center [784, 382] width 1568 height 763
click at [390, 265] on li "upcoming webinars" at bounding box center [388, 260] width 150 height 43
type input "********"
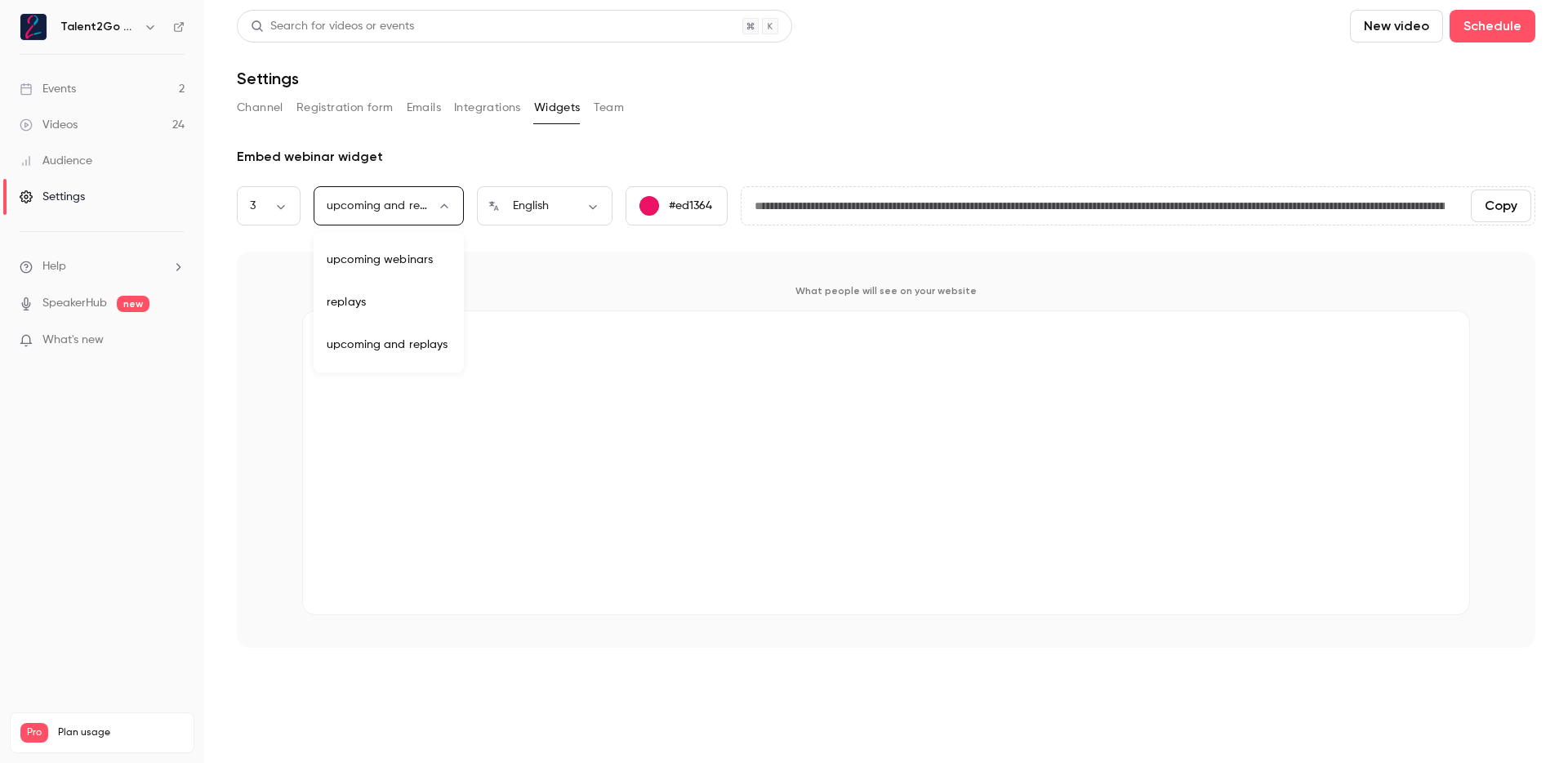
type input "**********"
click at [463, 271] on div "What people will see on your website" at bounding box center [886, 450] width 1298 height 397
click at [241, 214] on div "3 * ​" at bounding box center [269, 206] width 64 height 39
click at [274, 192] on div "3 * ​" at bounding box center [269, 206] width 64 height 39
click at [279, 216] on div "3 * ​" at bounding box center [269, 206] width 64 height 39
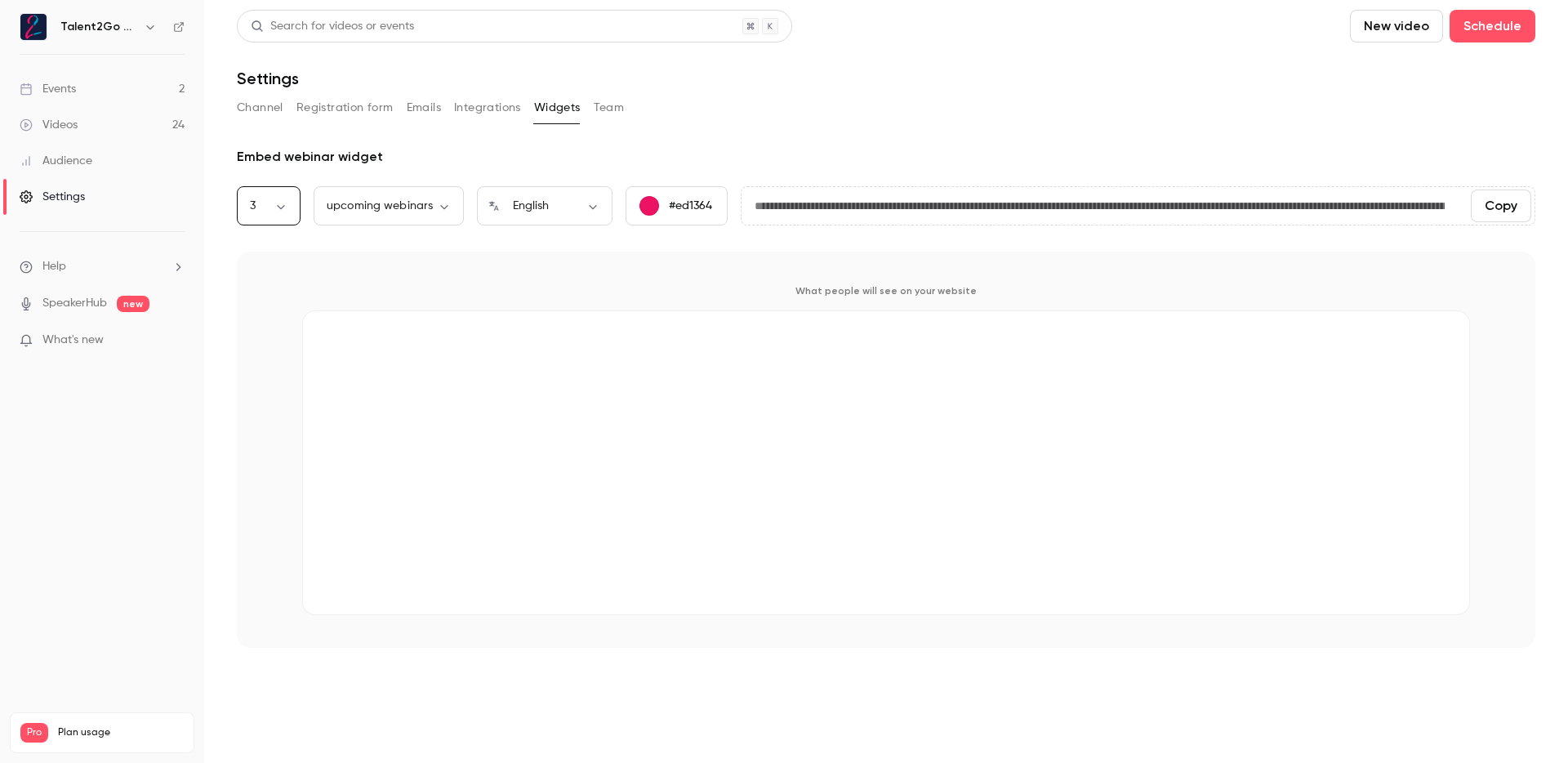
click at [287, 192] on div "3 * ​" at bounding box center [269, 206] width 64 height 39
click at [285, 200] on body "**********" at bounding box center [784, 382] width 1568 height 763
click at [273, 287] on li "2" at bounding box center [269, 303] width 64 height 43
type input "*"
type input "**********"
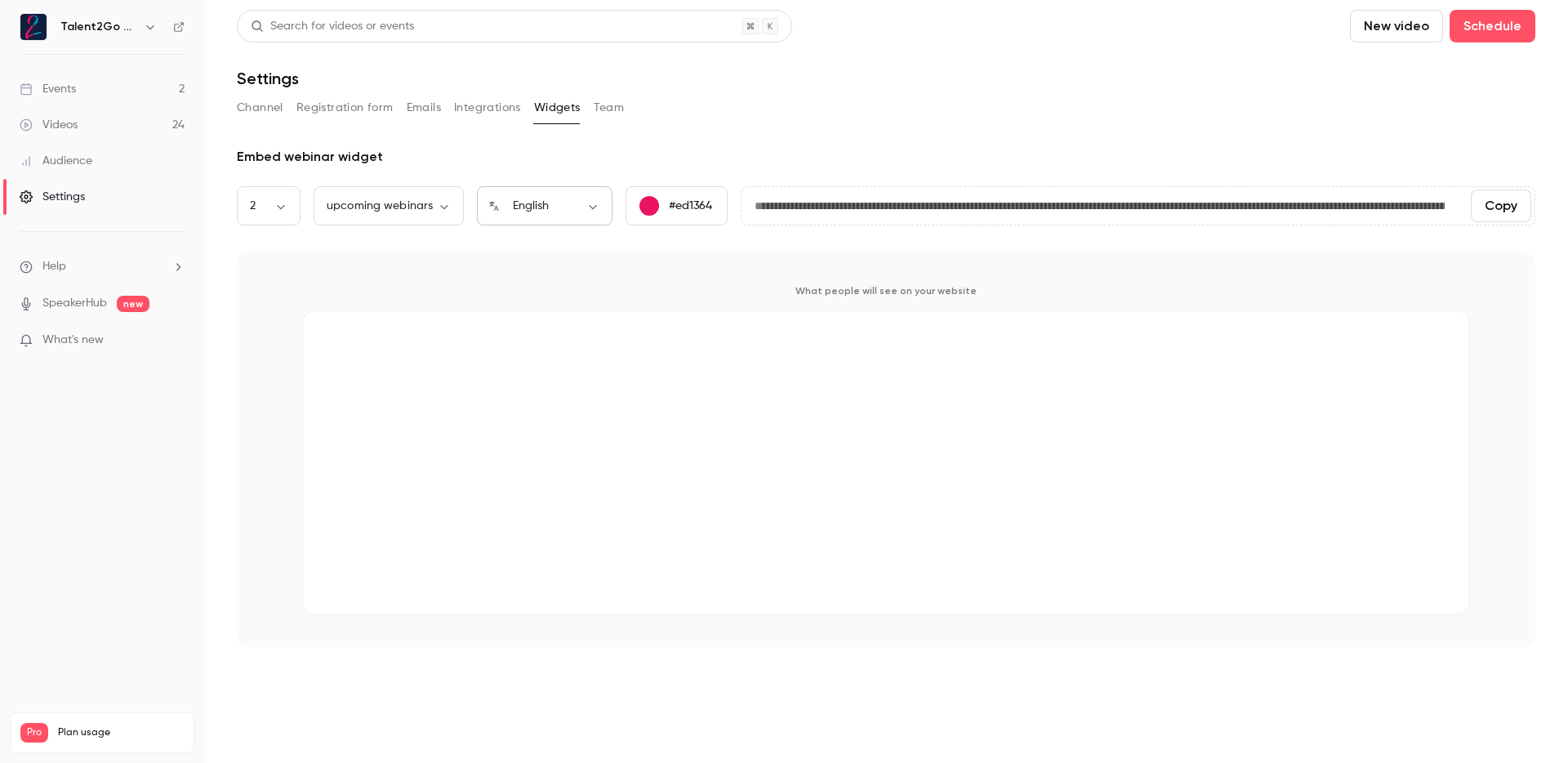
click at [584, 190] on div "English ** ​" at bounding box center [545, 206] width 136 height 39
click at [590, 198] on body "**********" at bounding box center [784, 382] width 1568 height 763
click at [568, 470] on li "Deutsch" at bounding box center [545, 472] width 136 height 43
type input "**"
type input "**********"
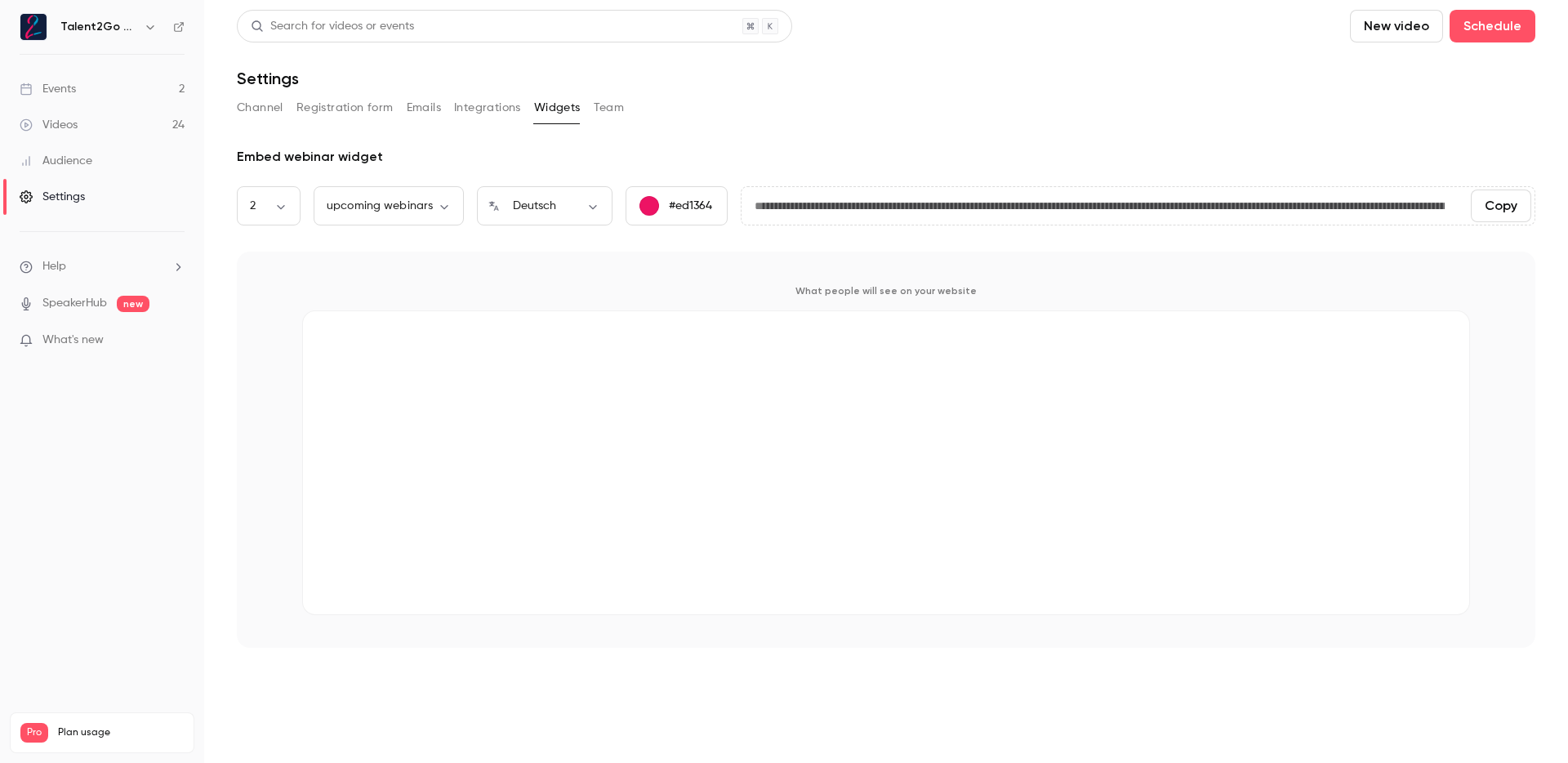
click at [710, 287] on p "What people will see on your website" at bounding box center [886, 291] width 1168 height 13
click at [615, 115] on button "Team" at bounding box center [609, 107] width 31 height 26
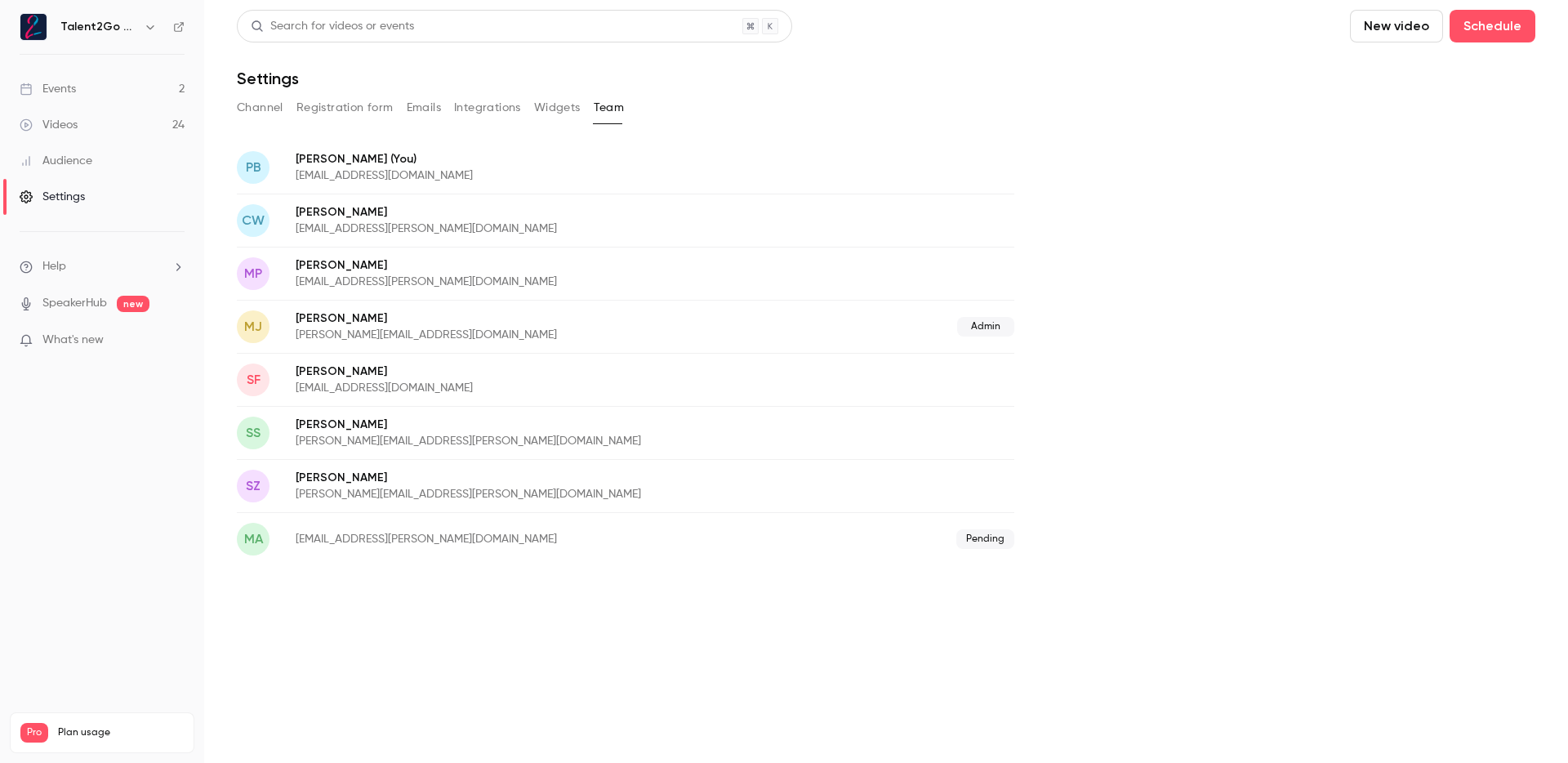
click at [254, 100] on button "Channel" at bounding box center [260, 107] width 47 height 26
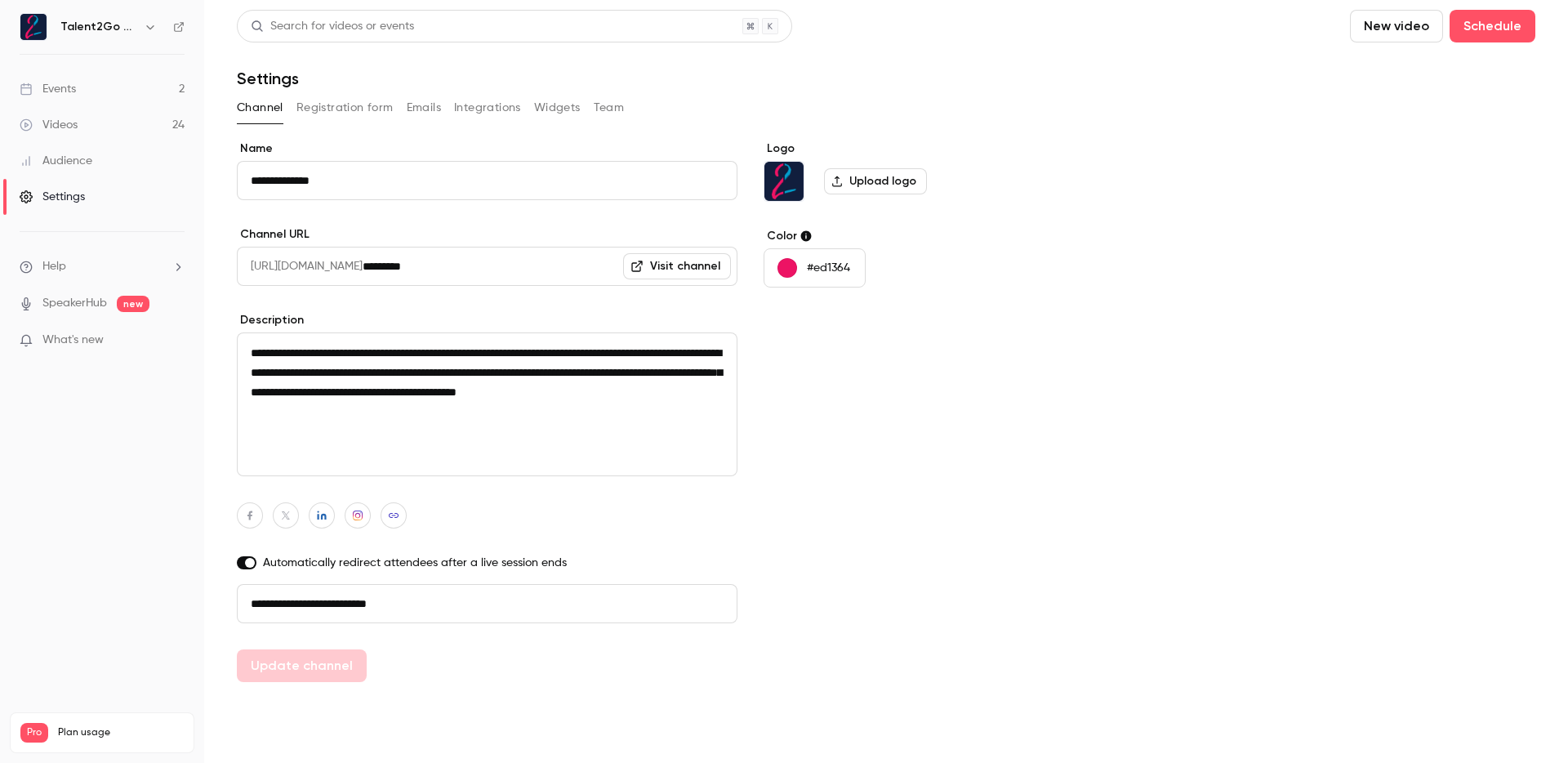
click at [247, 102] on button "Channel" at bounding box center [260, 107] width 47 height 26
click at [88, 119] on link "Videos 24" at bounding box center [102, 125] width 204 height 36
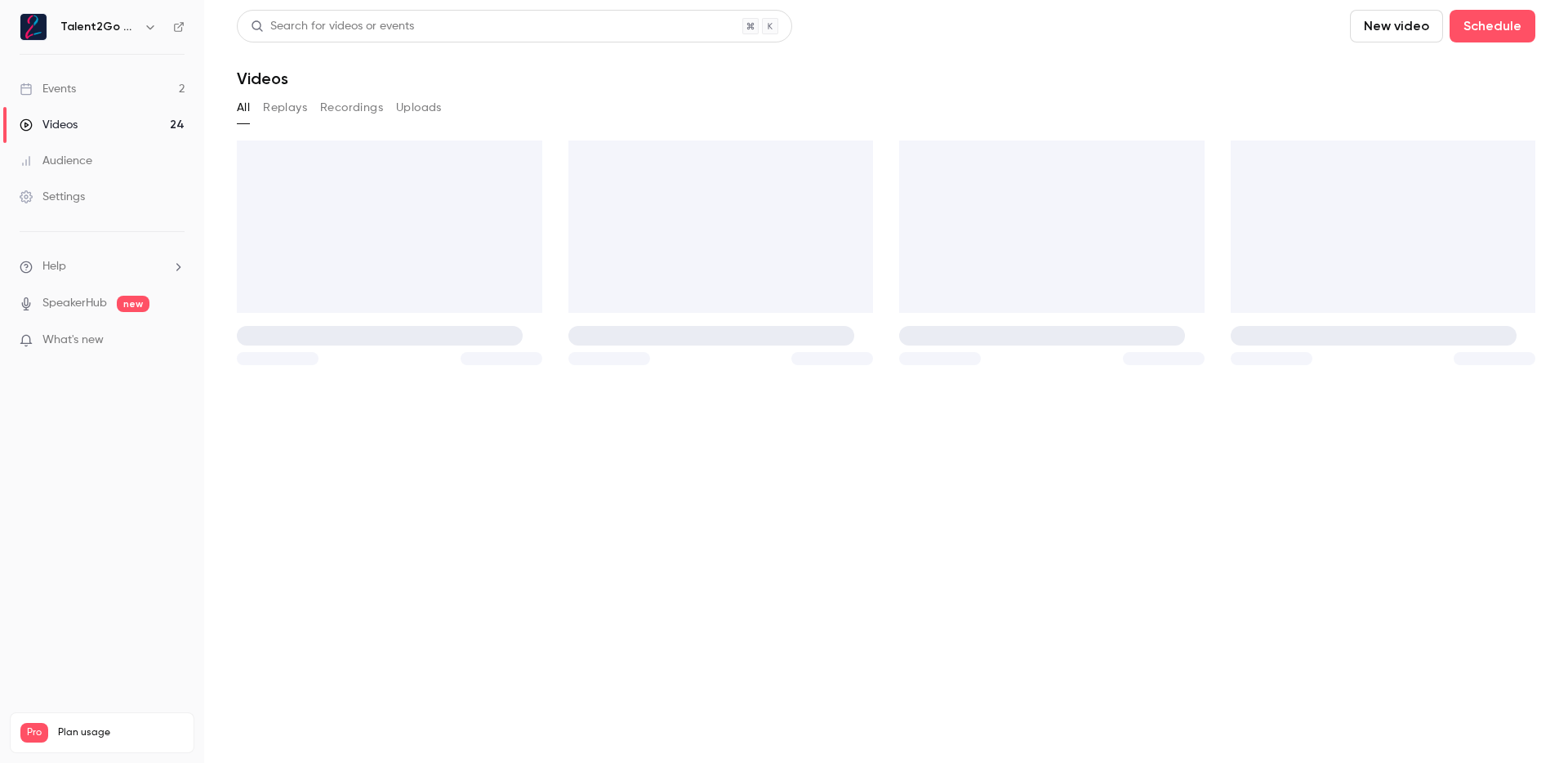
click at [93, 97] on link "Events 2" at bounding box center [102, 89] width 204 height 36
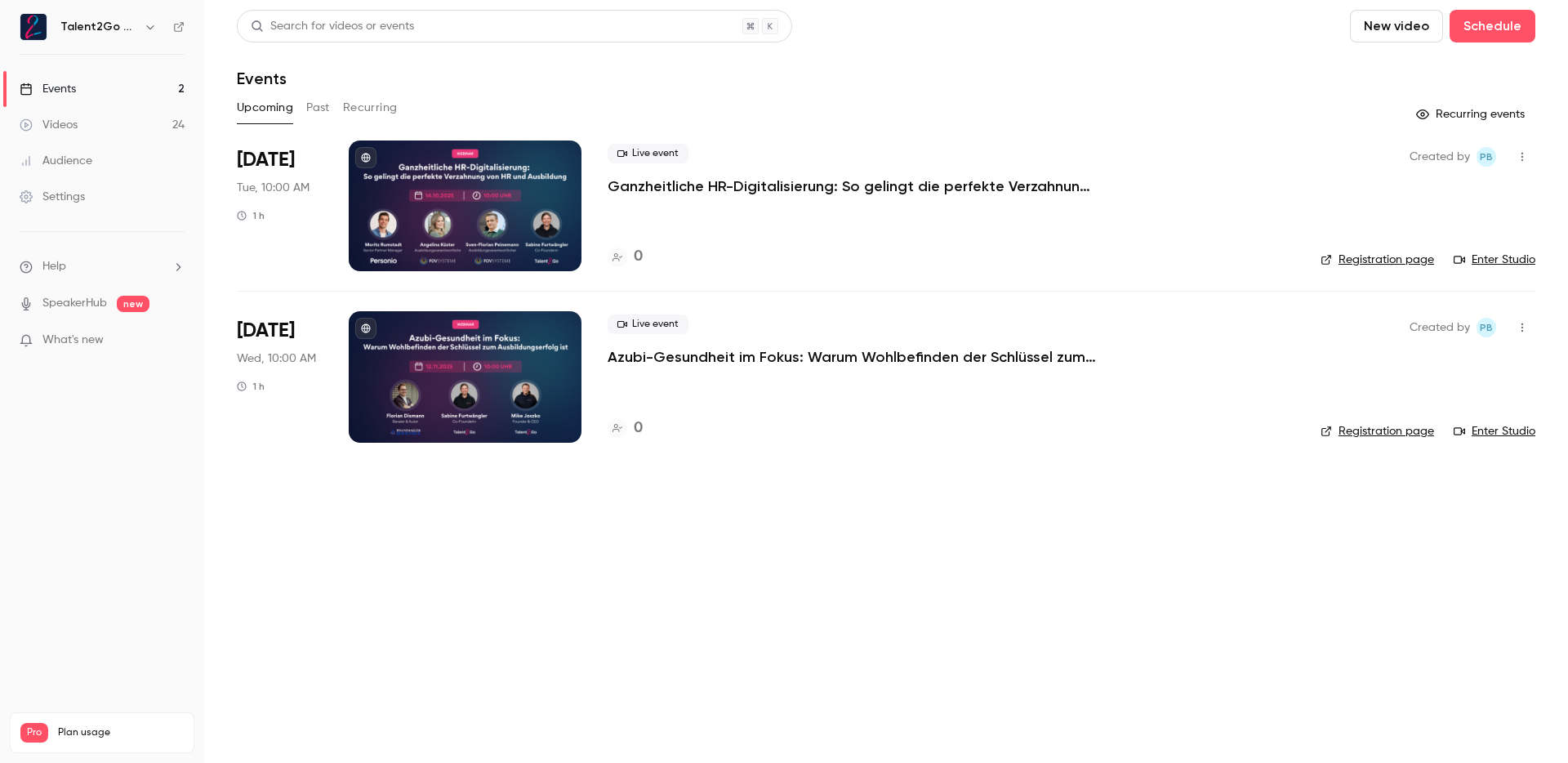
click at [86, 161] on div "Audience" at bounding box center [56, 161] width 73 height 16
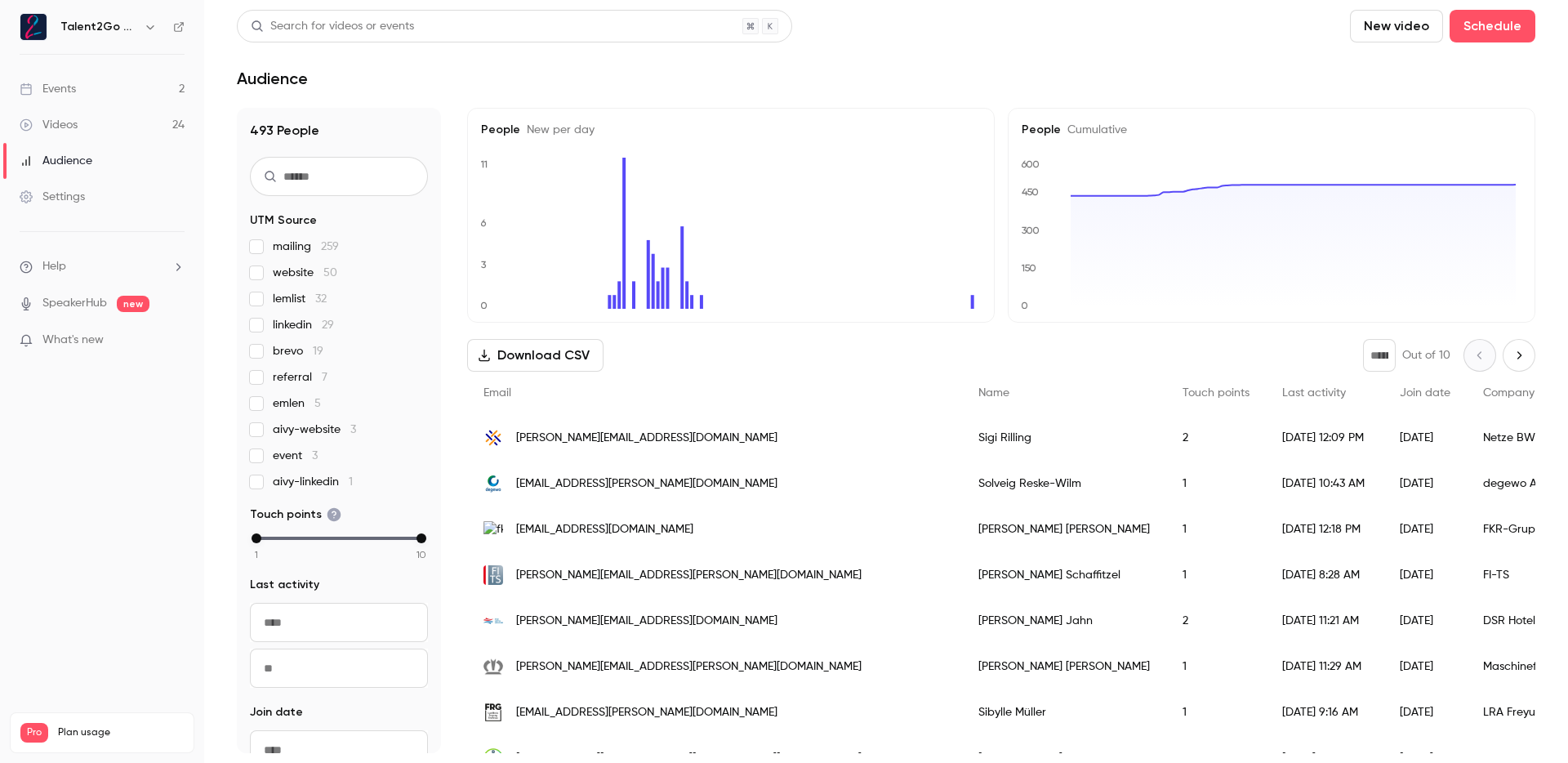
click at [109, 92] on link "Events 2" at bounding box center [102, 89] width 204 height 36
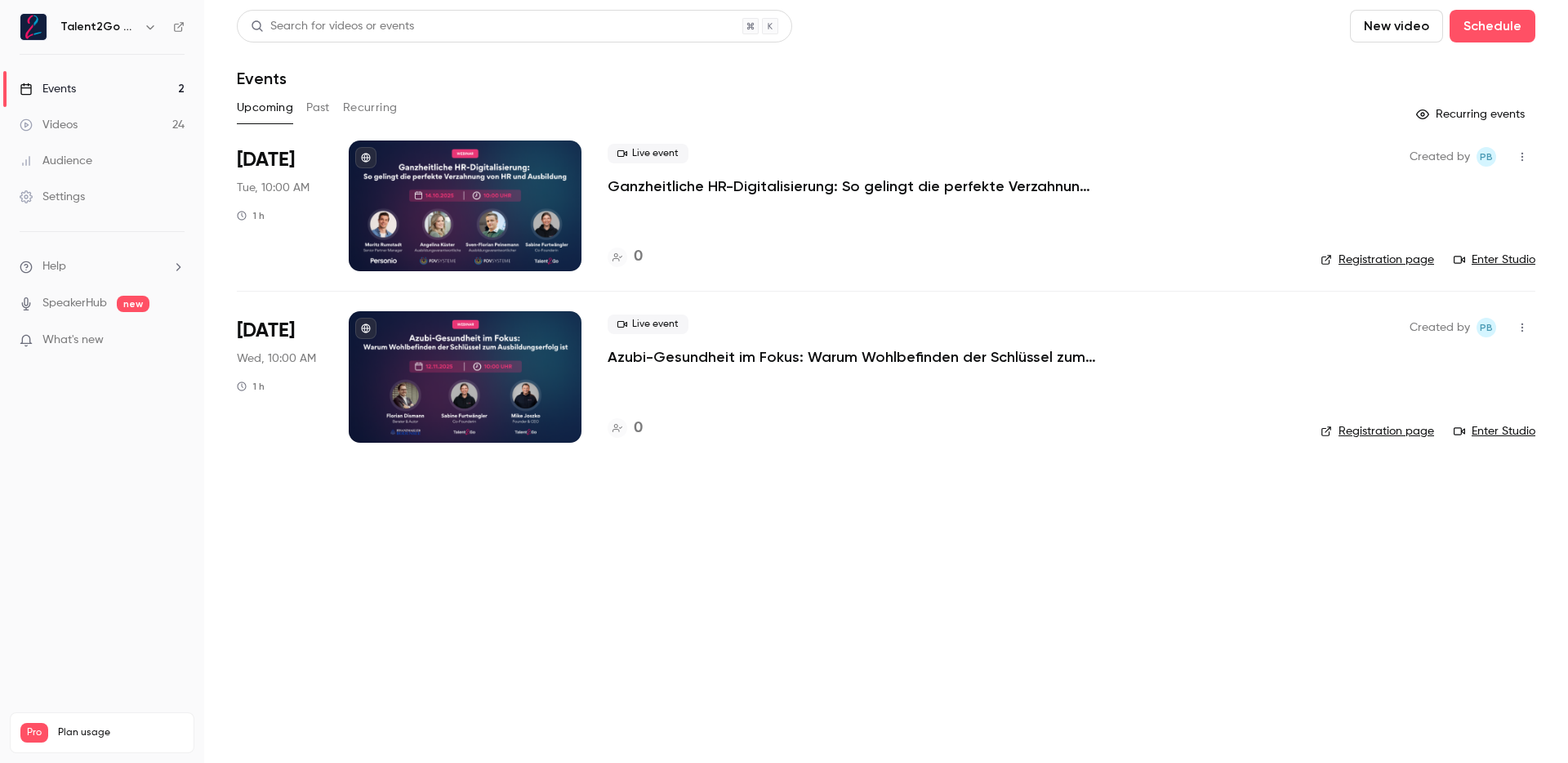
click at [185, 30] on nav "Talent2Go GmbH Events 2 Videos 24 Audience Settings Help SpeakerHub new What's …" at bounding box center [102, 382] width 204 height 763
click at [184, 28] on icon at bounding box center [178, 27] width 12 height 12
click at [156, 90] on link "Events 2" at bounding box center [102, 89] width 204 height 36
click at [689, 189] on p "Ganzheitliche HR-Digitalisierung: So gelingt die perfekte Verzahnung von HR und…" at bounding box center [852, 186] width 490 height 20
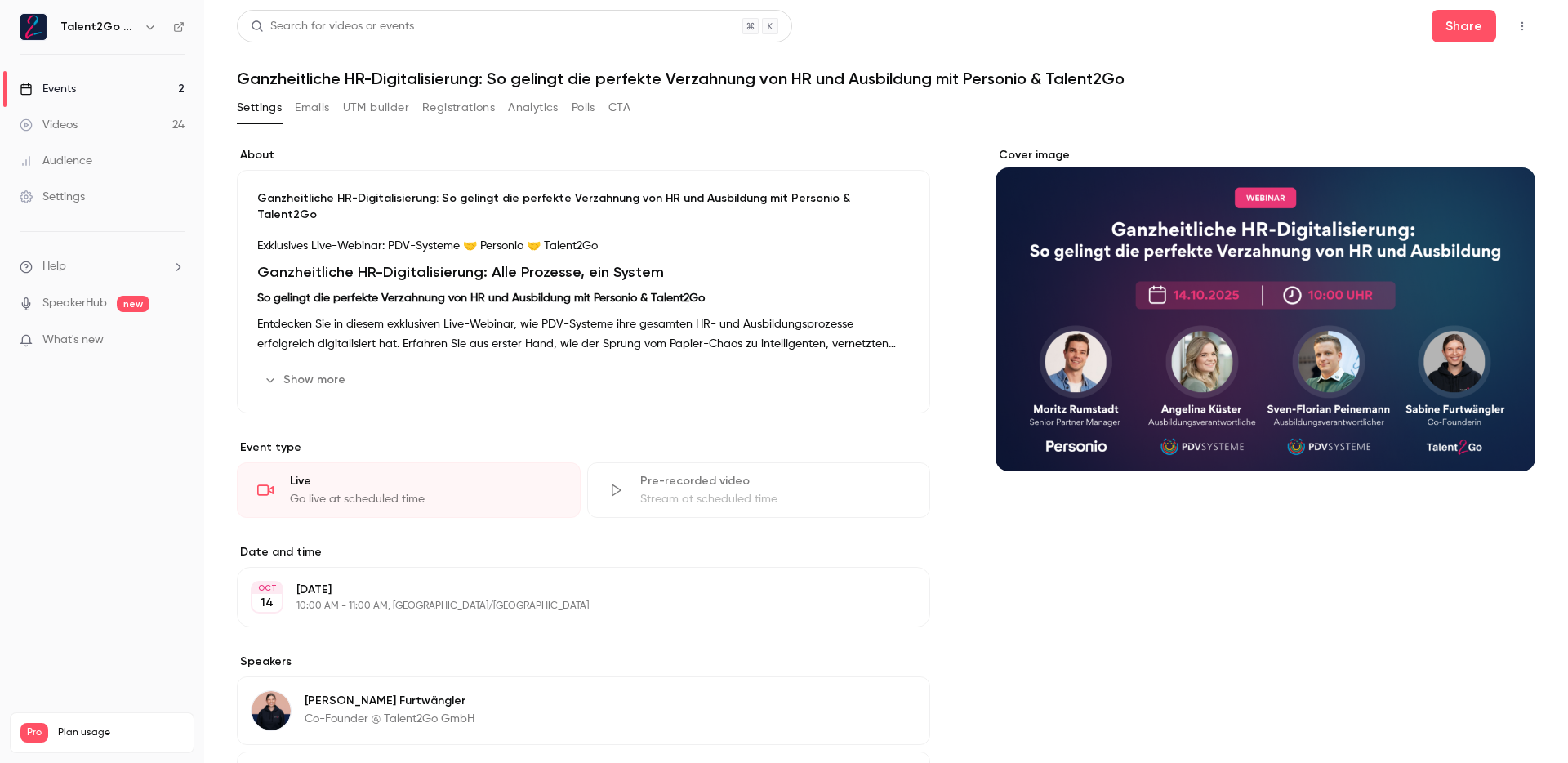
click at [344, 108] on button "UTM builder" at bounding box center [376, 107] width 67 height 26
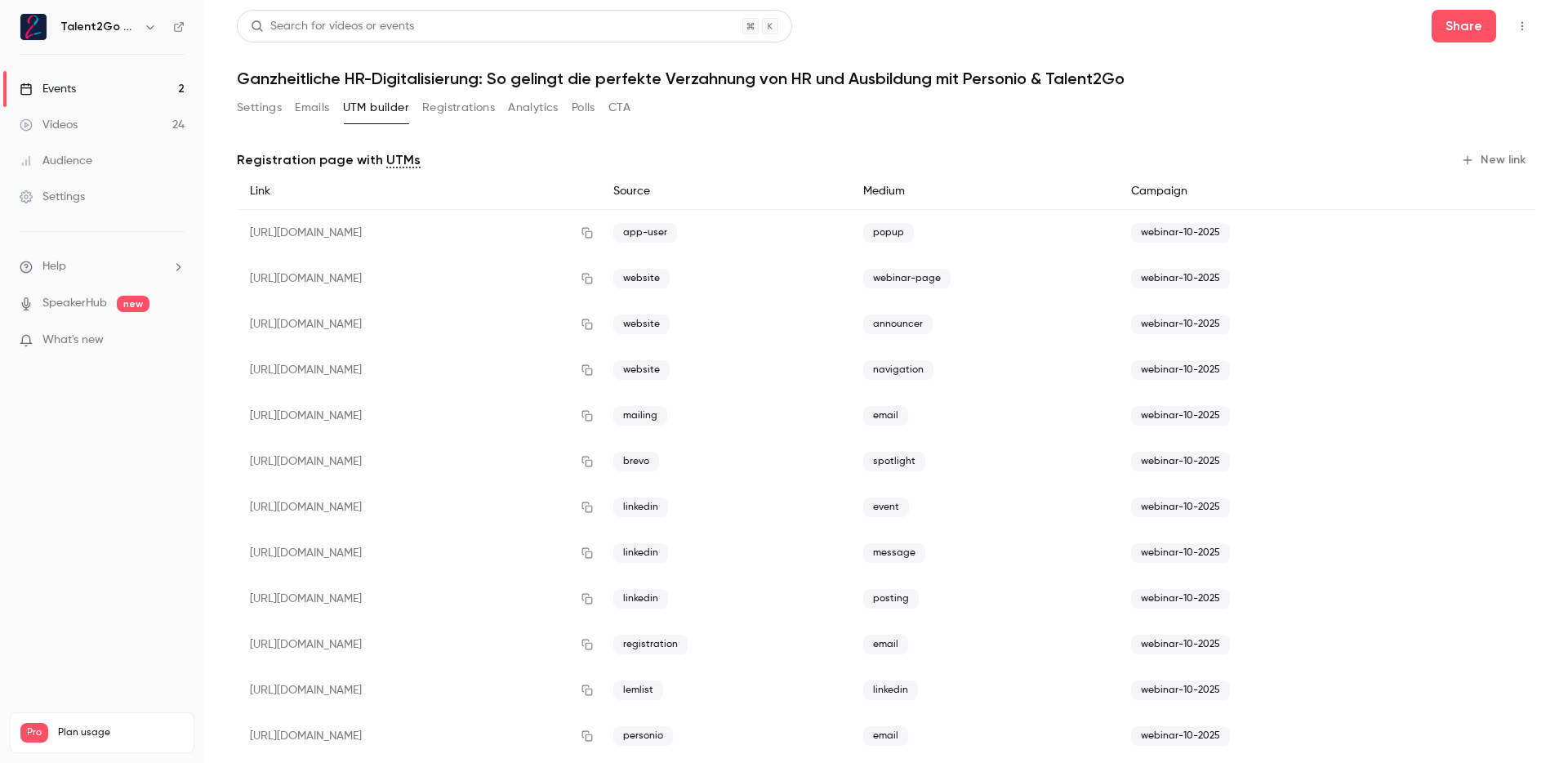
click at [1494, 156] on button "New link" at bounding box center [1494, 160] width 81 height 26
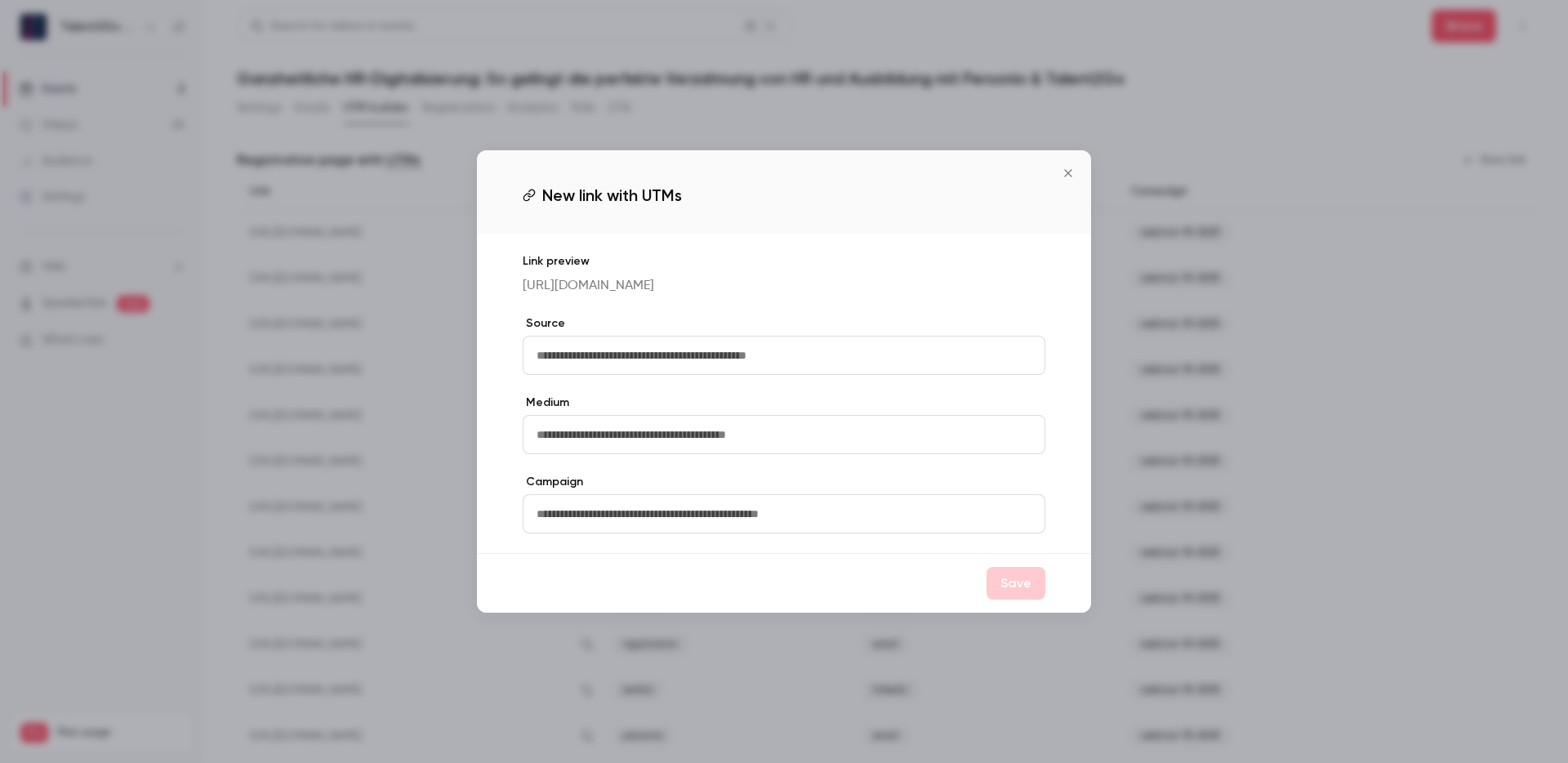
click at [638, 347] on input "text" at bounding box center [783, 356] width 522 height 39
type input "*****"
type input "********"
click at [601, 523] on input "text" at bounding box center [783, 514] width 522 height 39
type input "**********"
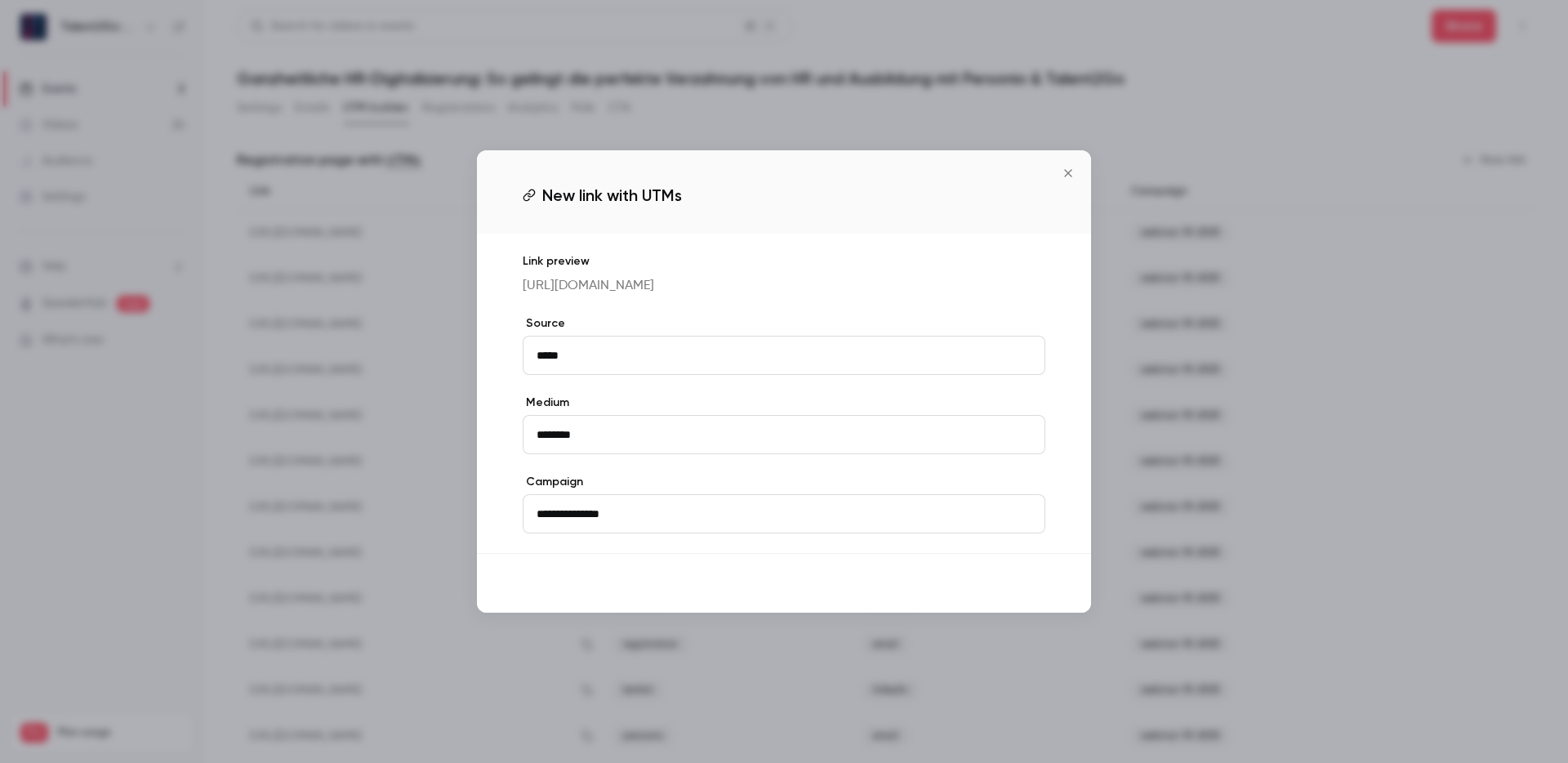
click at [1022, 588] on button "Save" at bounding box center [1016, 583] width 59 height 33
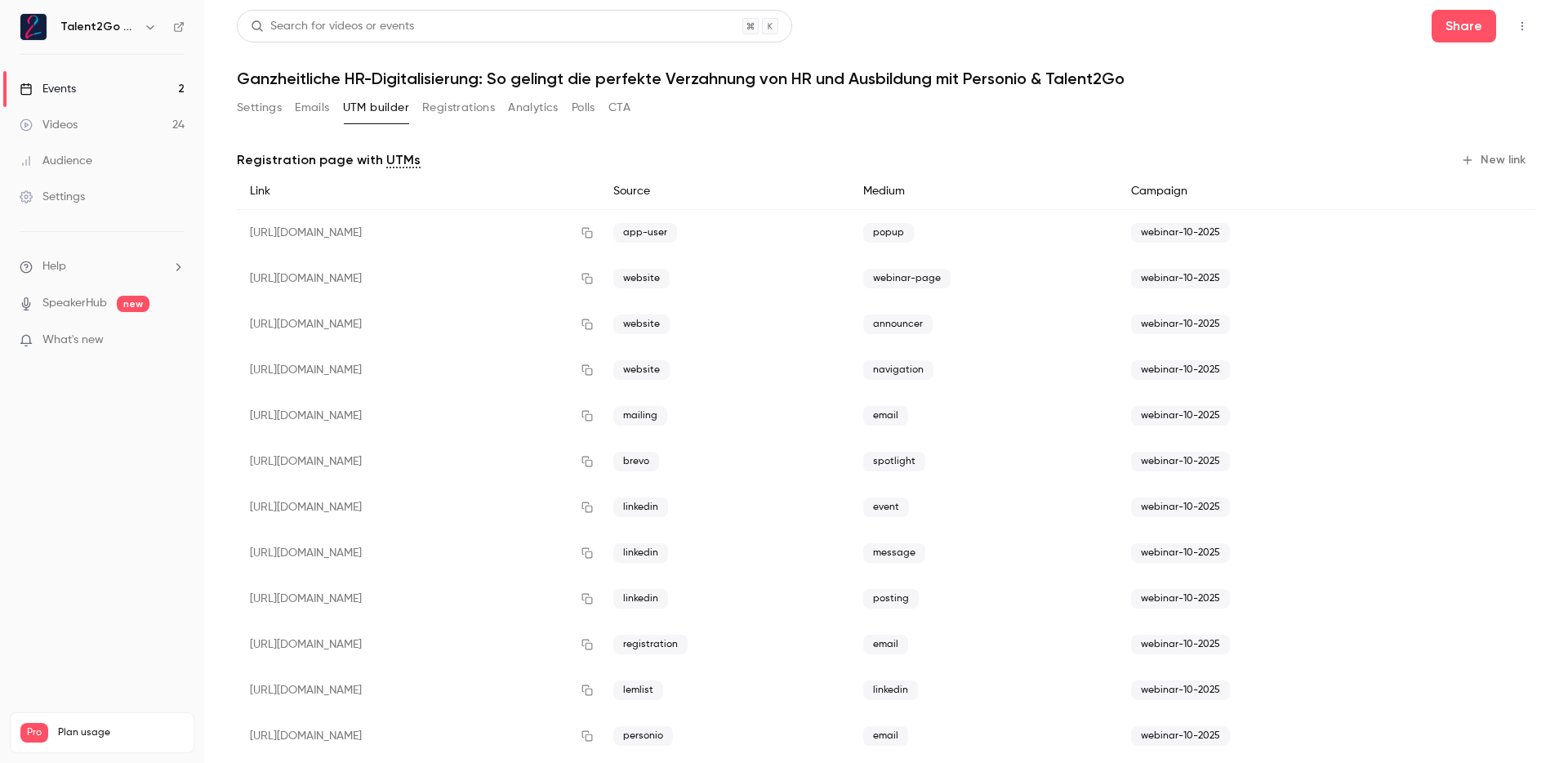
scroll to position [352, 0]
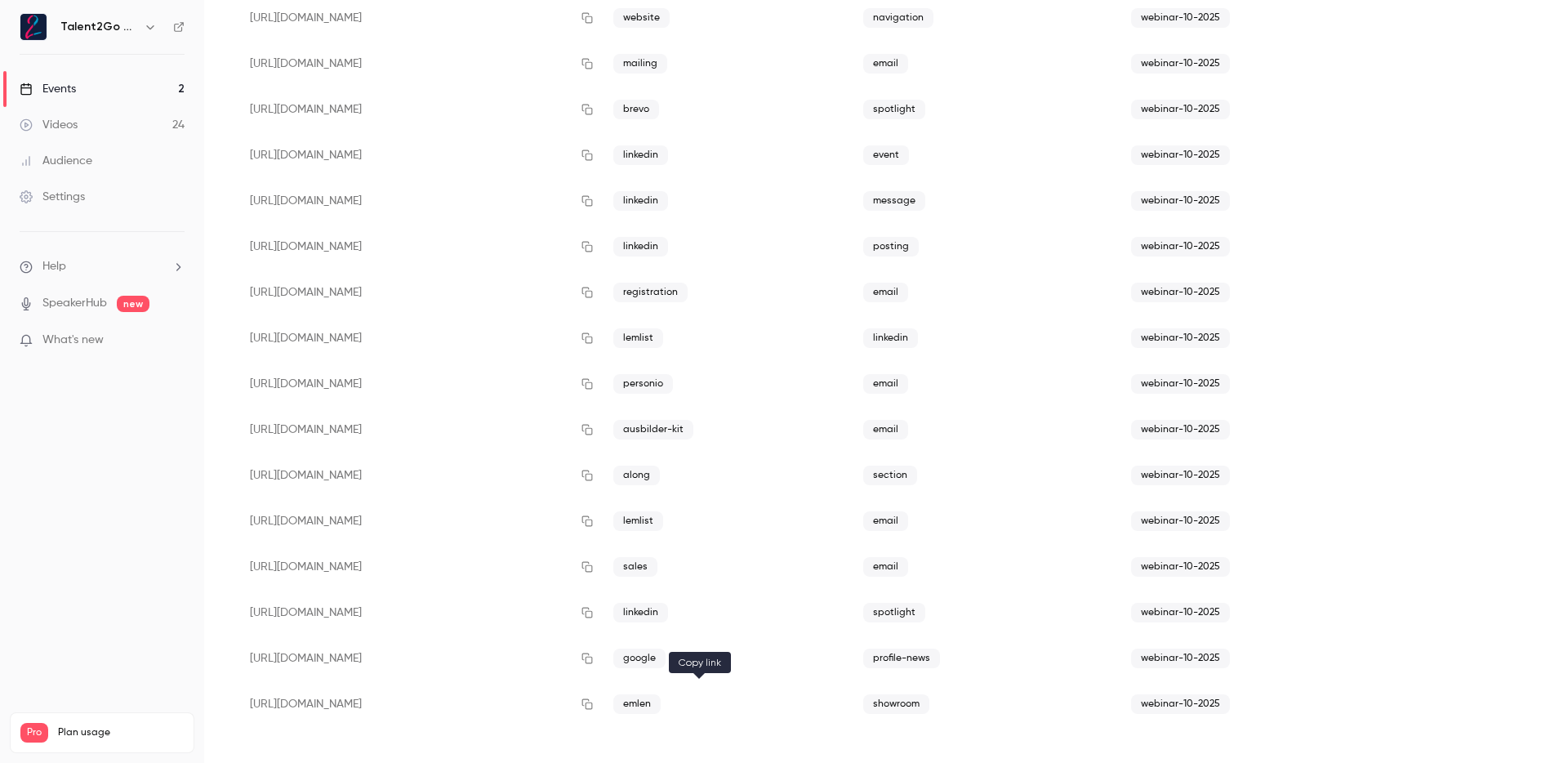
click at [594, 702] on icon "button" at bounding box center [587, 704] width 13 height 12
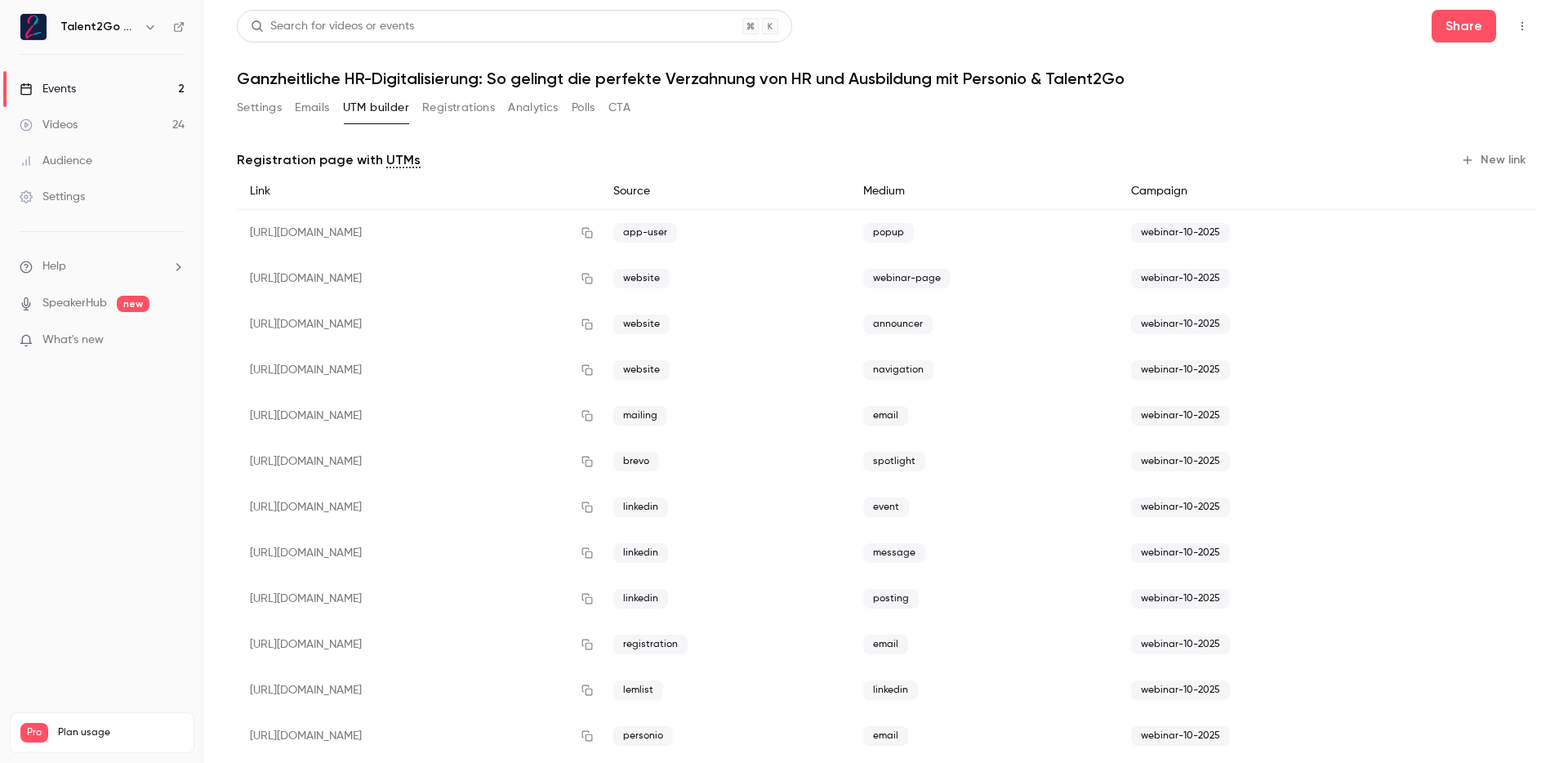
click at [255, 111] on button "Settings" at bounding box center [259, 107] width 45 height 26
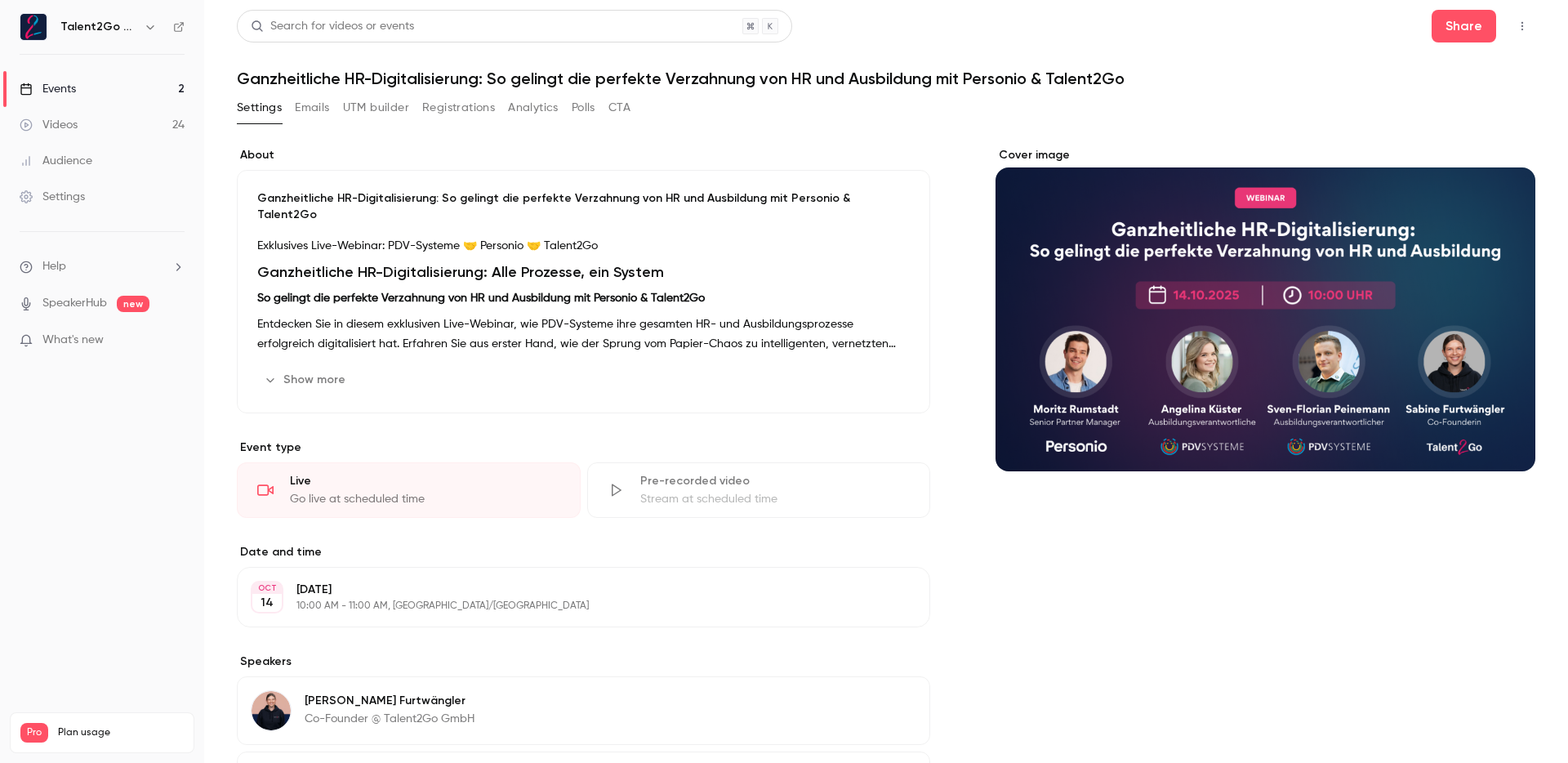
click at [109, 80] on link "Events 2" at bounding box center [102, 89] width 204 height 36
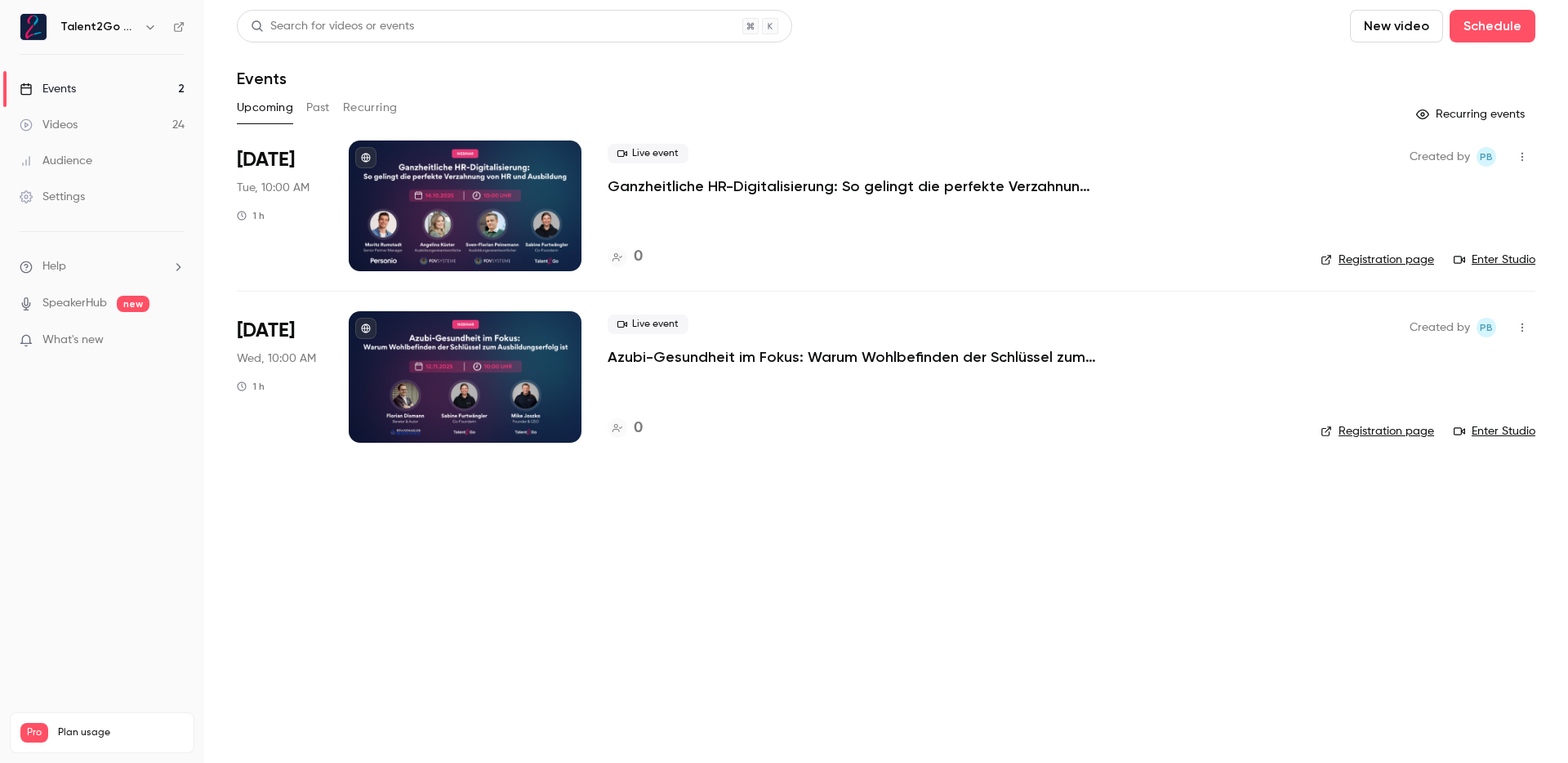
click at [730, 359] on p "Azubi-Gesundheit im Fokus: Warum Wohlbefinden der Schlüssel zum Ausbildungserfo…" at bounding box center [852, 357] width 490 height 20
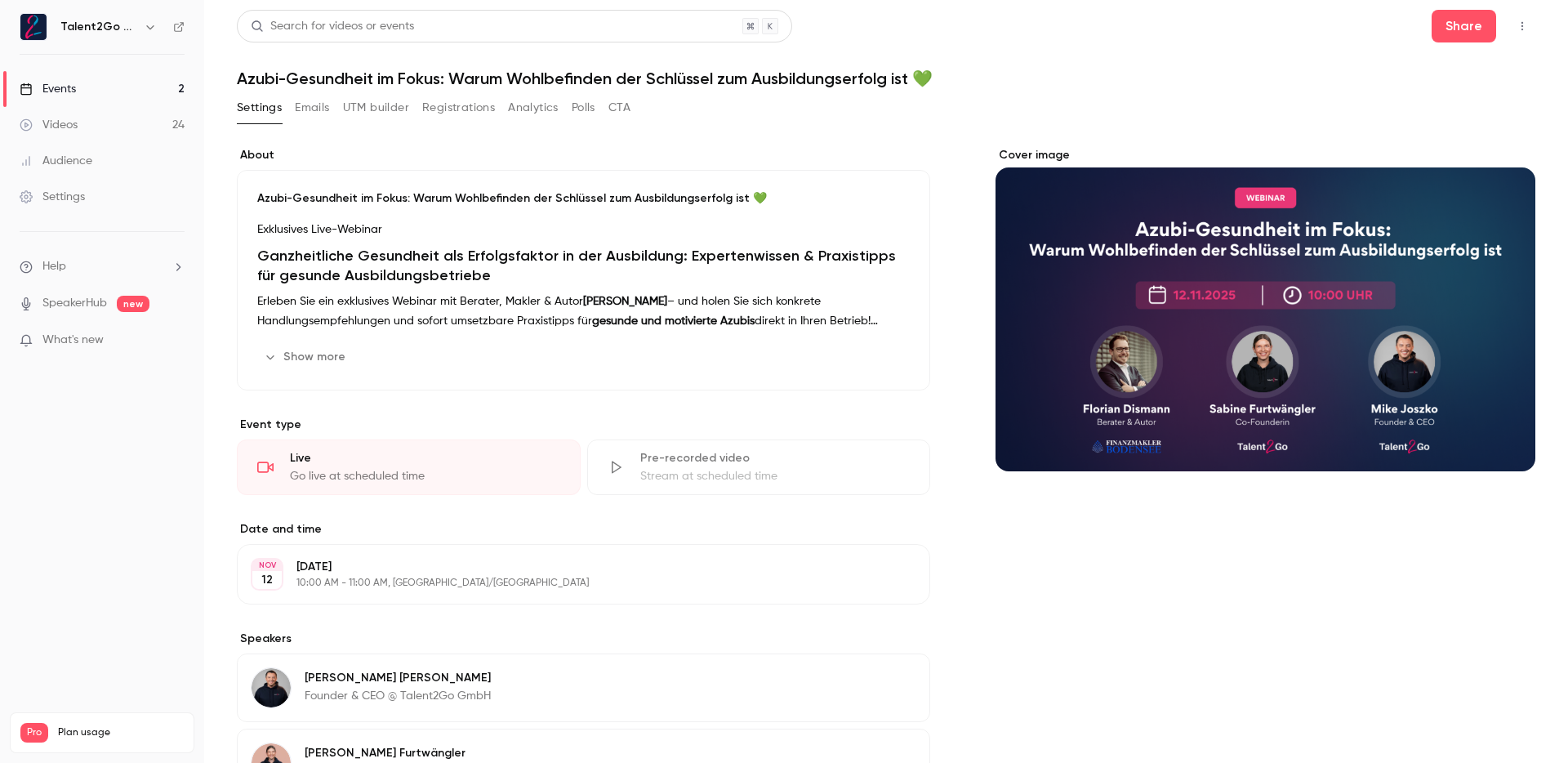
click at [363, 108] on button "UTM builder" at bounding box center [376, 107] width 67 height 26
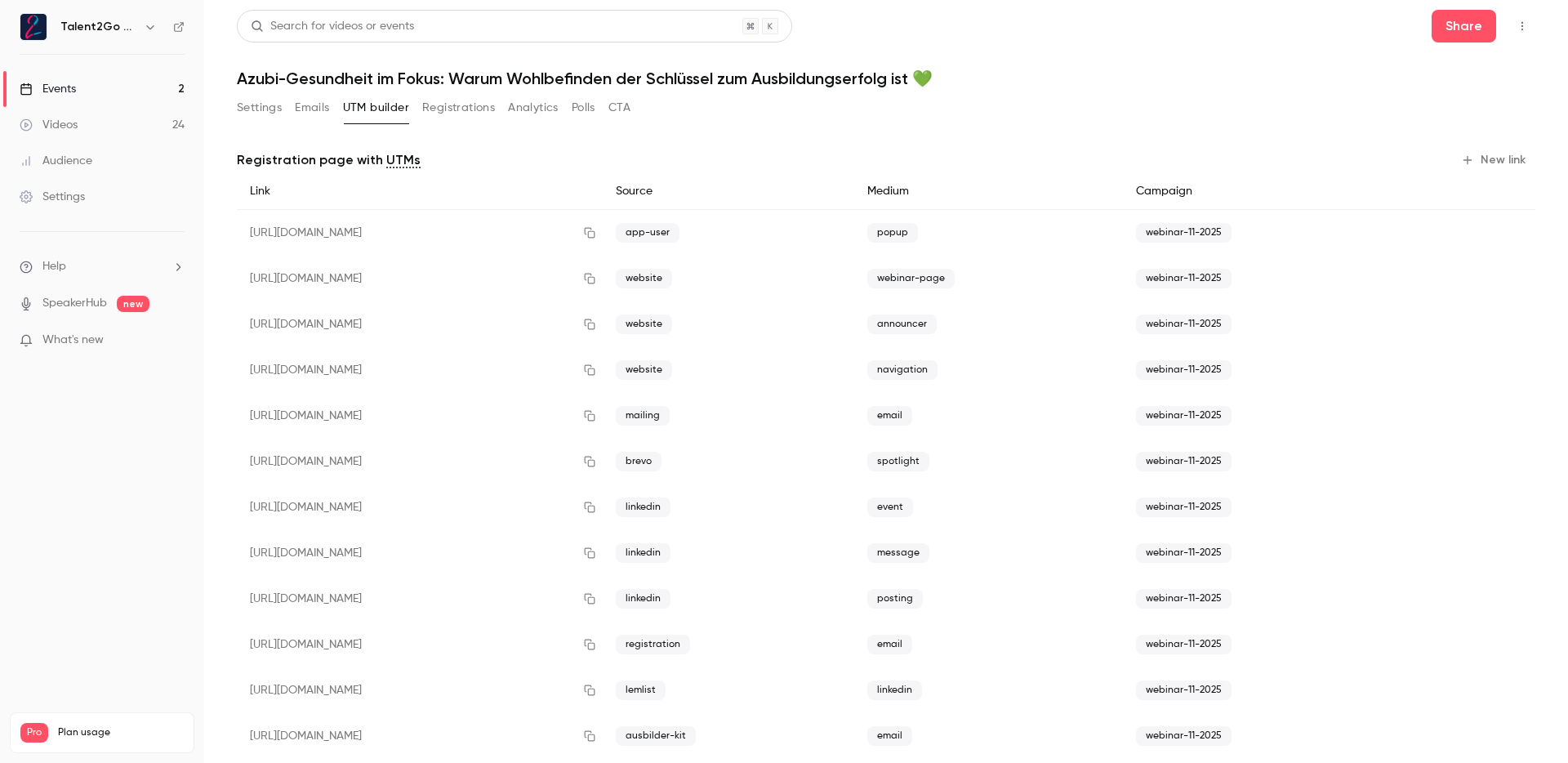
click at [1478, 168] on button "New link" at bounding box center [1494, 160] width 81 height 26
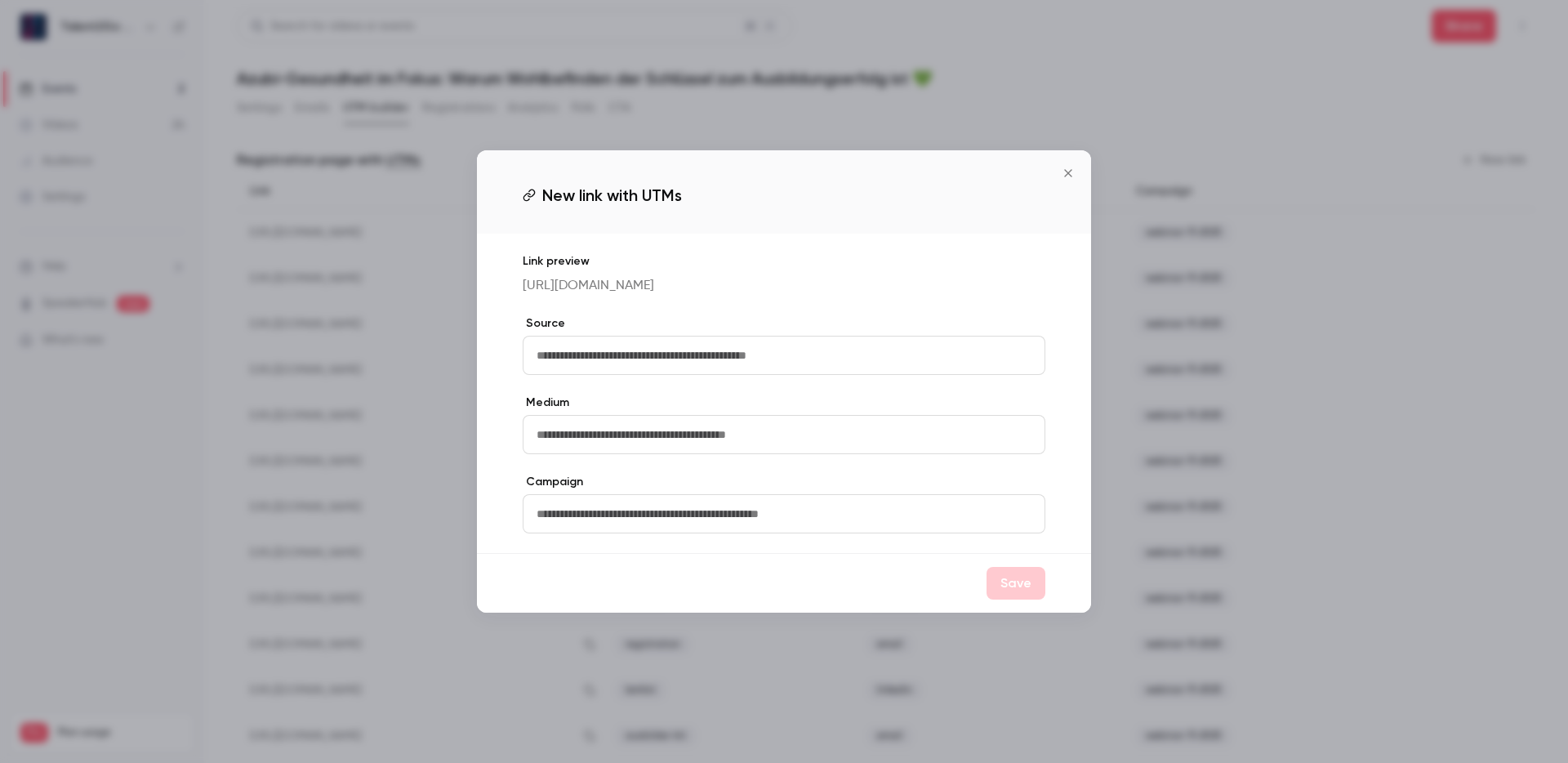
click at [731, 353] on input "text" at bounding box center [783, 356] width 522 height 39
type input "*****"
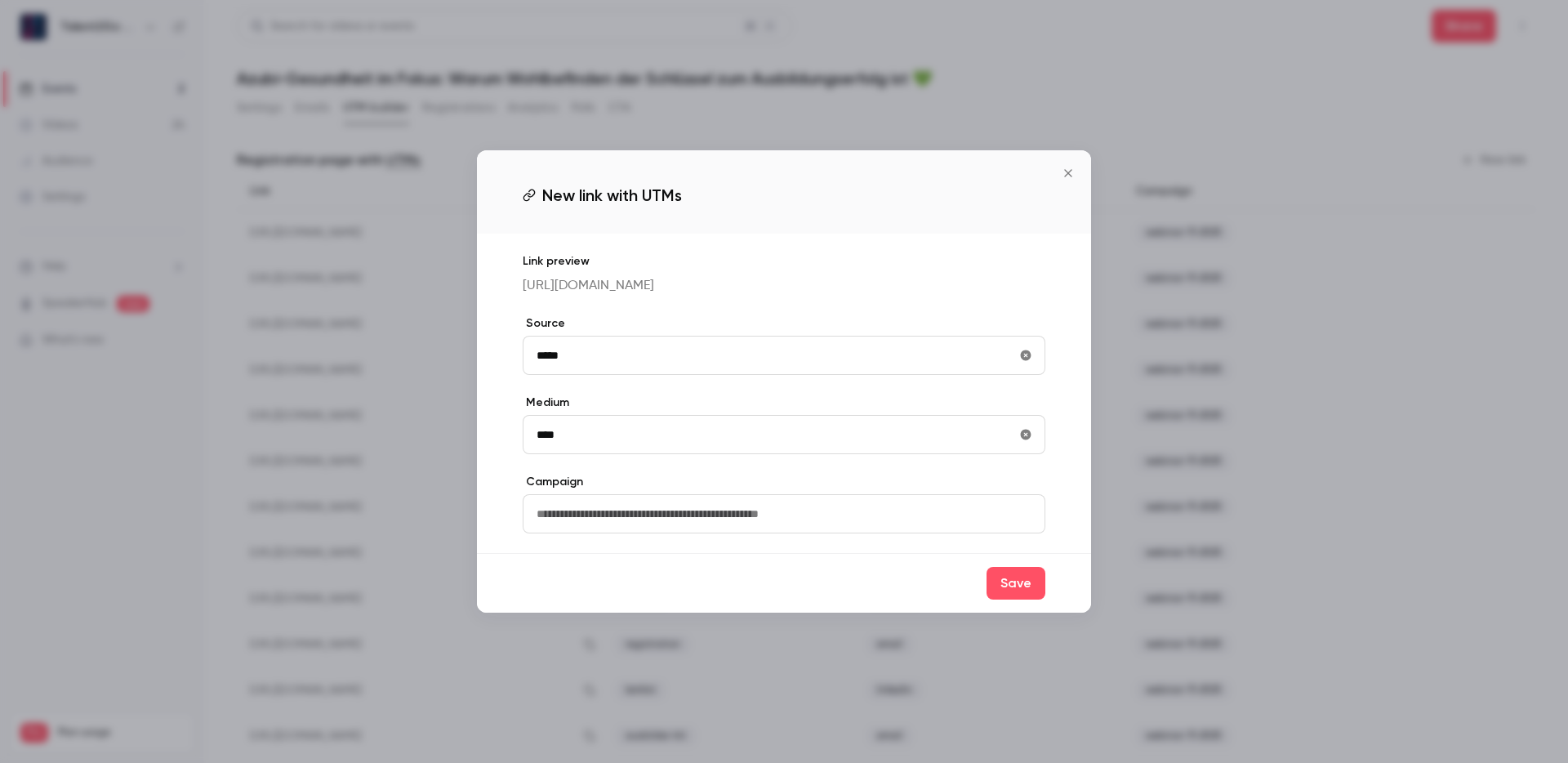
type input "********"
click at [580, 523] on input "text" at bounding box center [783, 514] width 522 height 39
type input "**********"
click at [1025, 595] on button "Save" at bounding box center [1016, 583] width 59 height 33
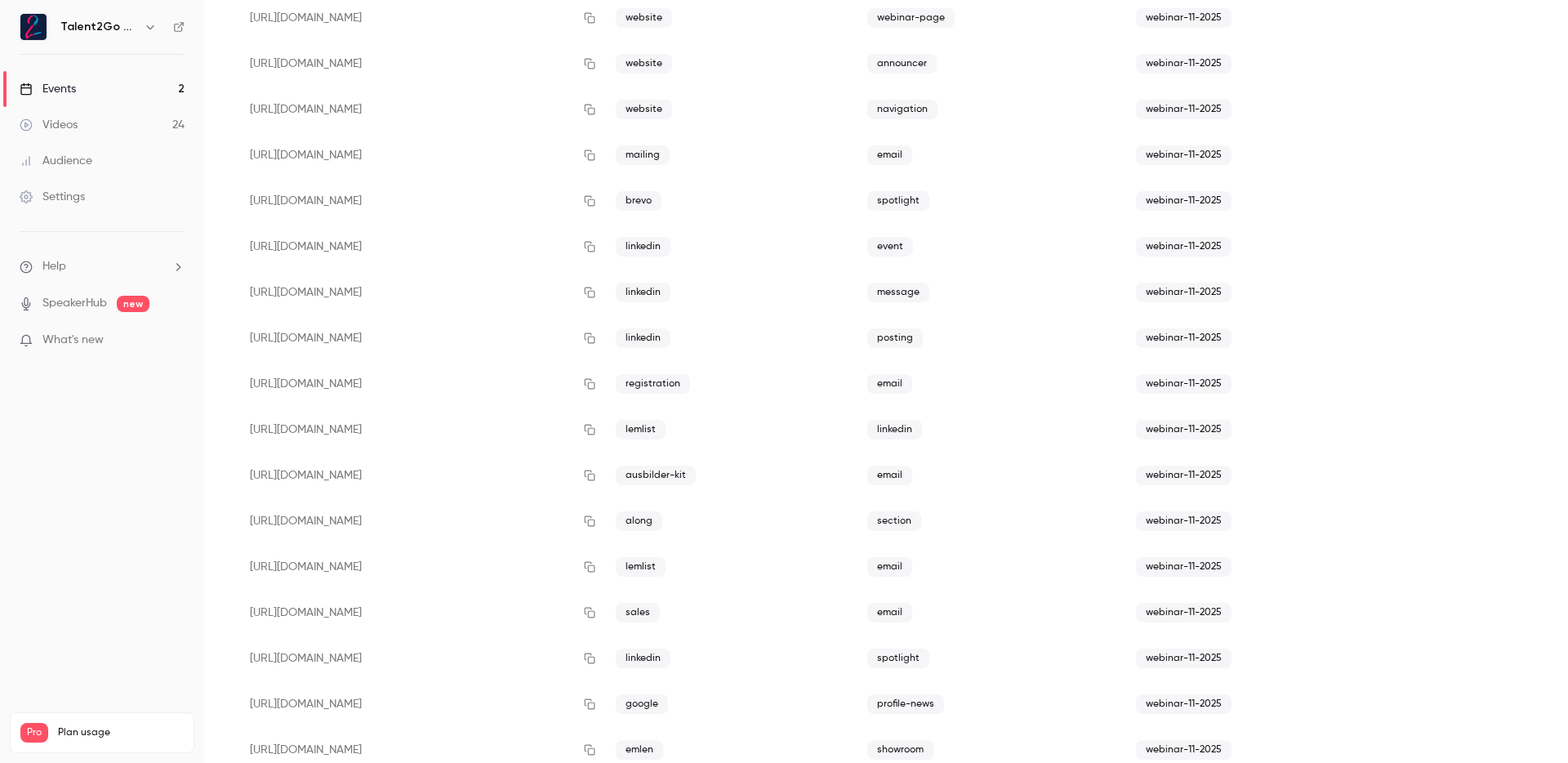
scroll to position [306, 0]
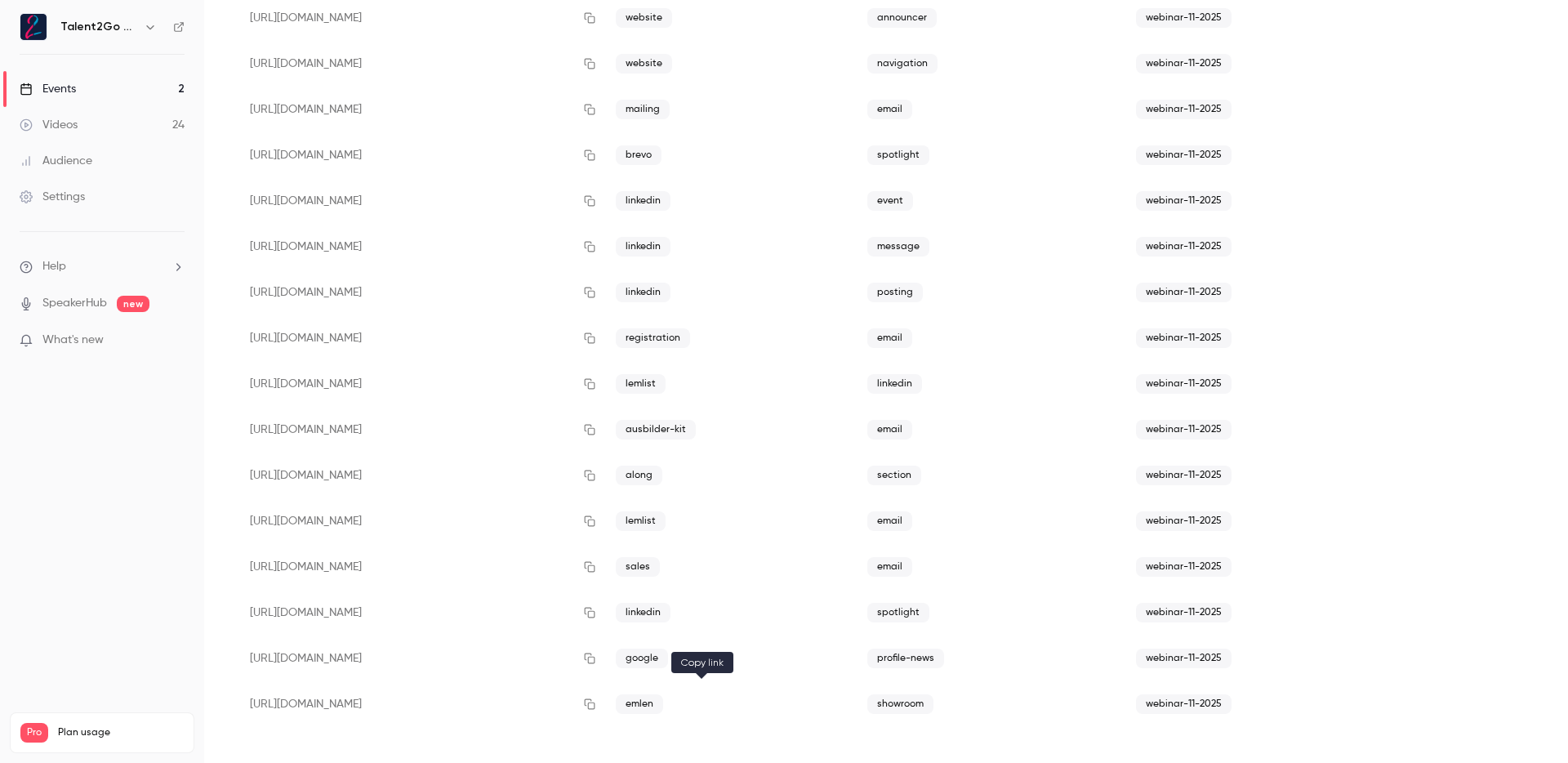
click at [596, 708] on icon "button" at bounding box center [590, 704] width 13 height 12
click at [99, 88] on link "Events 2" at bounding box center [102, 89] width 204 height 36
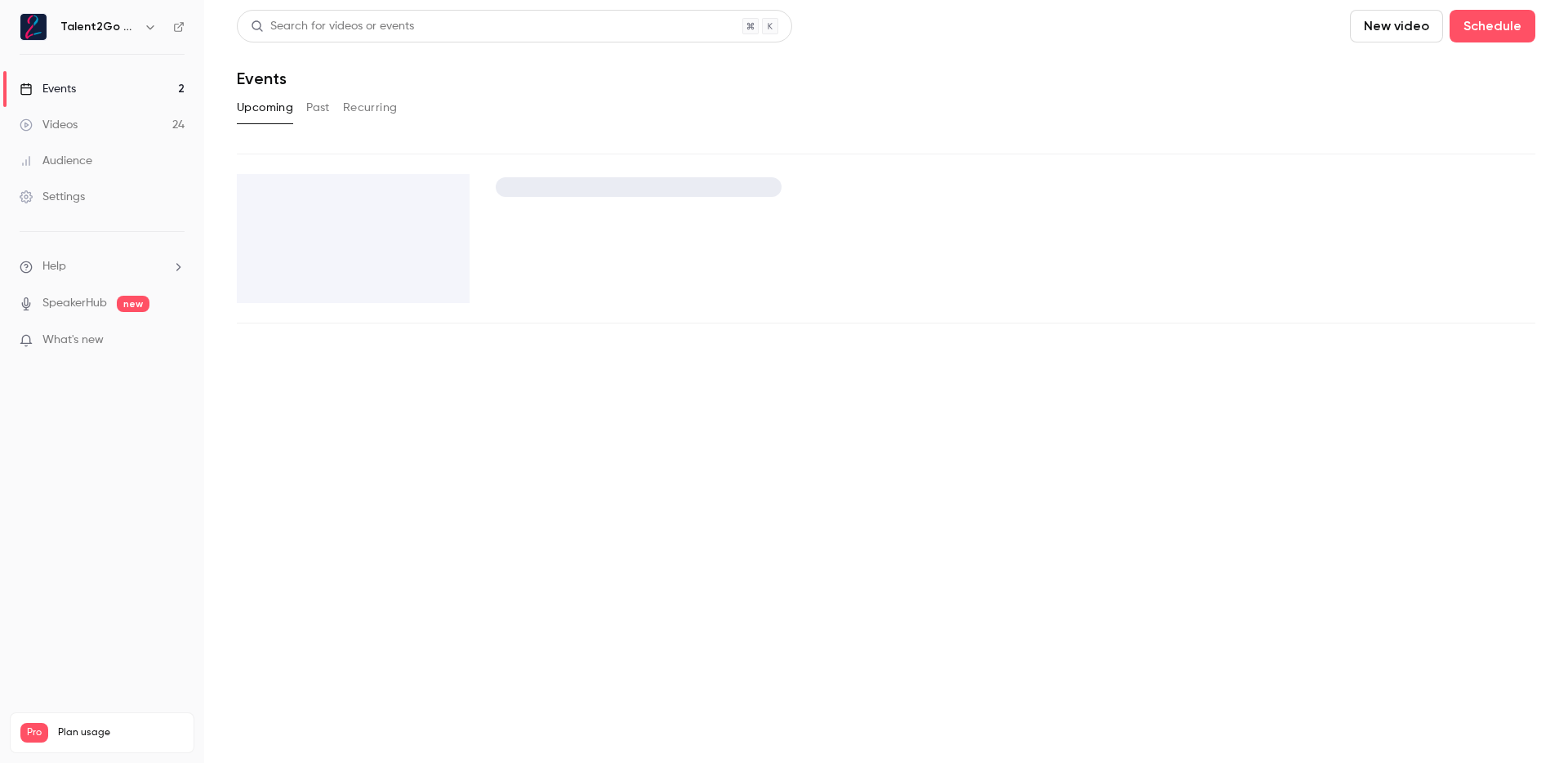
click at [99, 88] on link "Events 2" at bounding box center [102, 89] width 204 height 36
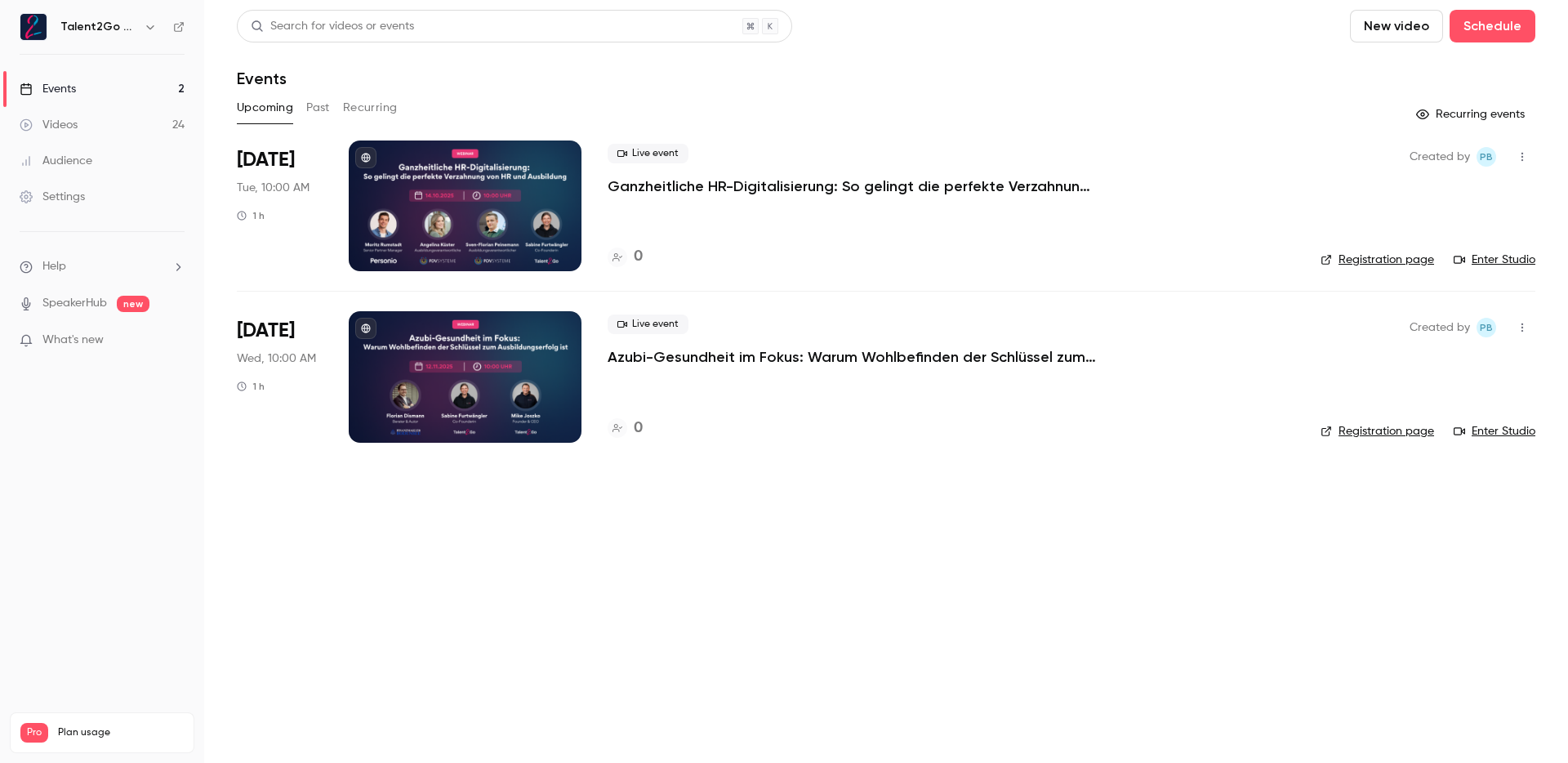
click at [703, 185] on p "Ganzheitliche HR-Digitalisierung: So gelingt die perfekte Verzahnung von HR und…" at bounding box center [852, 186] width 490 height 20
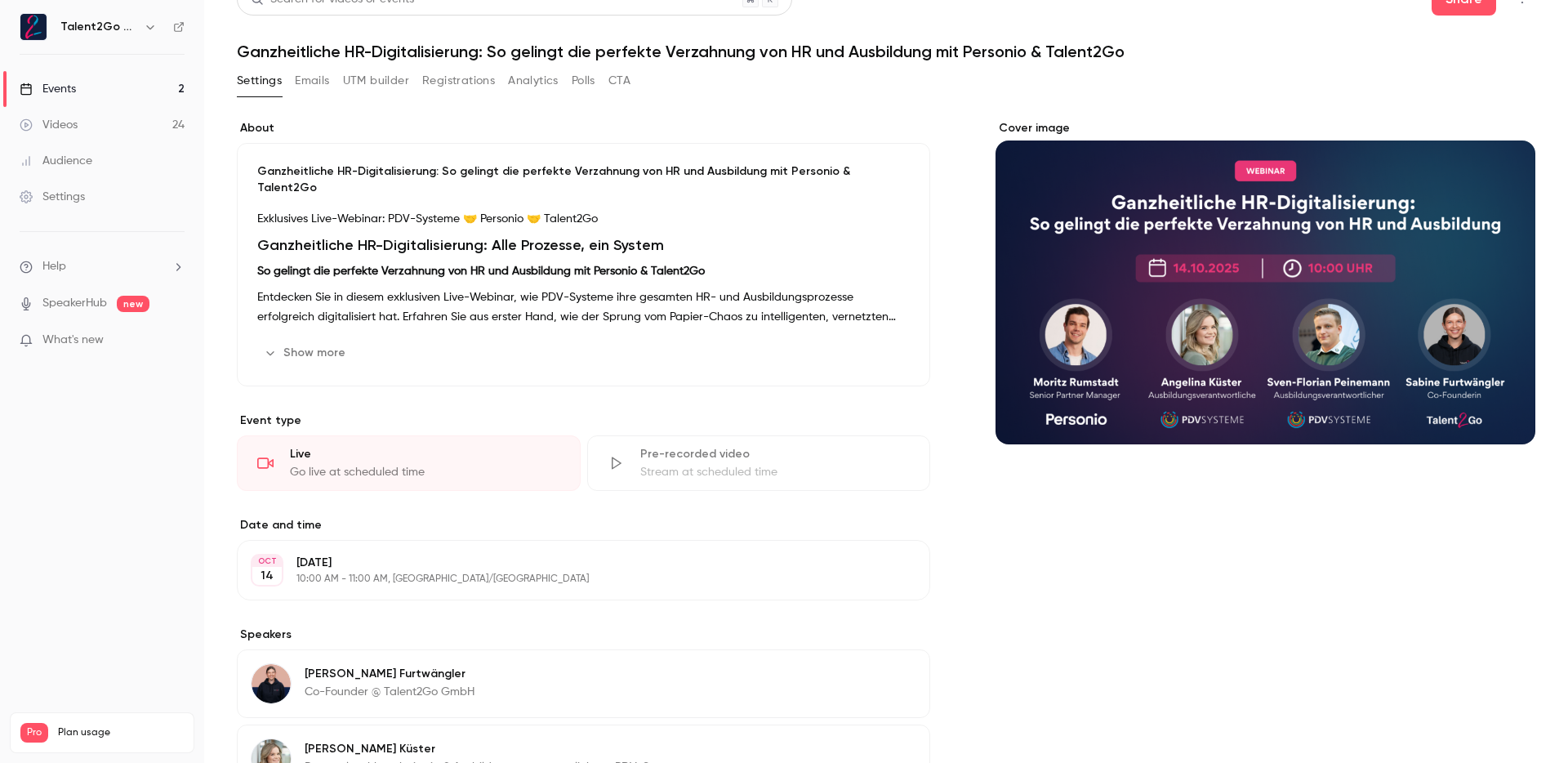
click at [474, 265] on div "Exklusives Live-Webinar: PDV-Systeme 🤝 Personio 🤝 Talent2Go Ganzheitliche HR-Di…" at bounding box center [584, 268] width 653 height 118
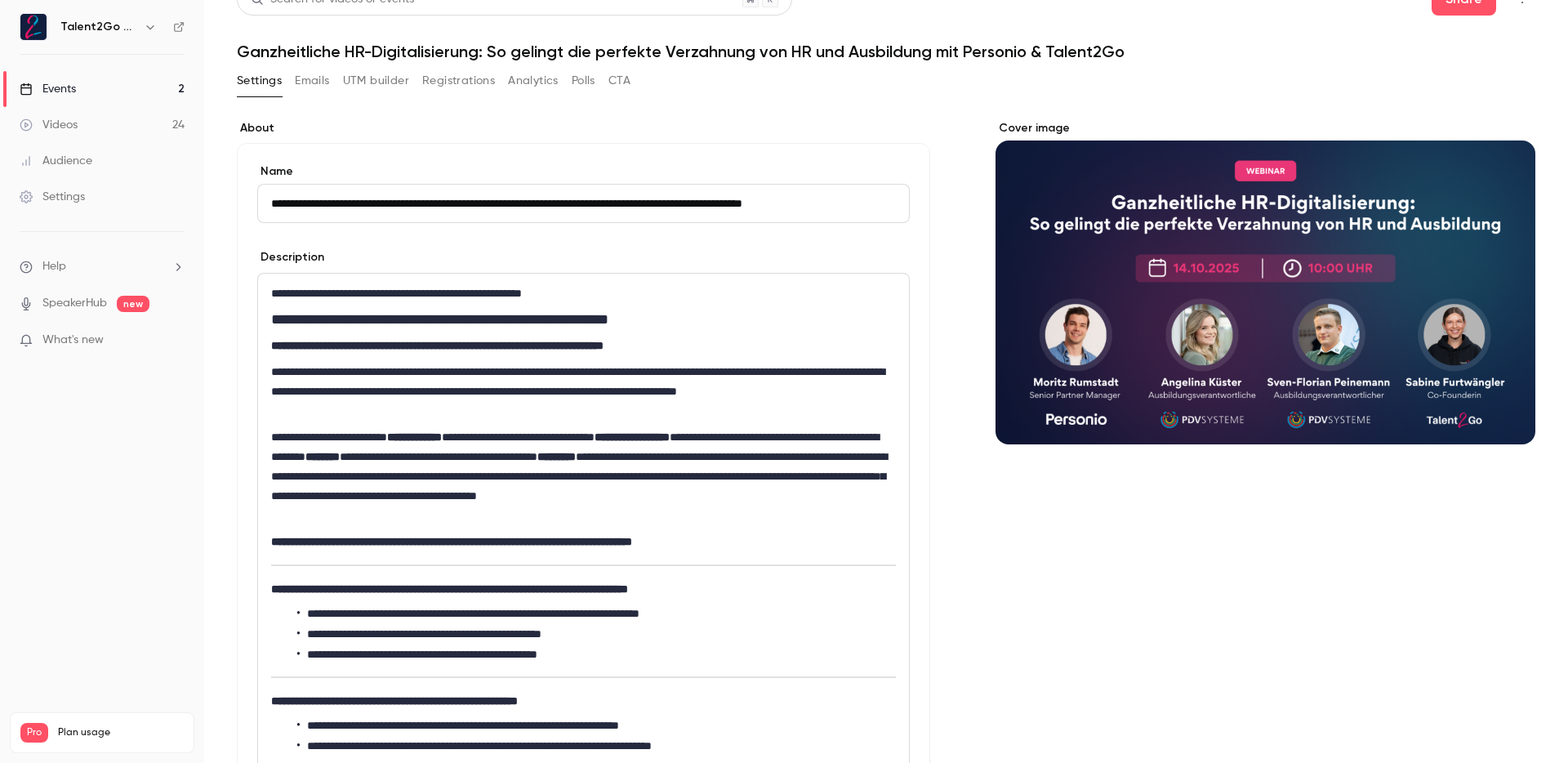
scroll to position [347, 0]
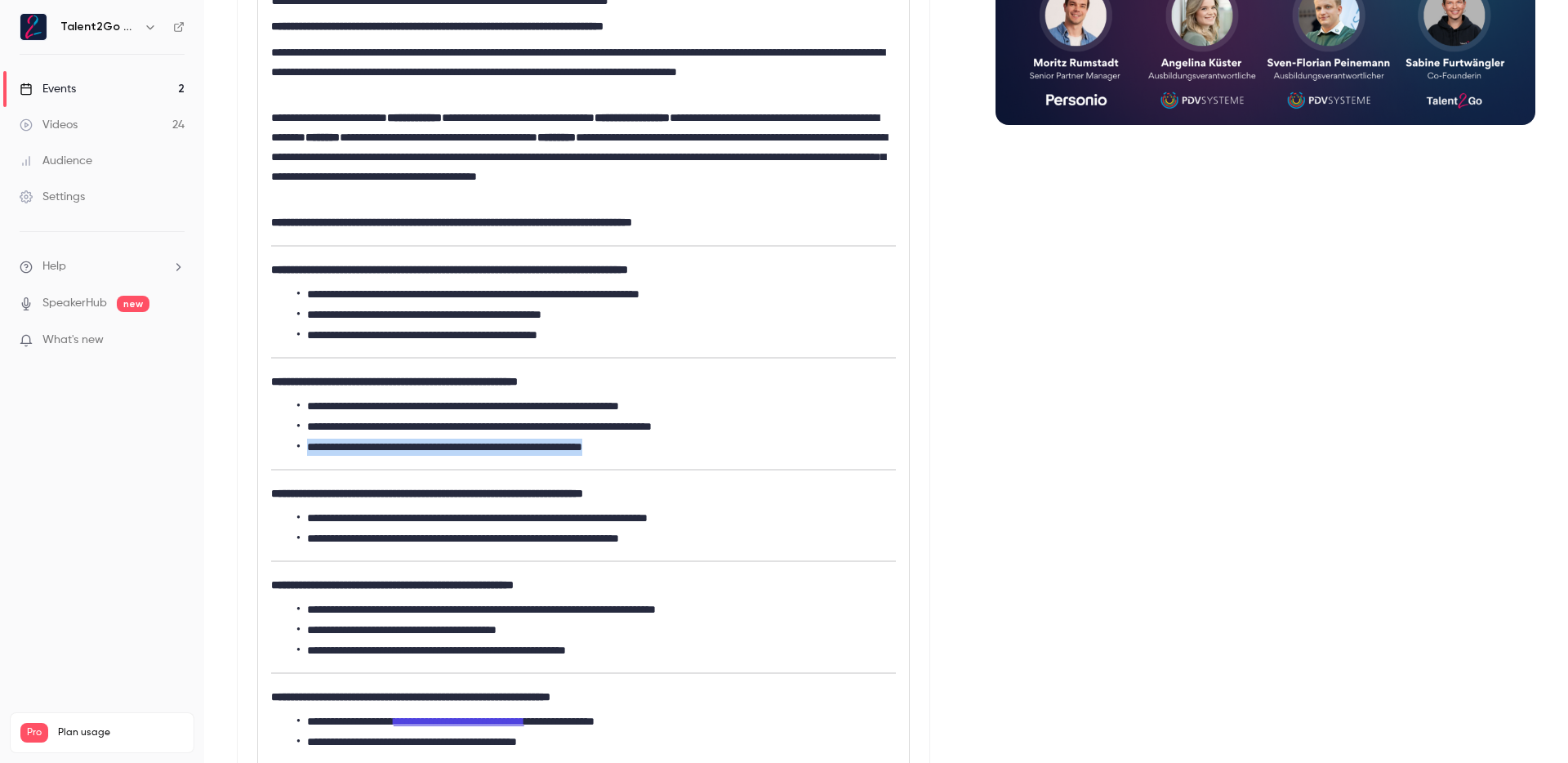
drag, startPoint x: 612, startPoint y: 449, endPoint x: 306, endPoint y: 451, distance: 306.0
click at [306, 451] on li "**********" at bounding box center [593, 447] width 592 height 17
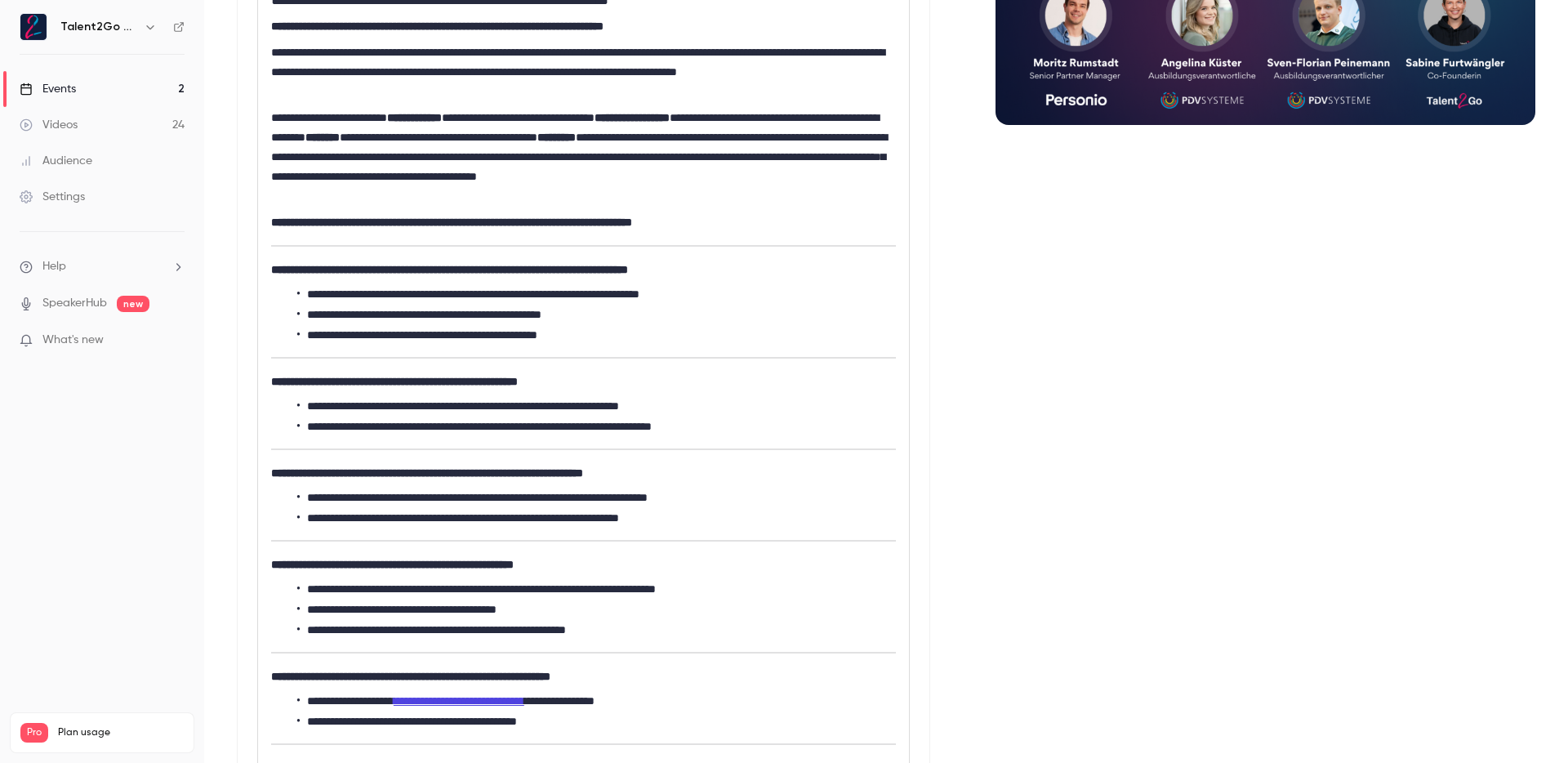
scroll to position [0, 0]
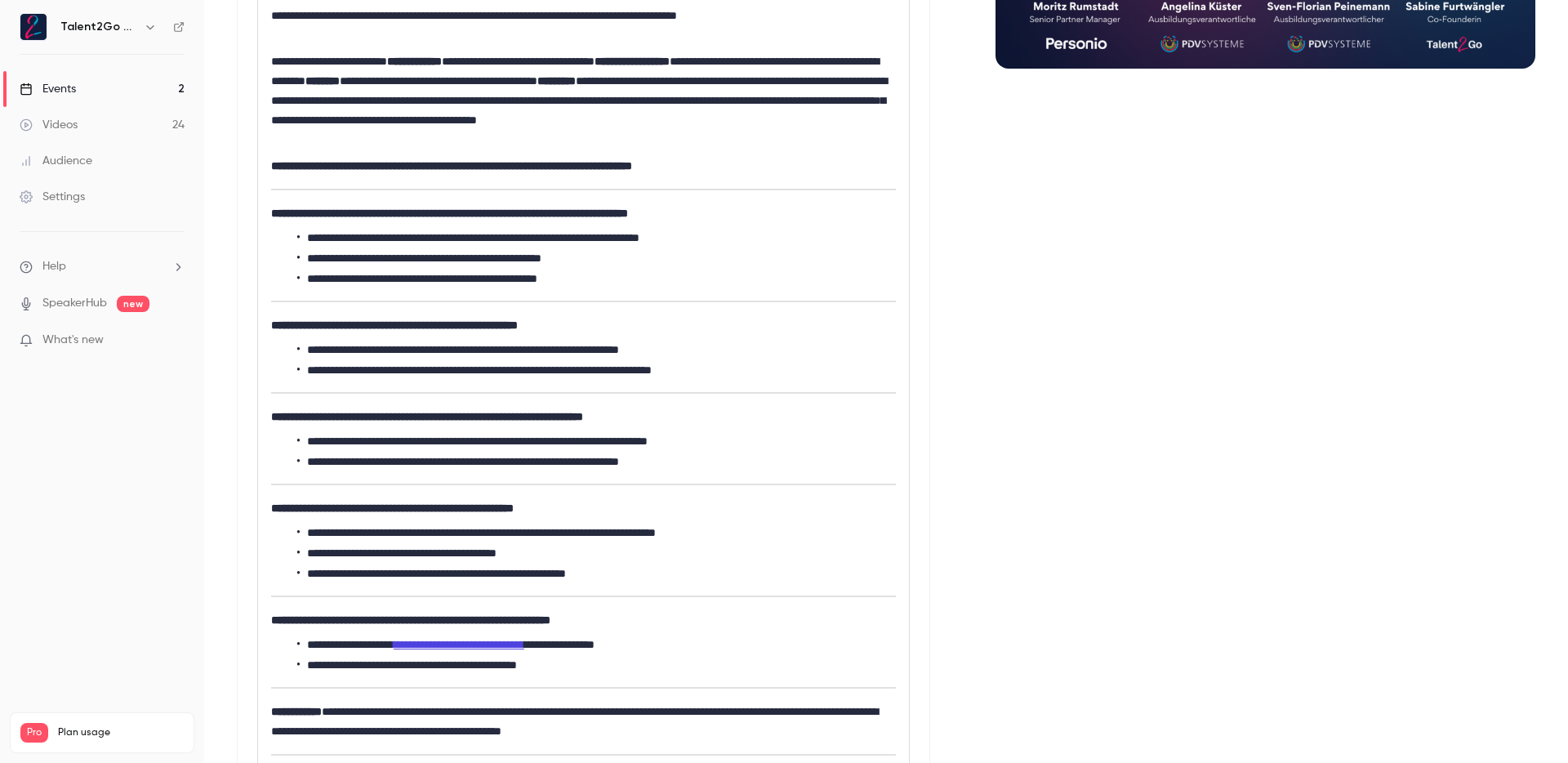
click at [1030, 549] on div "Cover image" at bounding box center [1266, 710] width 540 height 1931
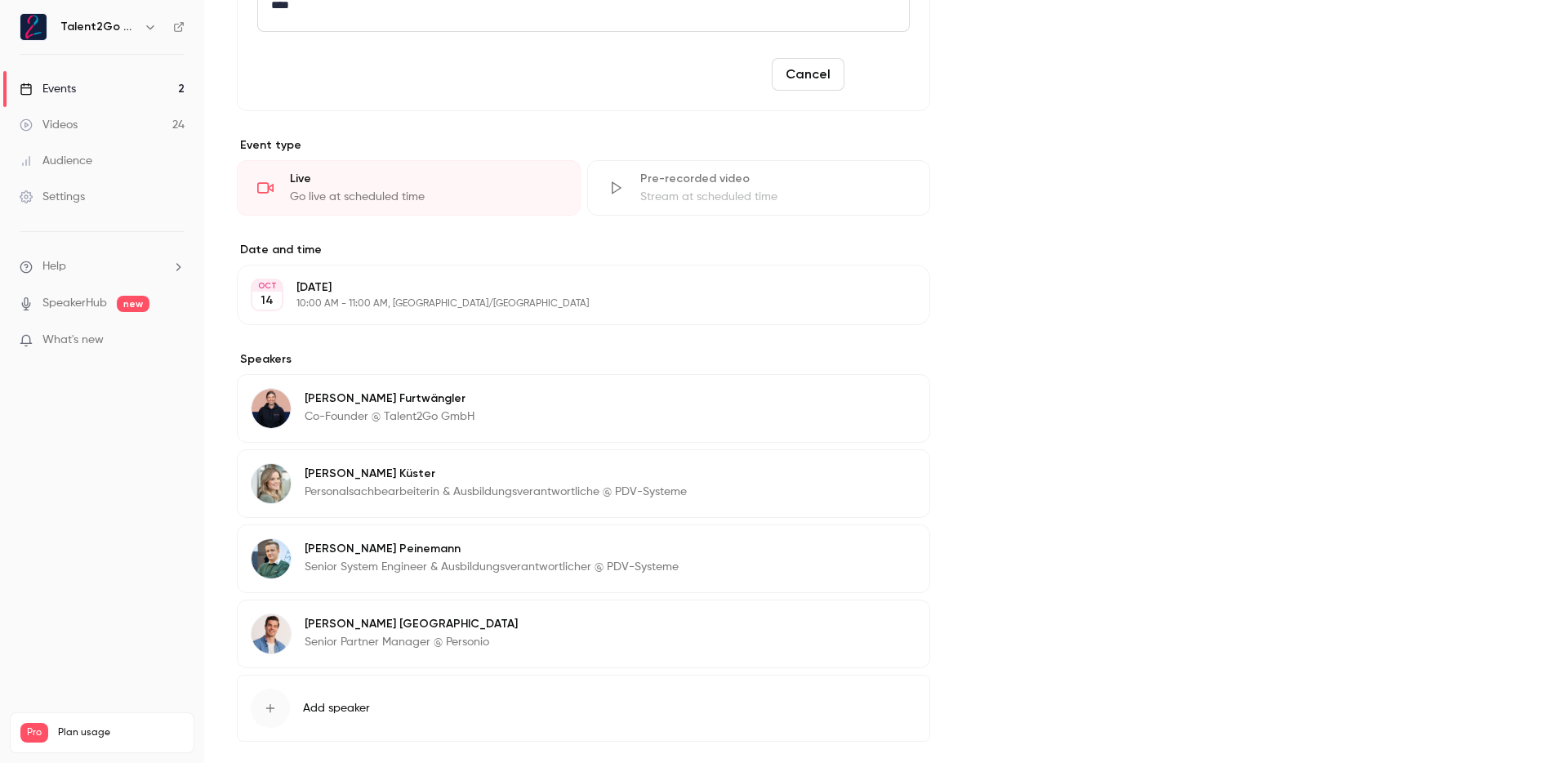
click at [892, 81] on button "Save" at bounding box center [881, 74] width 59 height 33
